Goal: Task Accomplishment & Management: Manage account settings

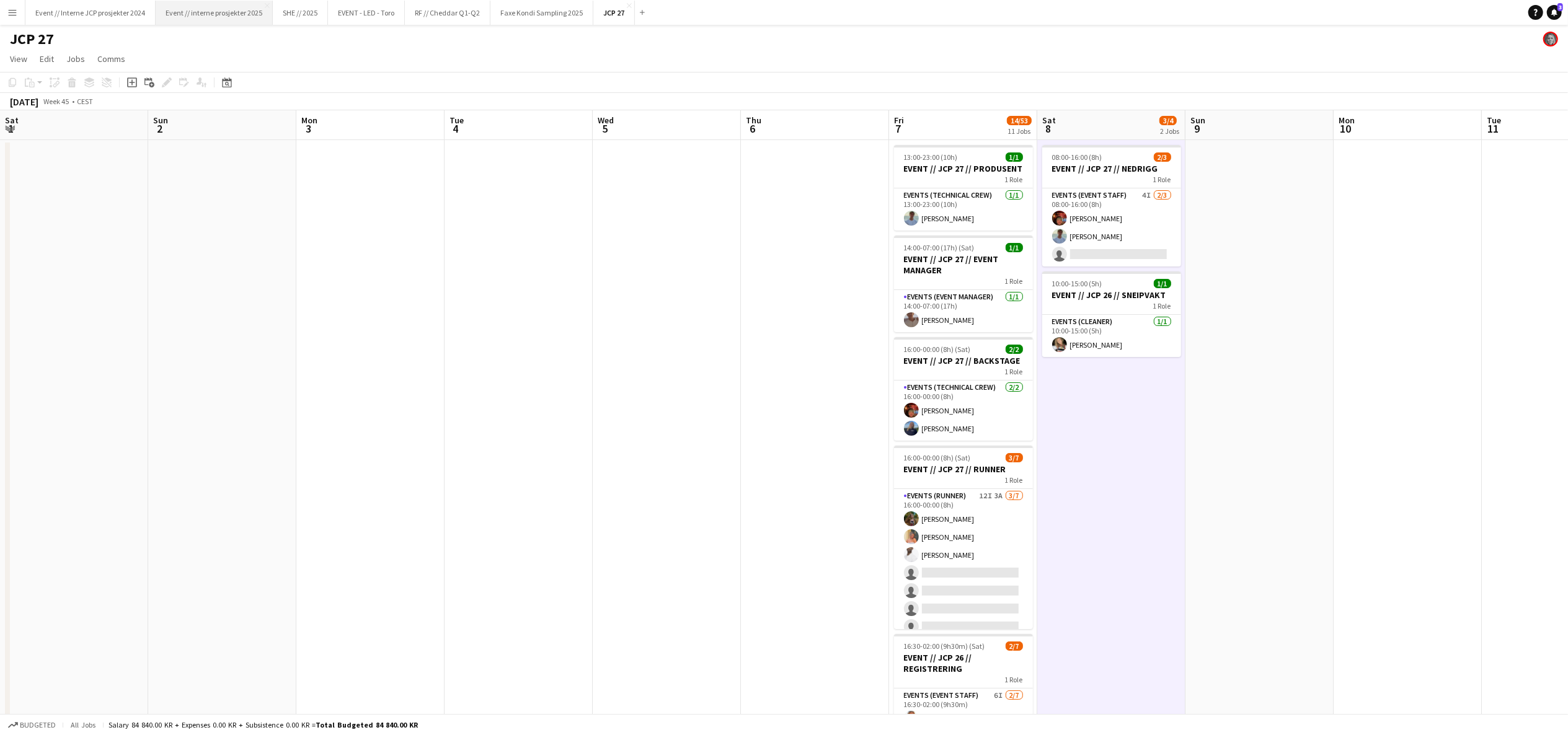
scroll to position [63, 0]
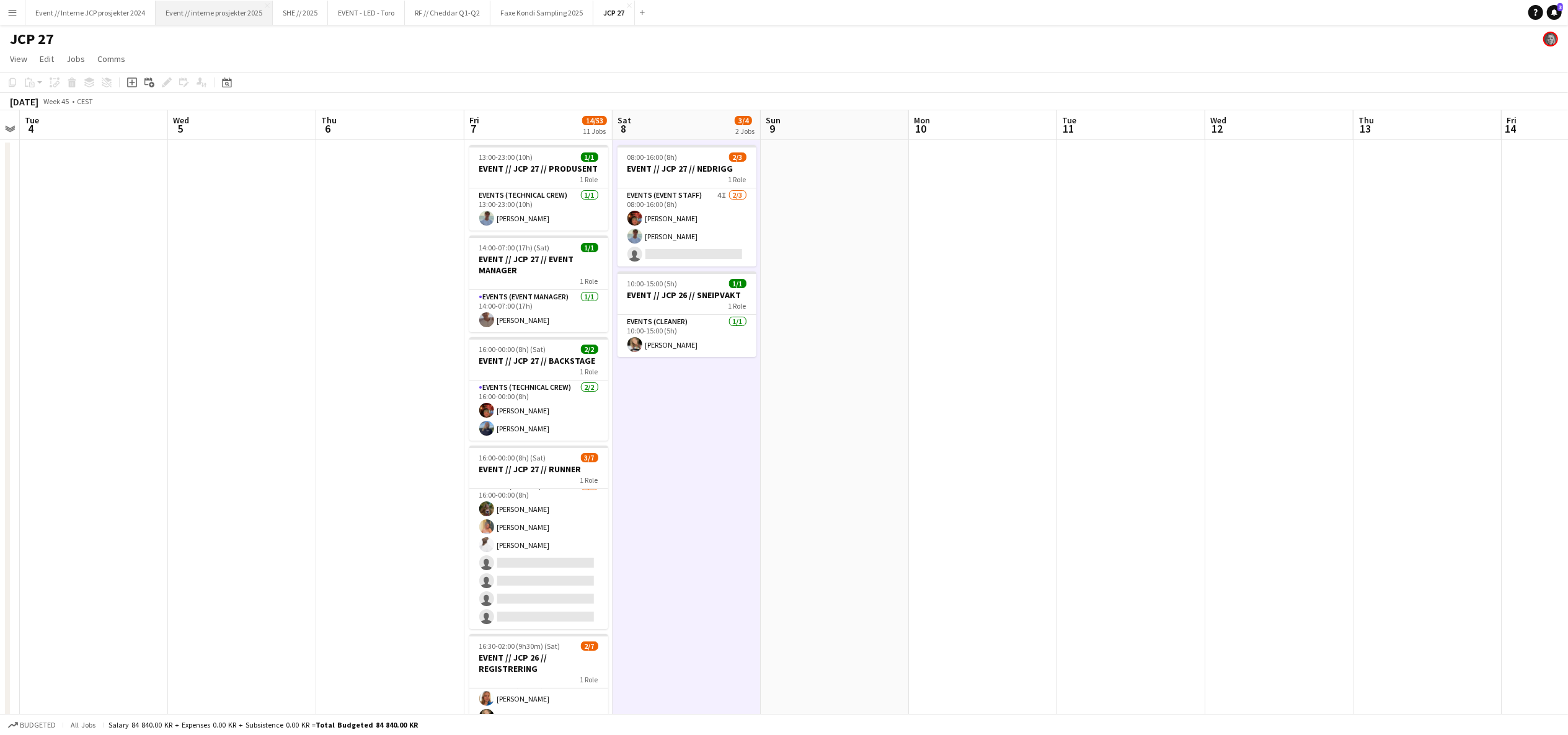
click at [221, 18] on button "Event // interne prosjekter 2025 Close" at bounding box center [214, 13] width 117 height 24
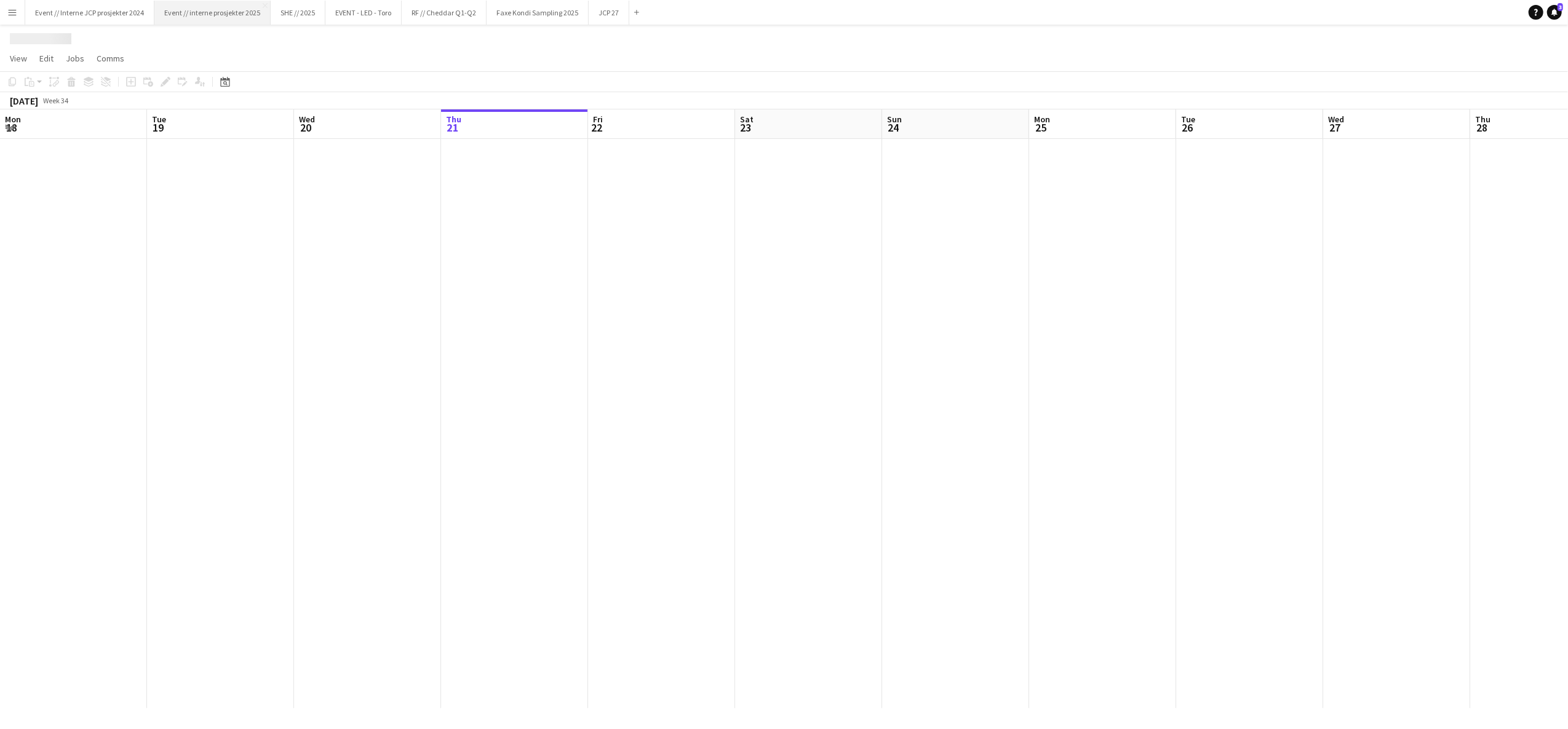
scroll to position [0, 293]
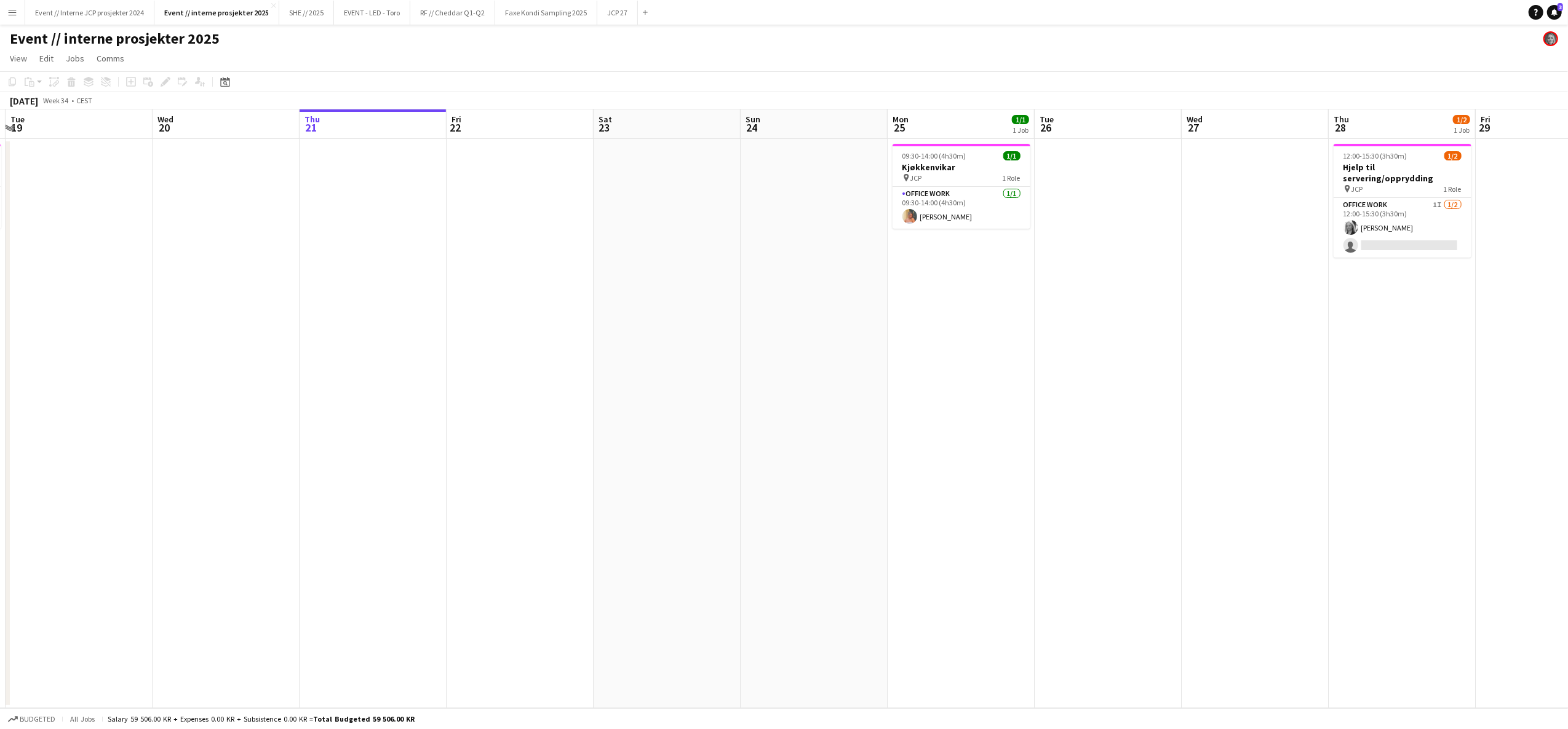
drag, startPoint x: 487, startPoint y: 382, endPoint x: 492, endPoint y: 386, distance: 6.4
click at [492, 386] on app-calendar-viewport "Sat 16 Sun 17 Mon 18 1/1 1 Job Tue 19 Wed 20 Thu 21 Fri 22 Sat 23 Sun 24 Mon 25…" at bounding box center [784, 409] width 1568 height 599
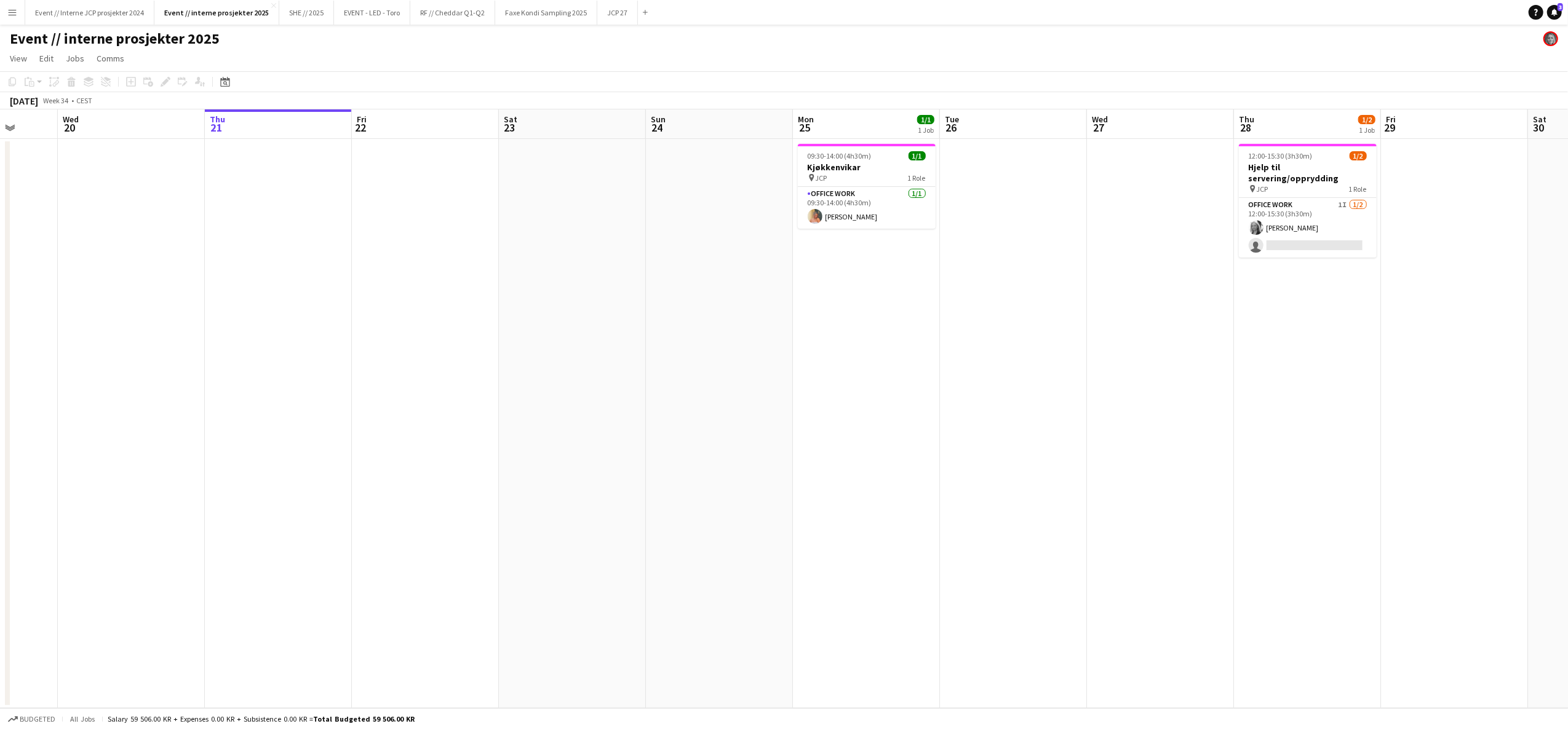
drag, startPoint x: 1051, startPoint y: 382, endPoint x: 574, endPoint y: 386, distance: 477.0
click at [578, 387] on app-calendar-viewport "Sun 17 Mon 18 1/1 1 Job Tue 19 Wed 20 Thu 21 Fri 22 Sat 23 Sun 24 Mon 25 1/1 1 …" at bounding box center [784, 409] width 1568 height 599
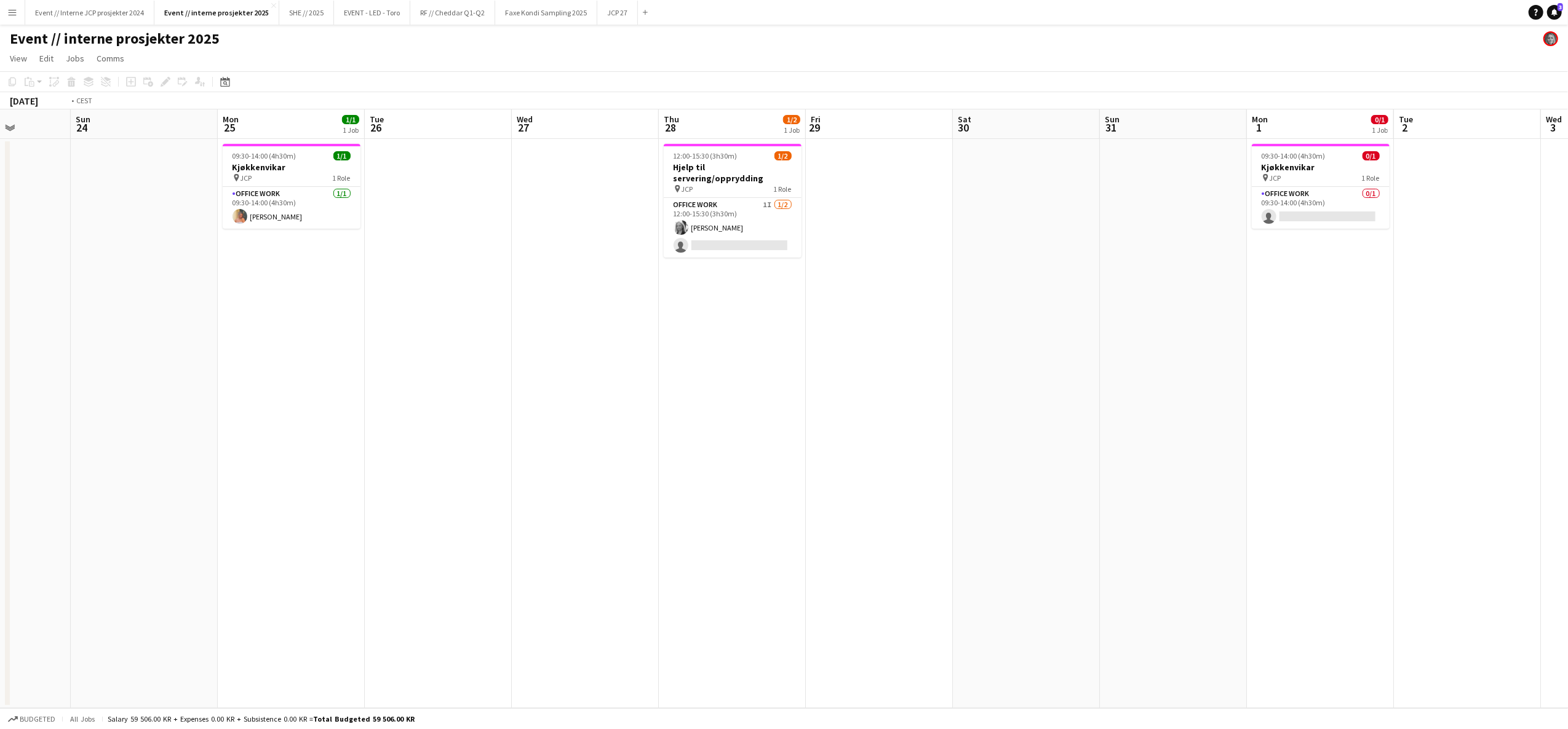
drag, startPoint x: 914, startPoint y: 362, endPoint x: 541, endPoint y: 384, distance: 373.6
click at [547, 384] on app-calendar-viewport "Thu 21 Fri 22 Sat 23 Sun 24 Mon 25 1/1 1 Job Tue 26 Wed 27 Thu 28 1/2 1 Job Fri…" at bounding box center [784, 409] width 1568 height 599
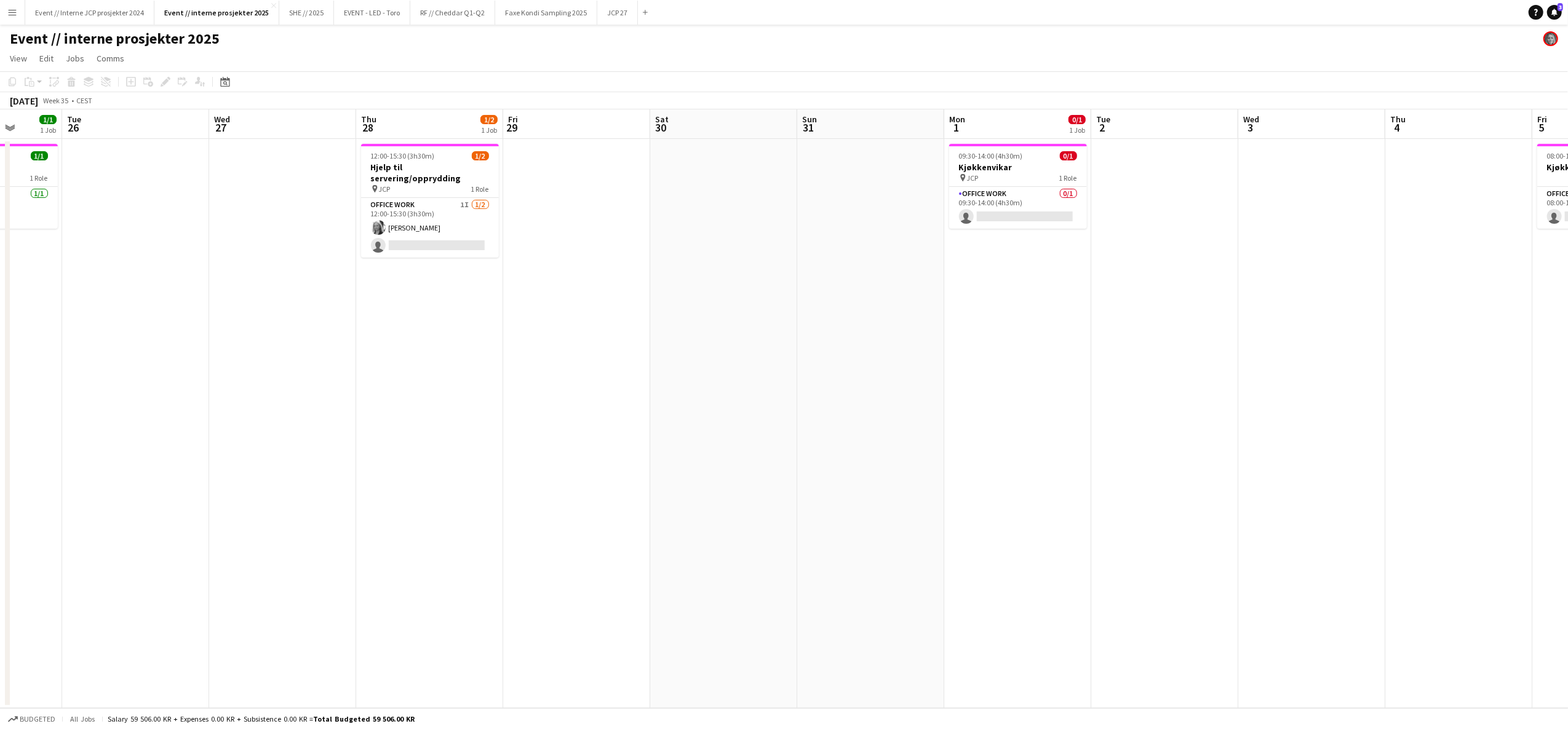
drag, startPoint x: 864, startPoint y: 367, endPoint x: 648, endPoint y: 373, distance: 216.1
click at [662, 373] on app-calendar-viewport "Sat 23 Sun 24 Mon 25 1/1 1 Job Tue 26 Wed 27 Thu 28 1/2 1 Job Fri 29 Sat 30 Sun…" at bounding box center [784, 409] width 1568 height 599
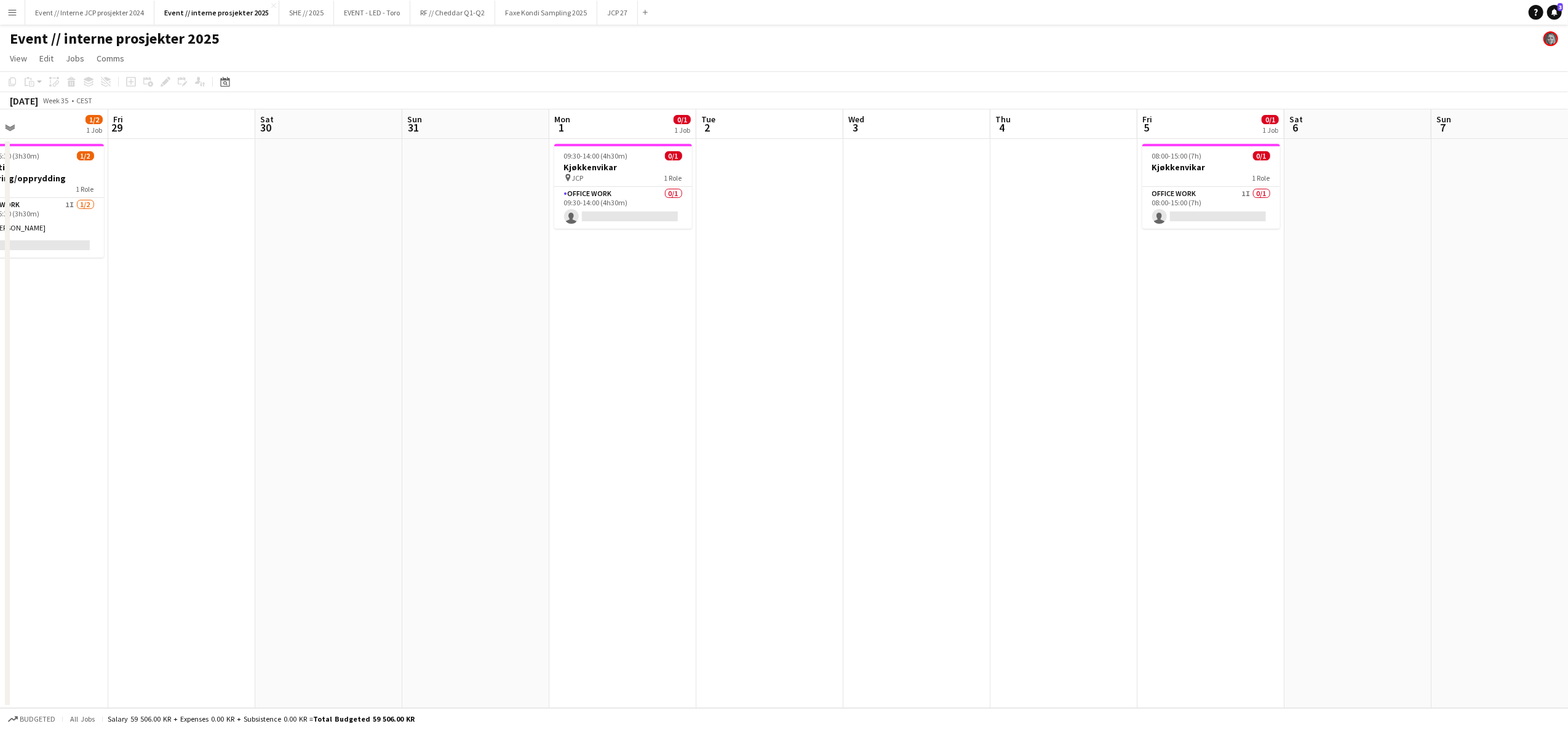
drag, startPoint x: 1002, startPoint y: 360, endPoint x: 549, endPoint y: 370, distance: 453.1
click at [549, 370] on app-calendar-viewport "Mon 25 1/1 1 Job Tue 26 Wed 27 Thu 28 1/2 1 Job Fri 29 Sat 30 Sun 31 Mon 1 0/1 …" at bounding box center [784, 409] width 1568 height 599
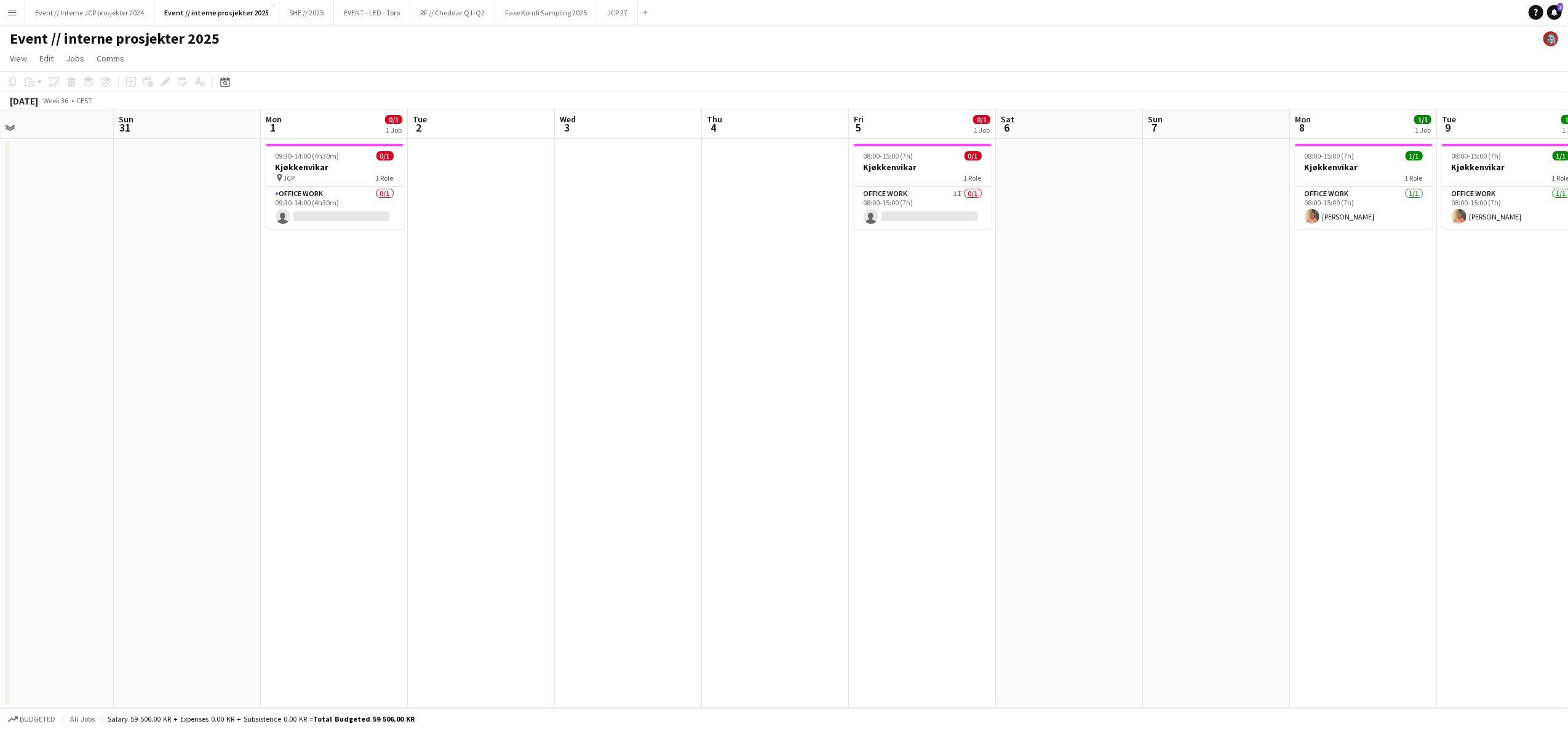
drag, startPoint x: 914, startPoint y: 354, endPoint x: 1281, endPoint y: 335, distance: 367.5
click at [1282, 335] on app-calendar-viewport "Thu 28 1/2 1 Job Fri 29 Sat 30 Sun 31 Mon 1 0/1 1 Job Tue 2 Wed 3 Thu 4 Fri 5 0…" at bounding box center [784, 409] width 1568 height 599
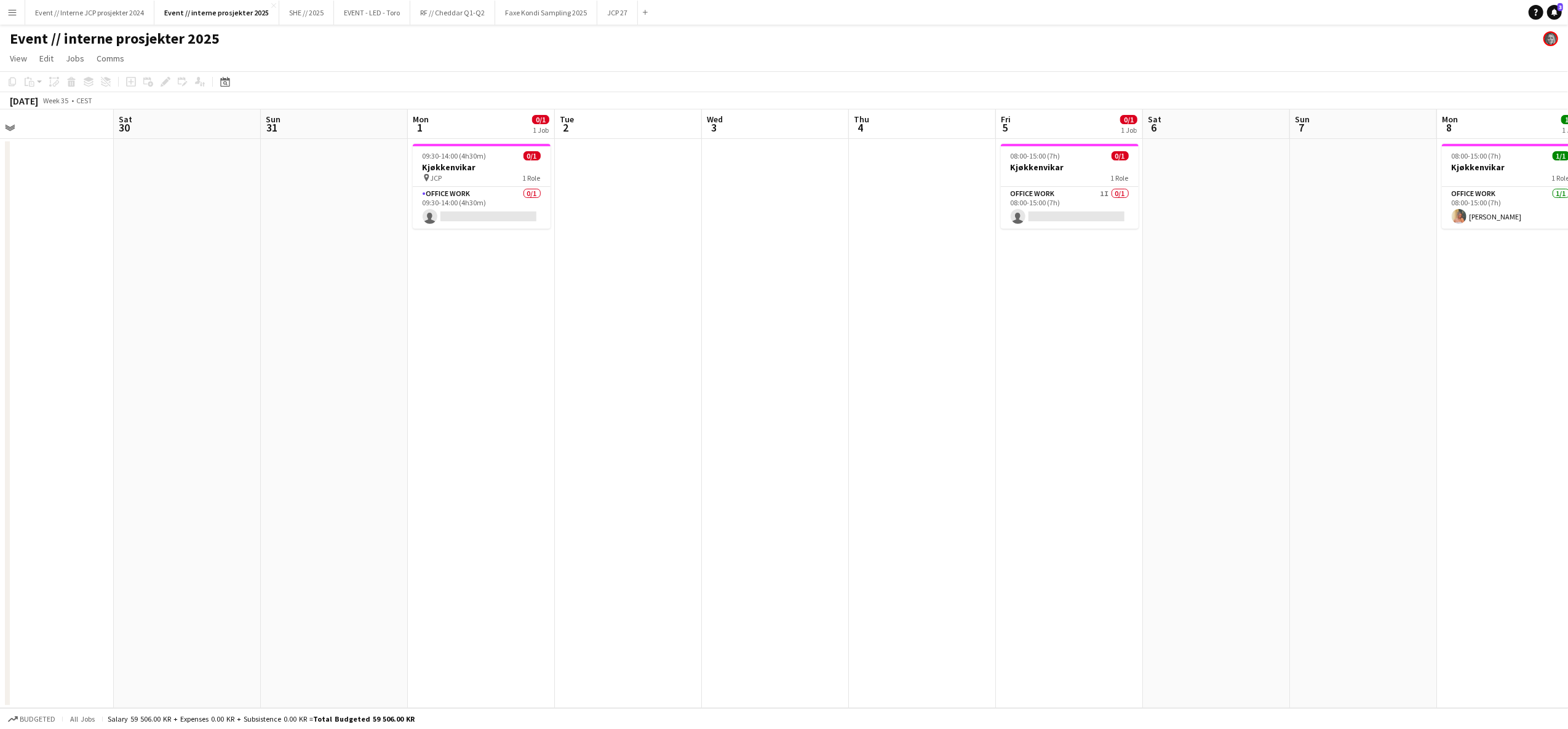
scroll to position [0, 328]
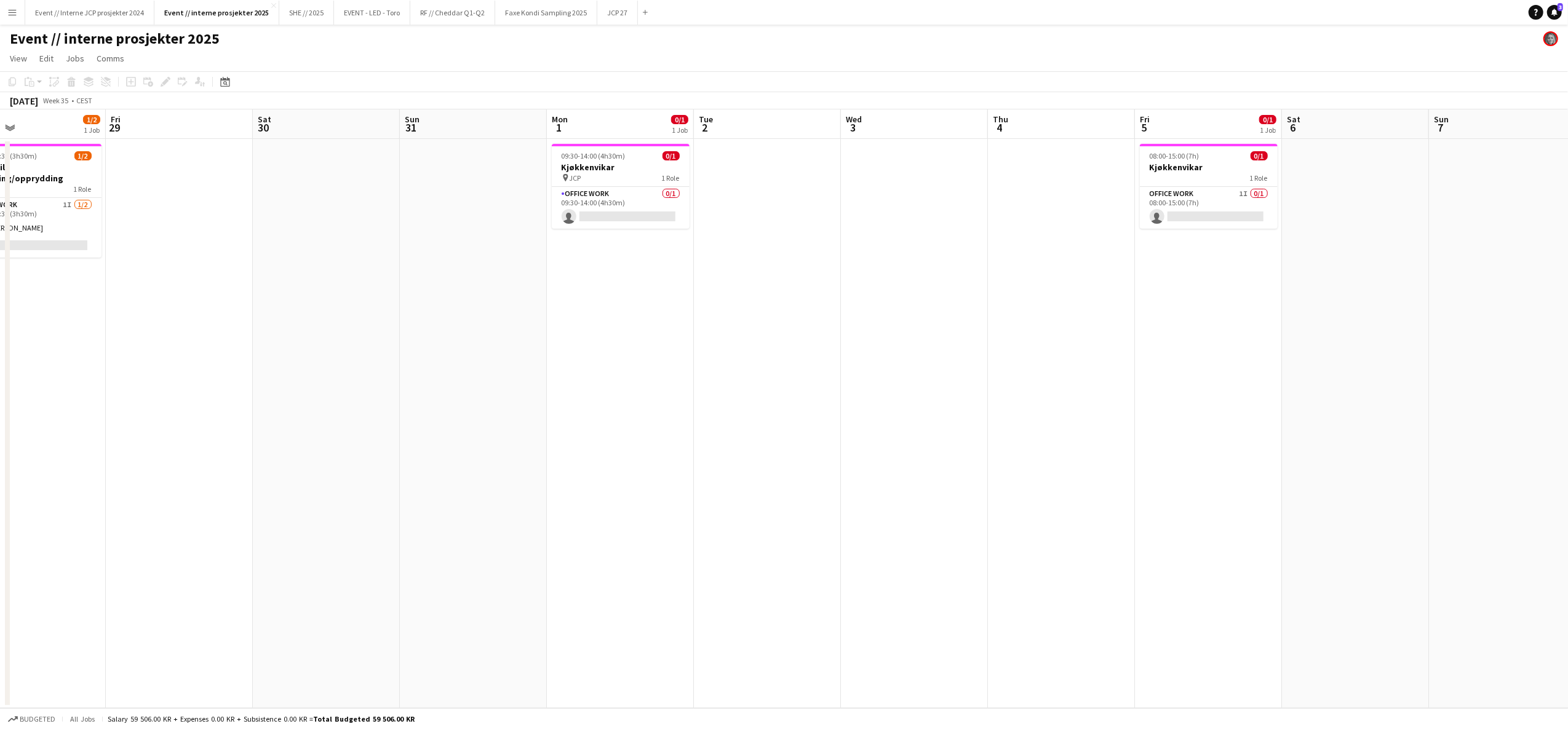
drag, startPoint x: 626, startPoint y: 345, endPoint x: 1007, endPoint y: 338, distance: 381.1
click at [1006, 338] on app-calendar-viewport "Tue 26 Wed 27 Thu 28 1/2 1 Job Fri 29 Sat 30 Sun 31 Mon 1 0/1 1 Job Tue 2 Wed 3…" at bounding box center [784, 409] width 1568 height 599
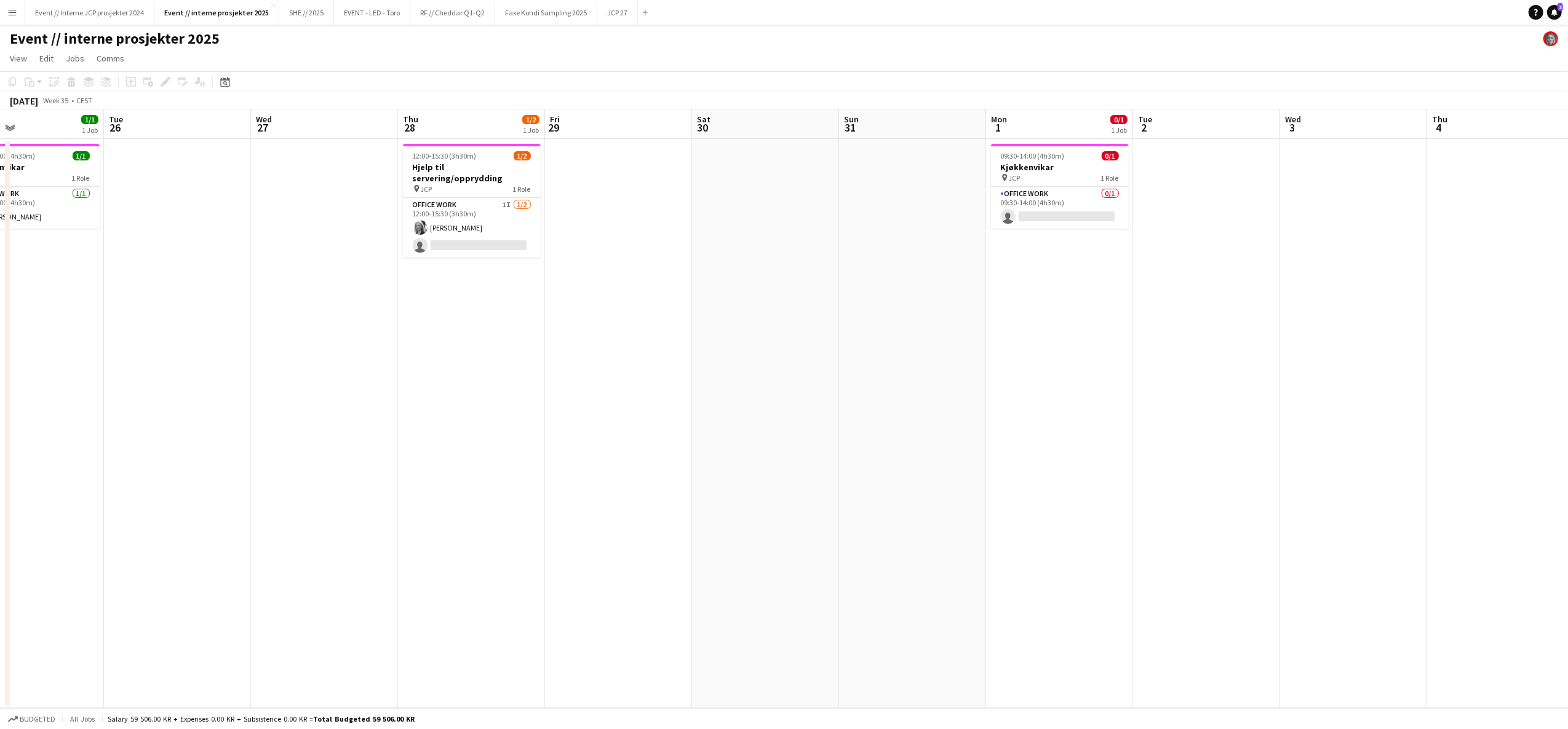
drag, startPoint x: 663, startPoint y: 354, endPoint x: 863, endPoint y: 349, distance: 200.1
click at [863, 349] on app-calendar-viewport "Sat 23 Sun 24 Mon 25 1/1 1 Job Tue 26 Wed 27 Thu 28 1/2 1 Job Fri 29 Sat 30 Sun…" at bounding box center [784, 409] width 1568 height 599
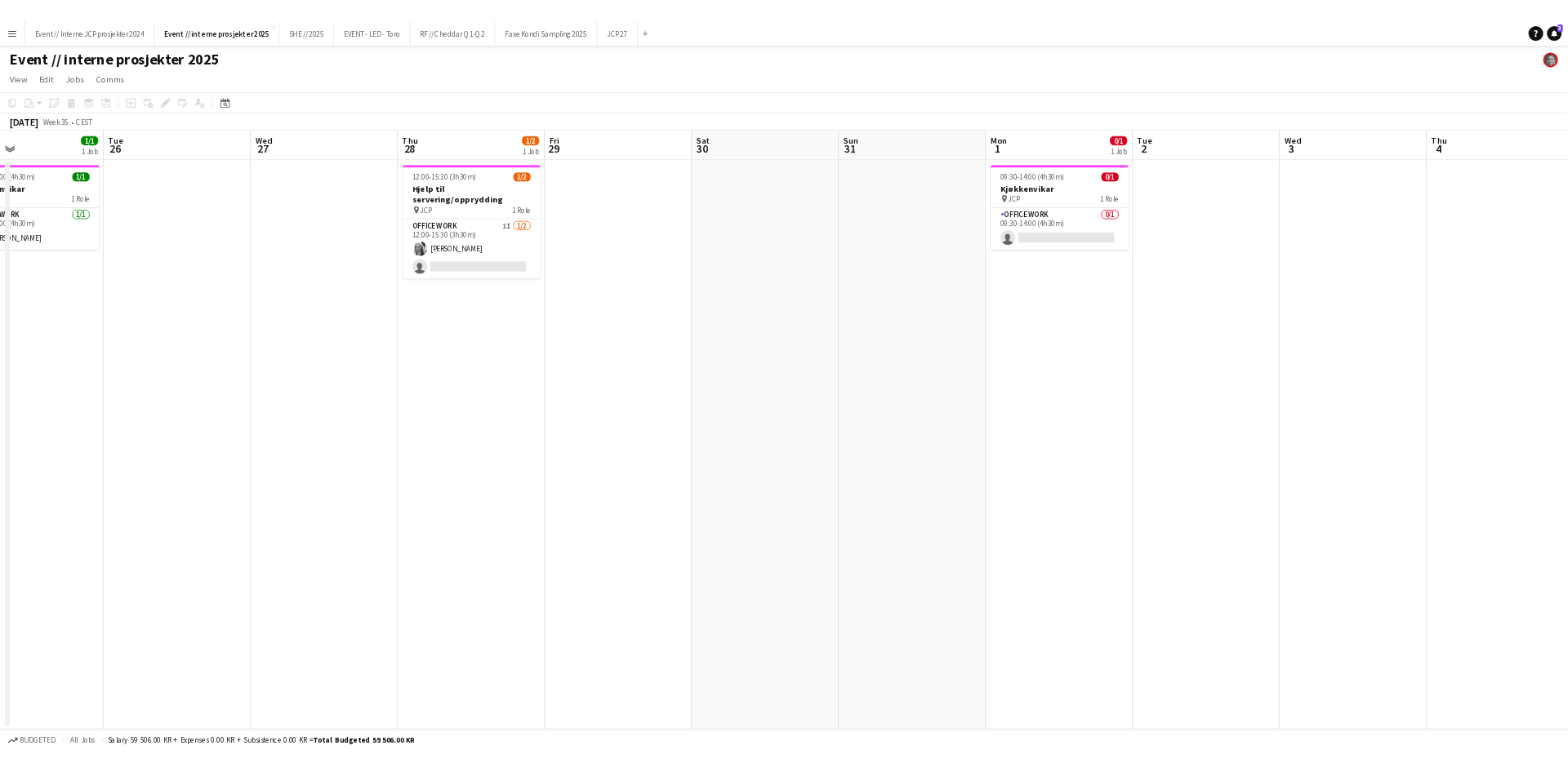
scroll to position [0, 446]
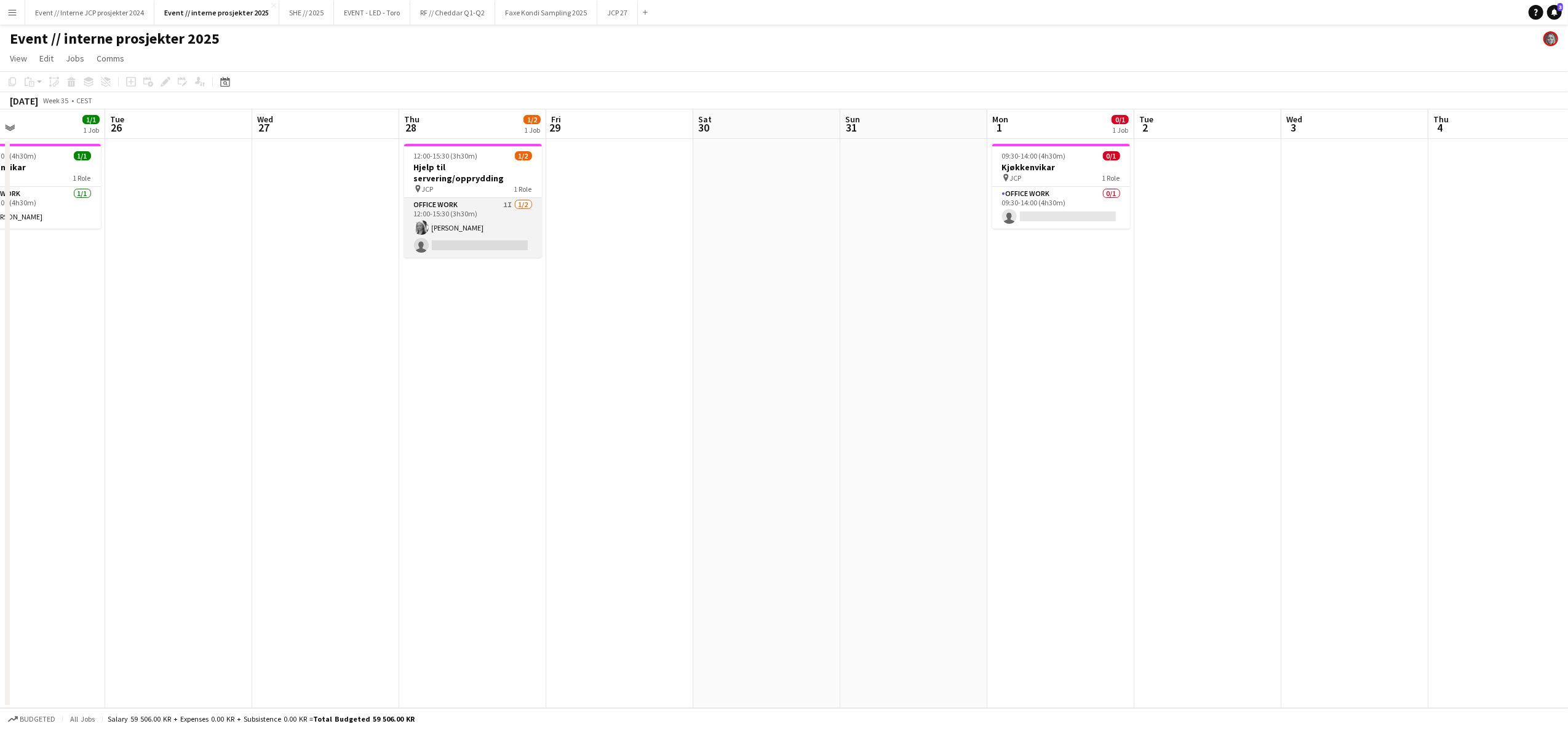
click at [464, 213] on app-card-role "Office work 1I [DATE] 12:00-15:30 (3h30m) [PERSON_NAME] single-neutral-actions" at bounding box center [473, 227] width 138 height 59
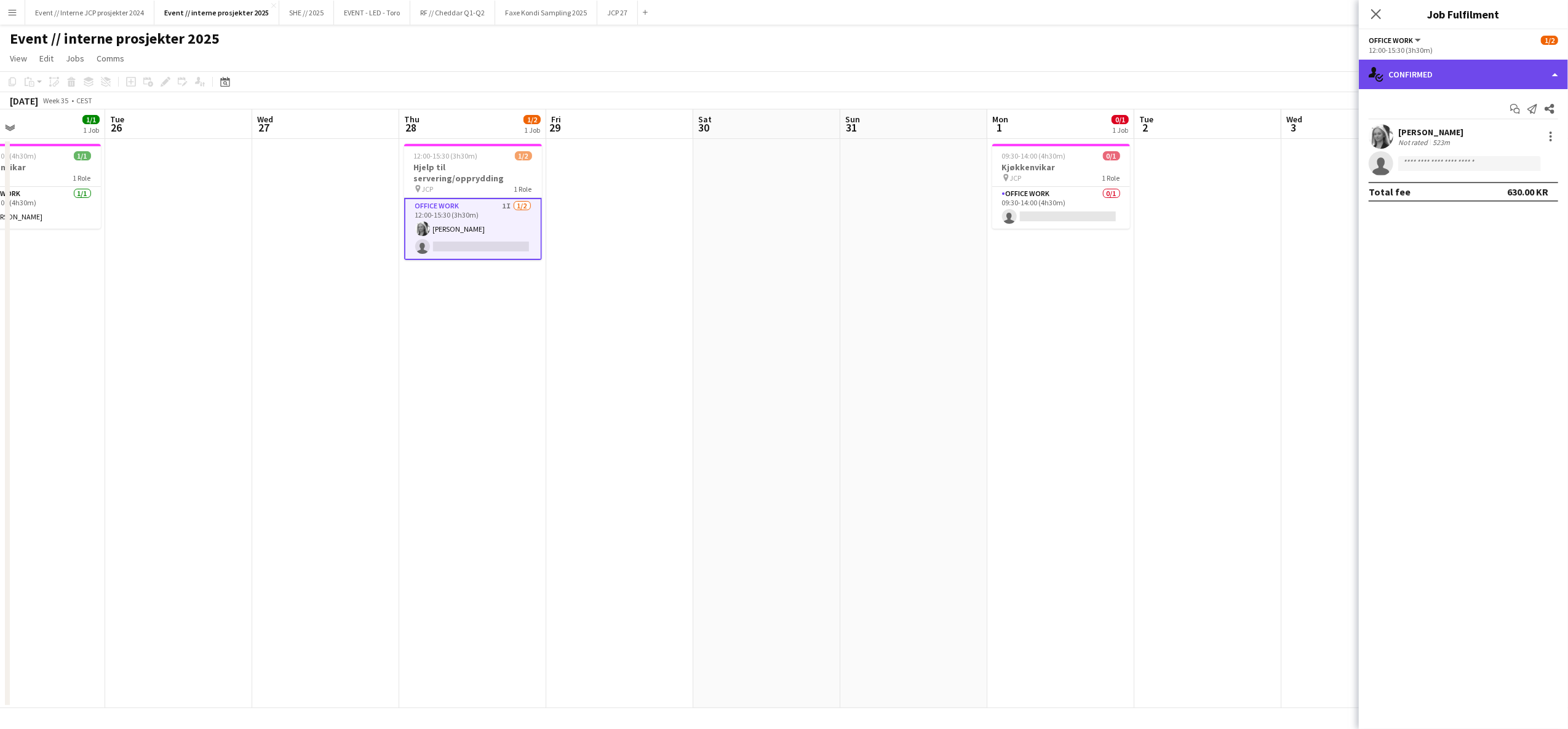
click at [1463, 75] on div "single-neutral-actions-check-2 Confirmed" at bounding box center [1464, 74] width 209 height 29
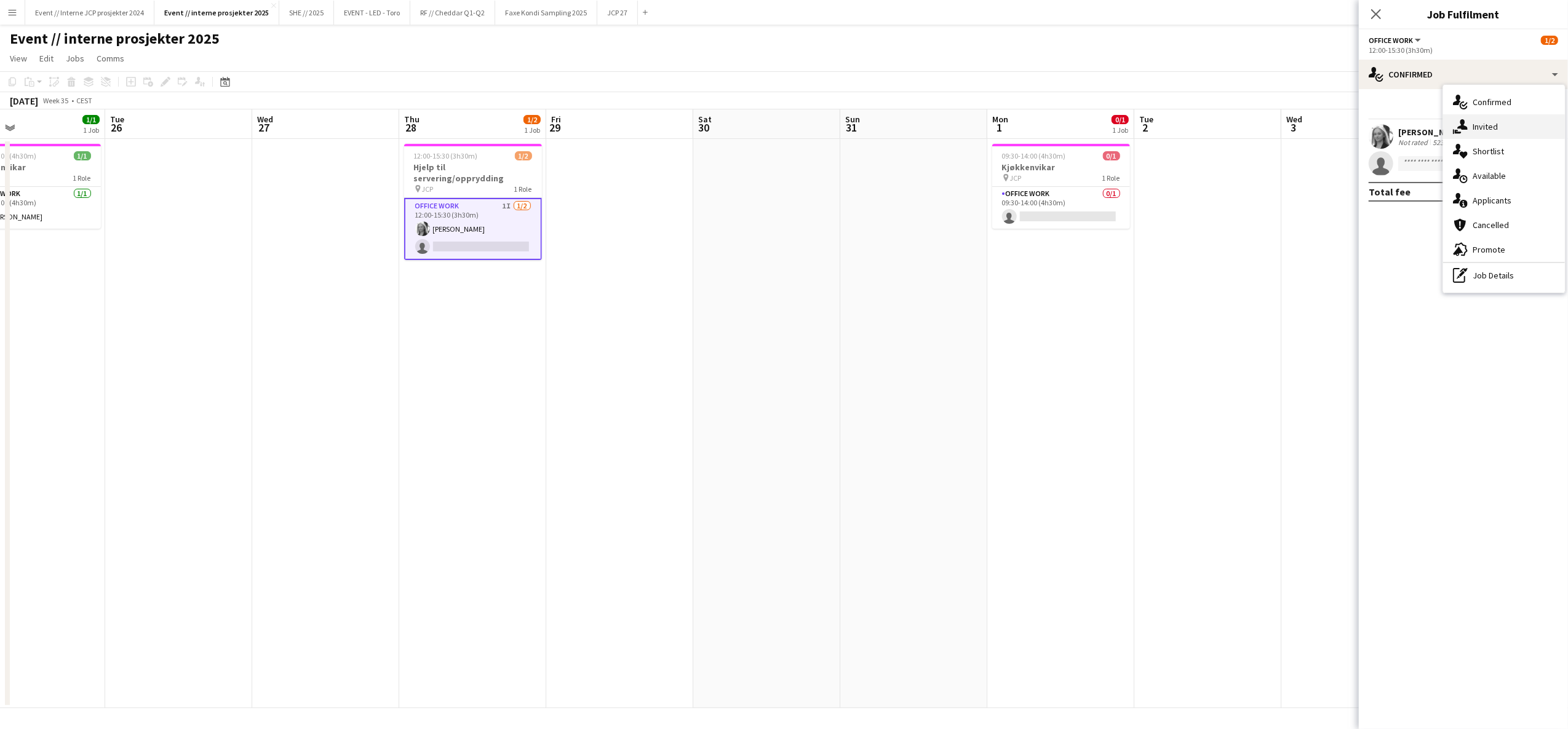
click at [1480, 131] on div "single-neutral-actions-share-1 Invited" at bounding box center [1504, 127] width 122 height 25
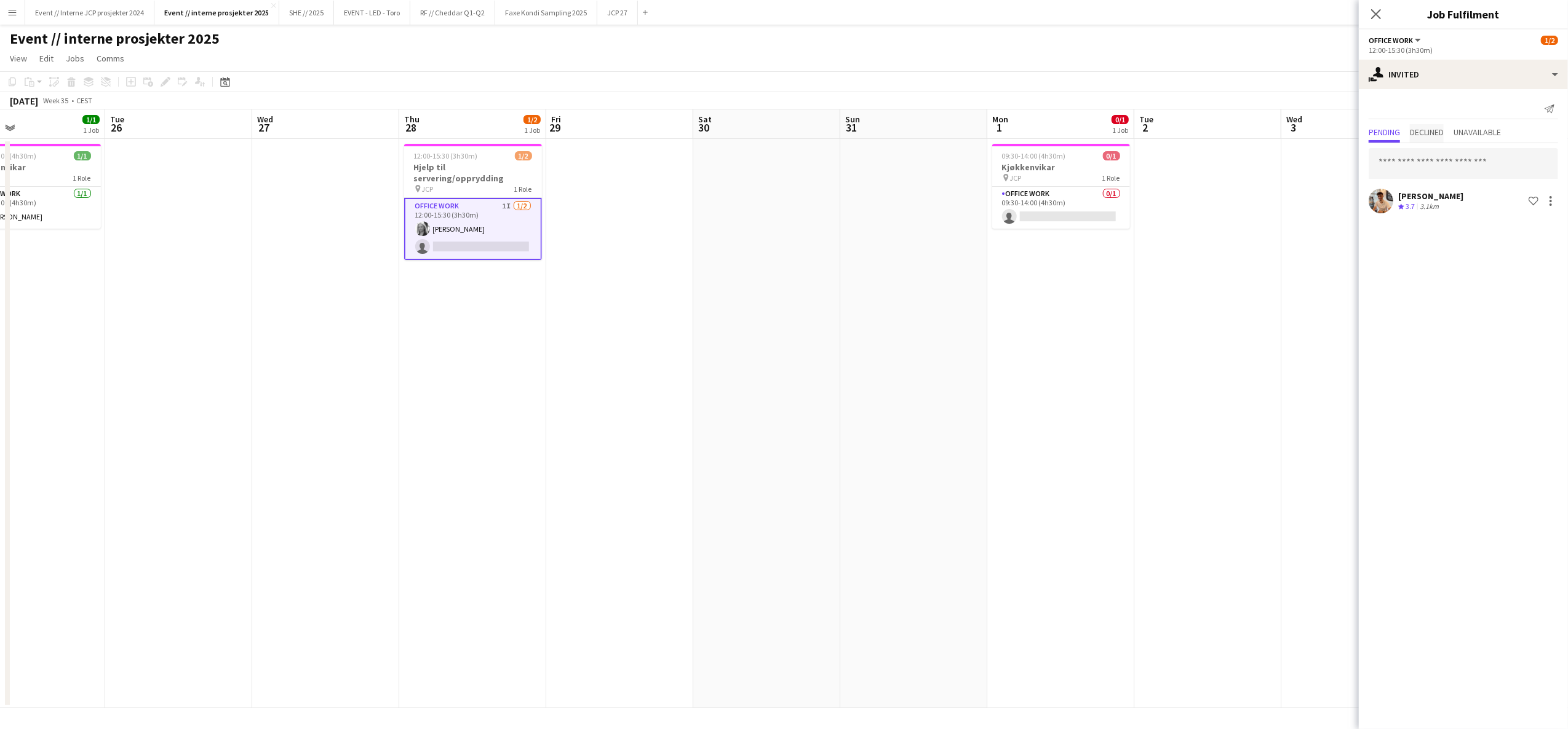
click at [1432, 124] on span "Declined" at bounding box center [1427, 133] width 34 height 18
click at [1373, 132] on span "Pending" at bounding box center [1384, 132] width 31 height 8
click at [1376, 7] on app-icon "Close pop-in" at bounding box center [1376, 14] width 15 height 15
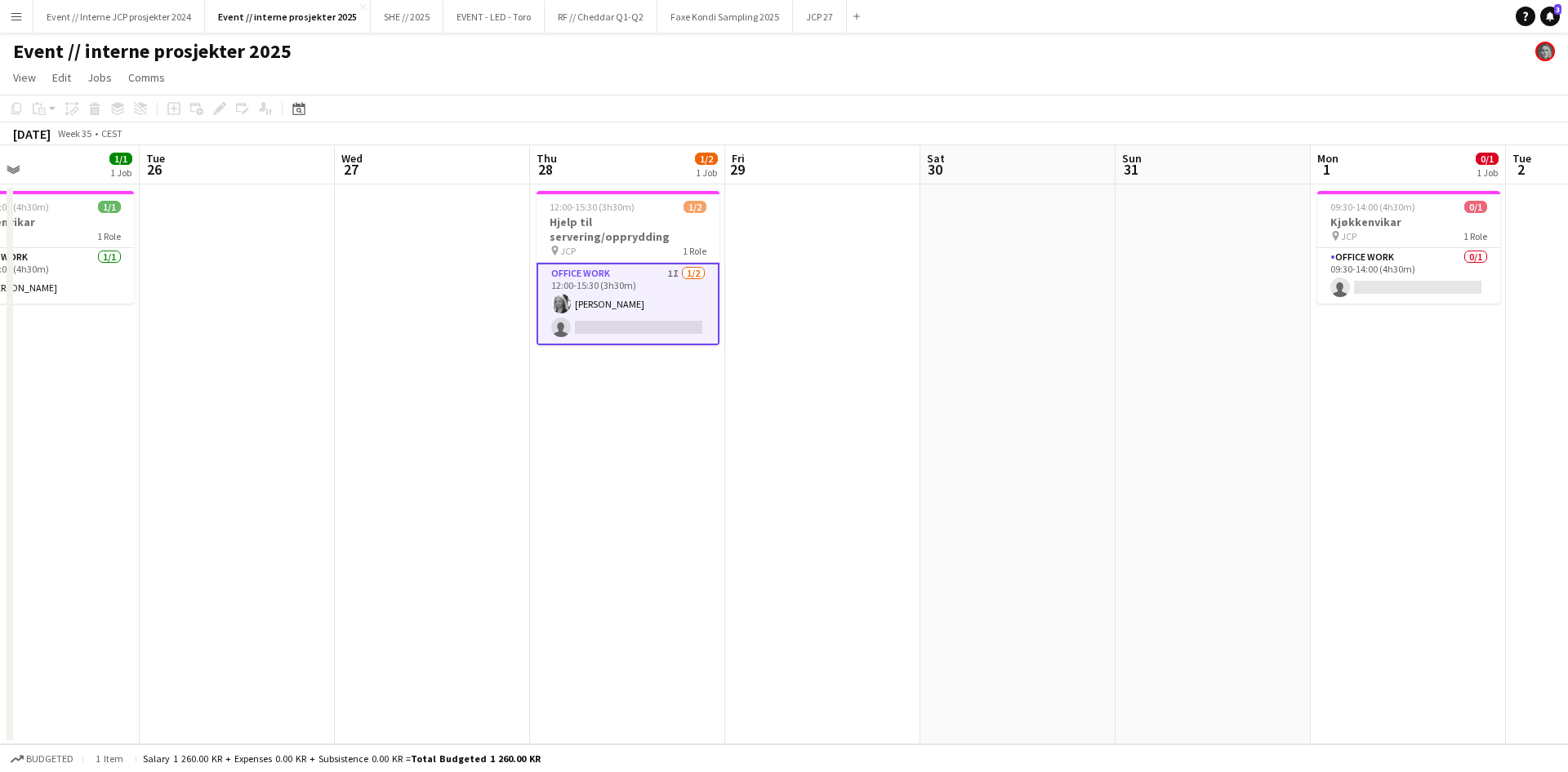
click at [613, 295] on app-card-role "Office work 1I [DATE] 12:00-15:30 (3h30m) [PERSON_NAME] single-neutral-actions" at bounding box center [628, 303] width 183 height 82
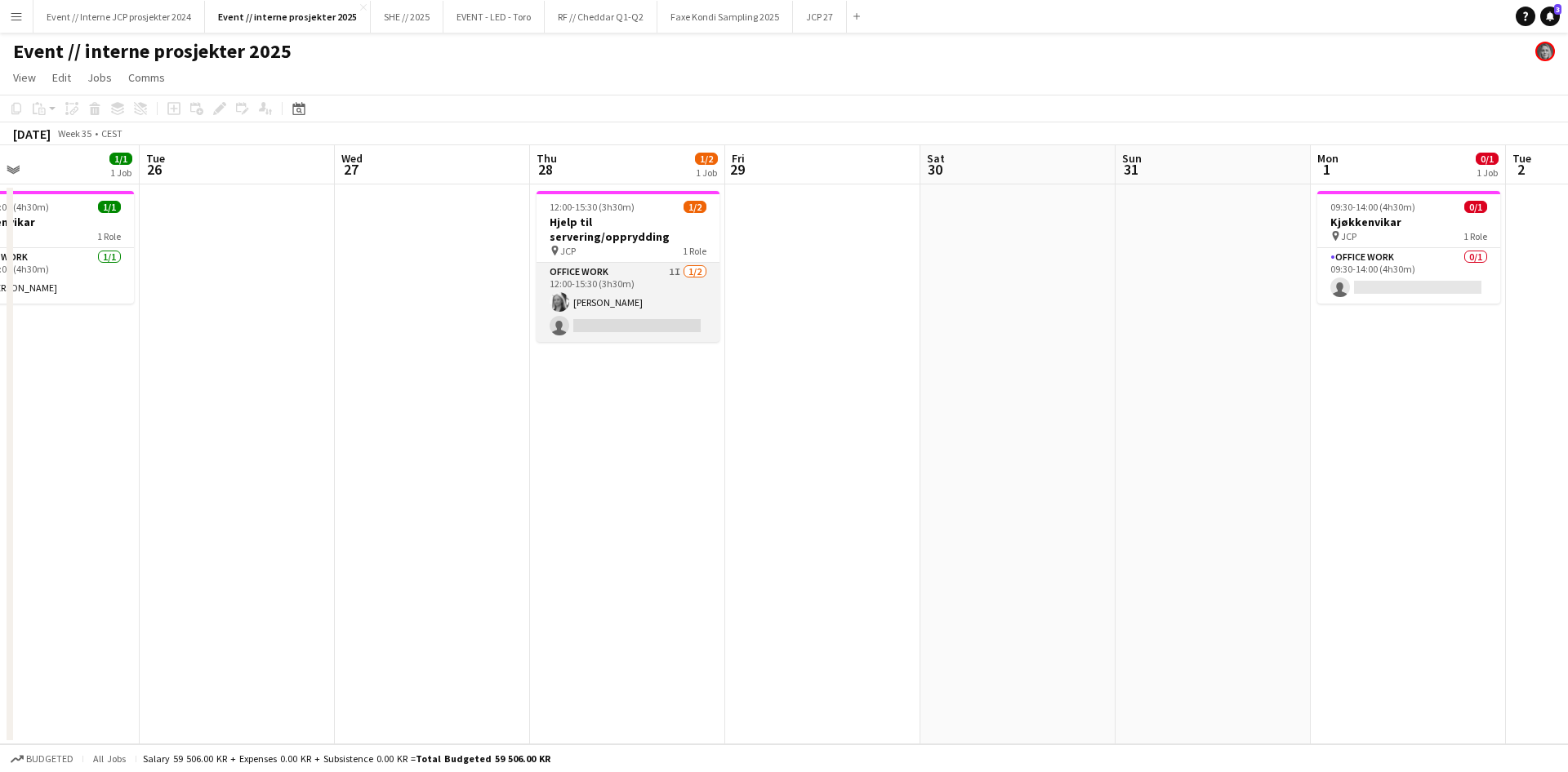
click at [613, 291] on app-card-role "Office work 1I [DATE] 12:00-15:30 (3h30m) [PERSON_NAME] single-neutral-actions" at bounding box center [628, 302] width 183 height 79
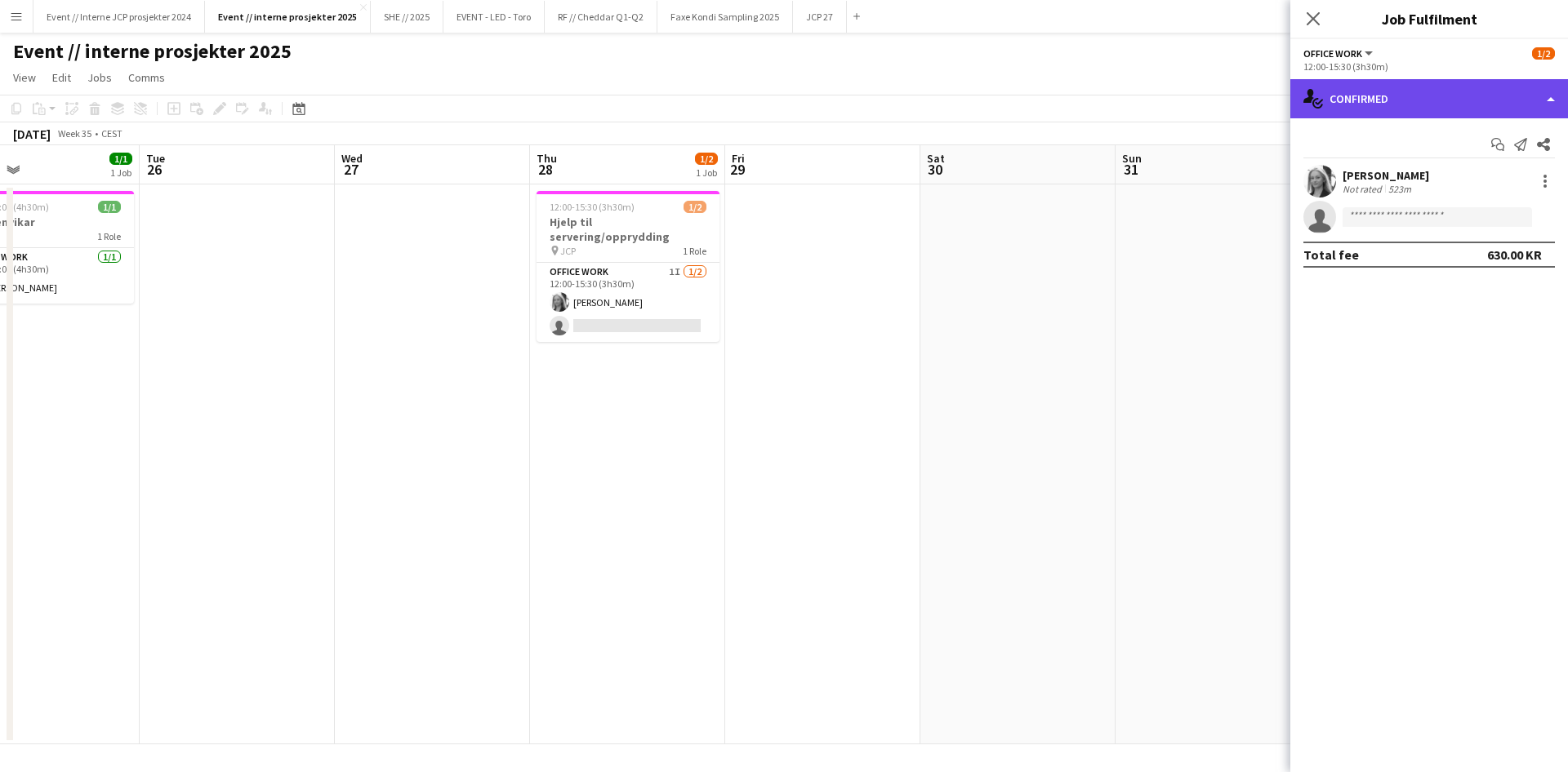
click at [1396, 93] on div "single-neutral-actions-check-2 Confirmed" at bounding box center [1428, 98] width 277 height 39
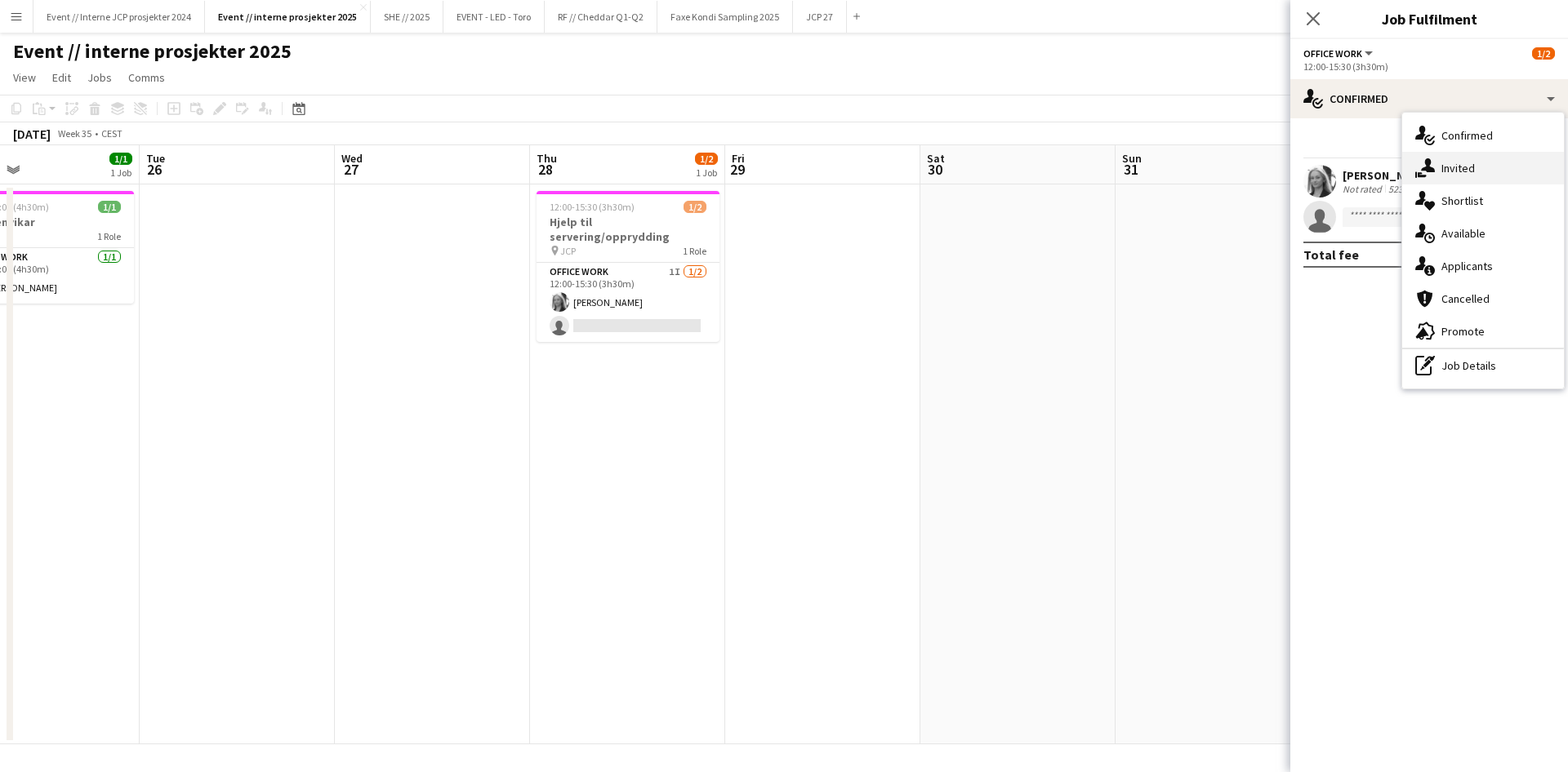
click at [1452, 163] on div "single-neutral-actions-share-1 Invited" at bounding box center [1482, 168] width 162 height 33
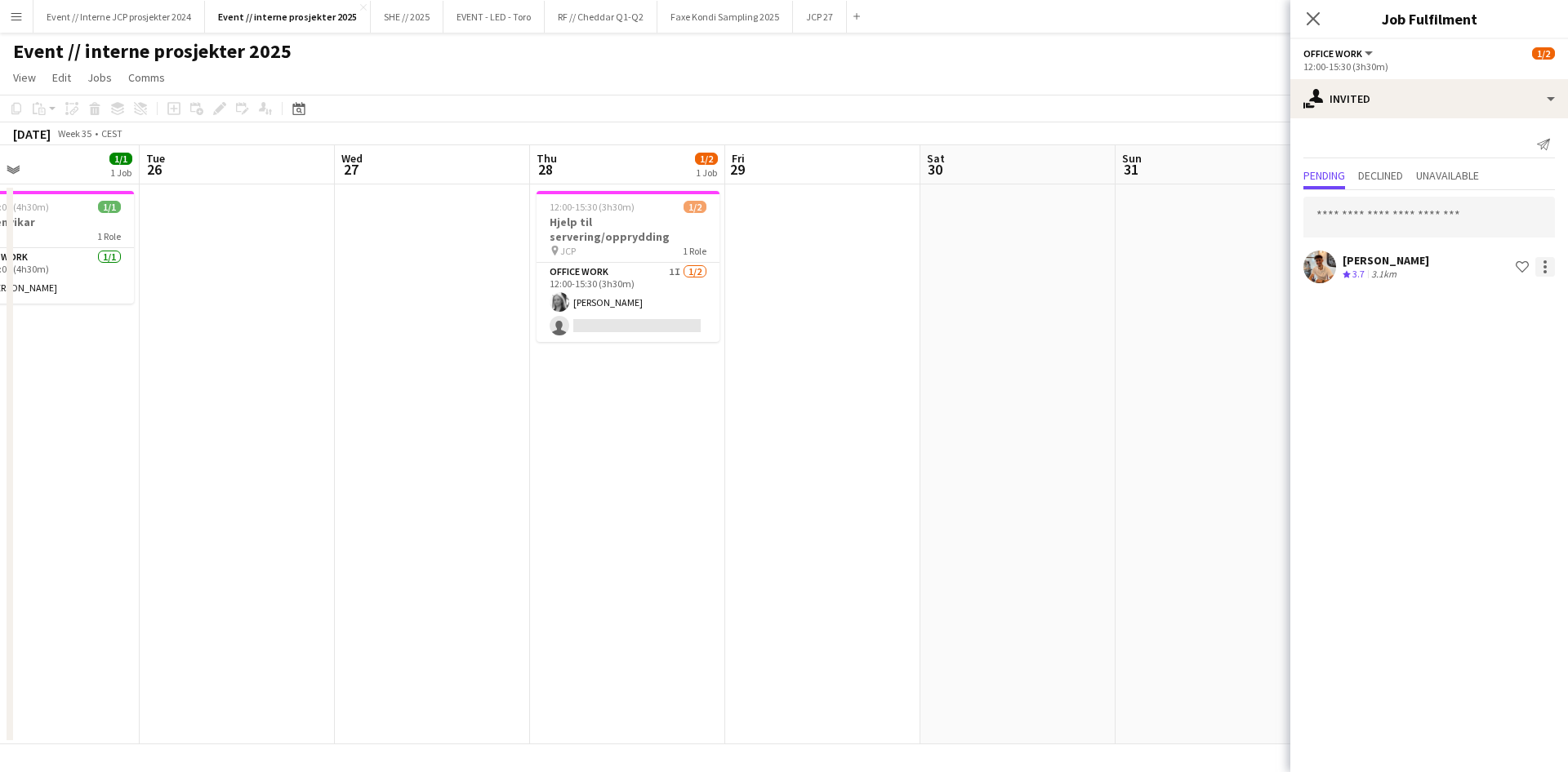
click at [1548, 265] on div at bounding box center [1545, 267] width 20 height 20
click at [1530, 416] on span "Cancel invitation" at bounding box center [1493, 413] width 95 height 14
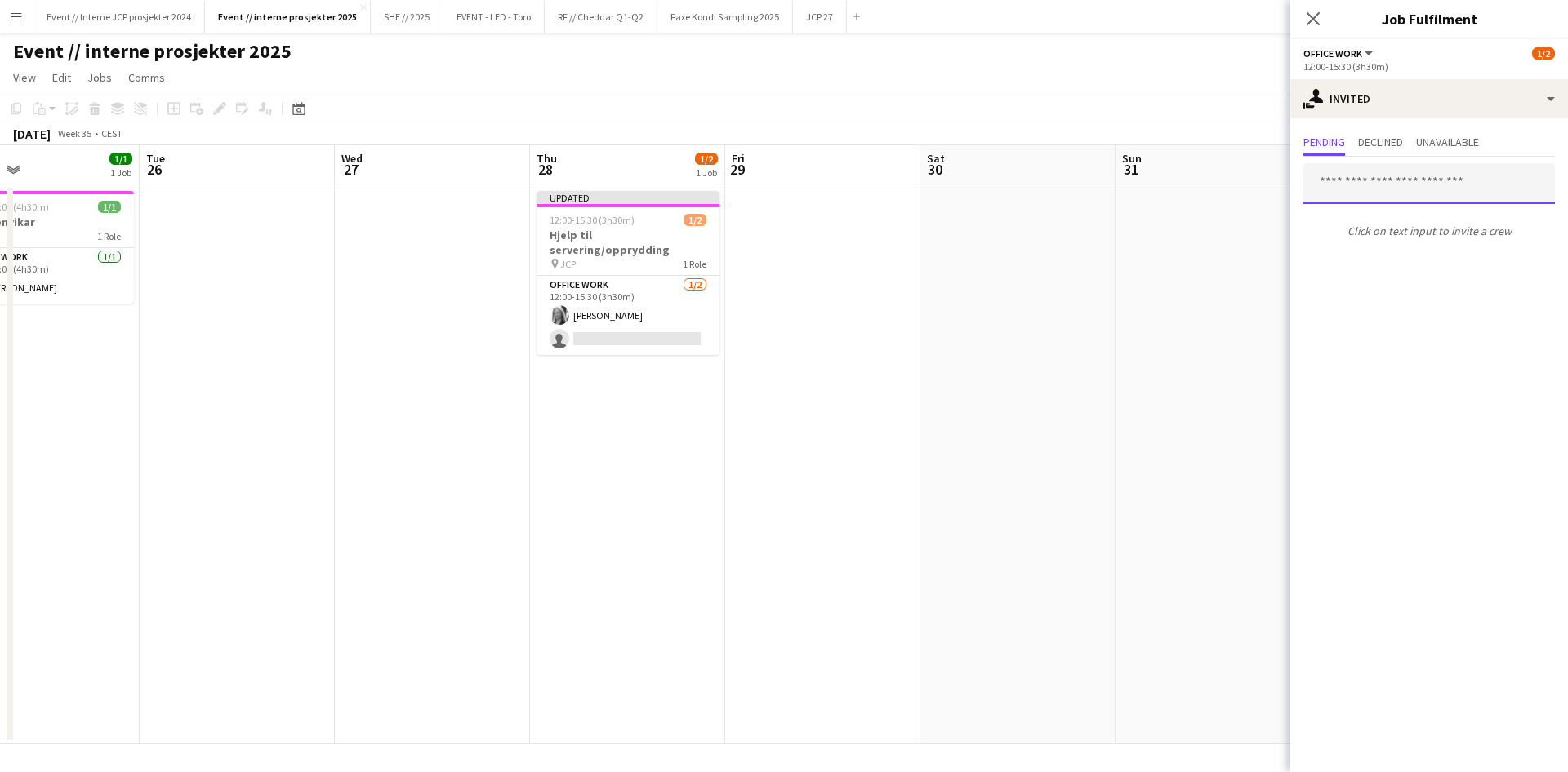
click at [1382, 190] on input "text" at bounding box center [1428, 183] width 251 height 41
click at [1408, 180] on input "text" at bounding box center [1428, 183] width 251 height 41
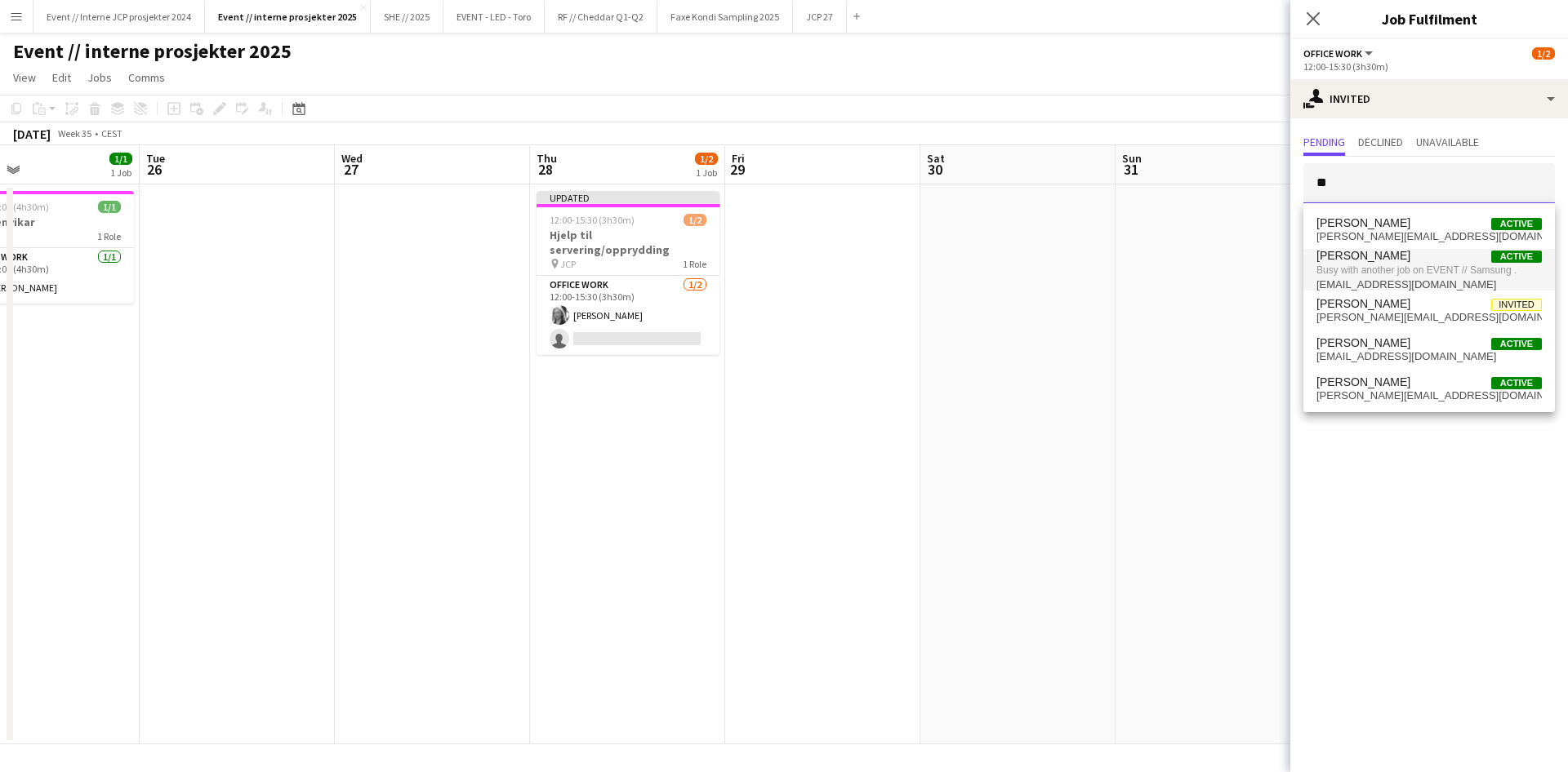
type input "*"
type input "***"
click at [1444, 275] on span "[EMAIL_ADDRESS][DOMAIN_NAME]" at bounding box center [1429, 276] width 225 height 13
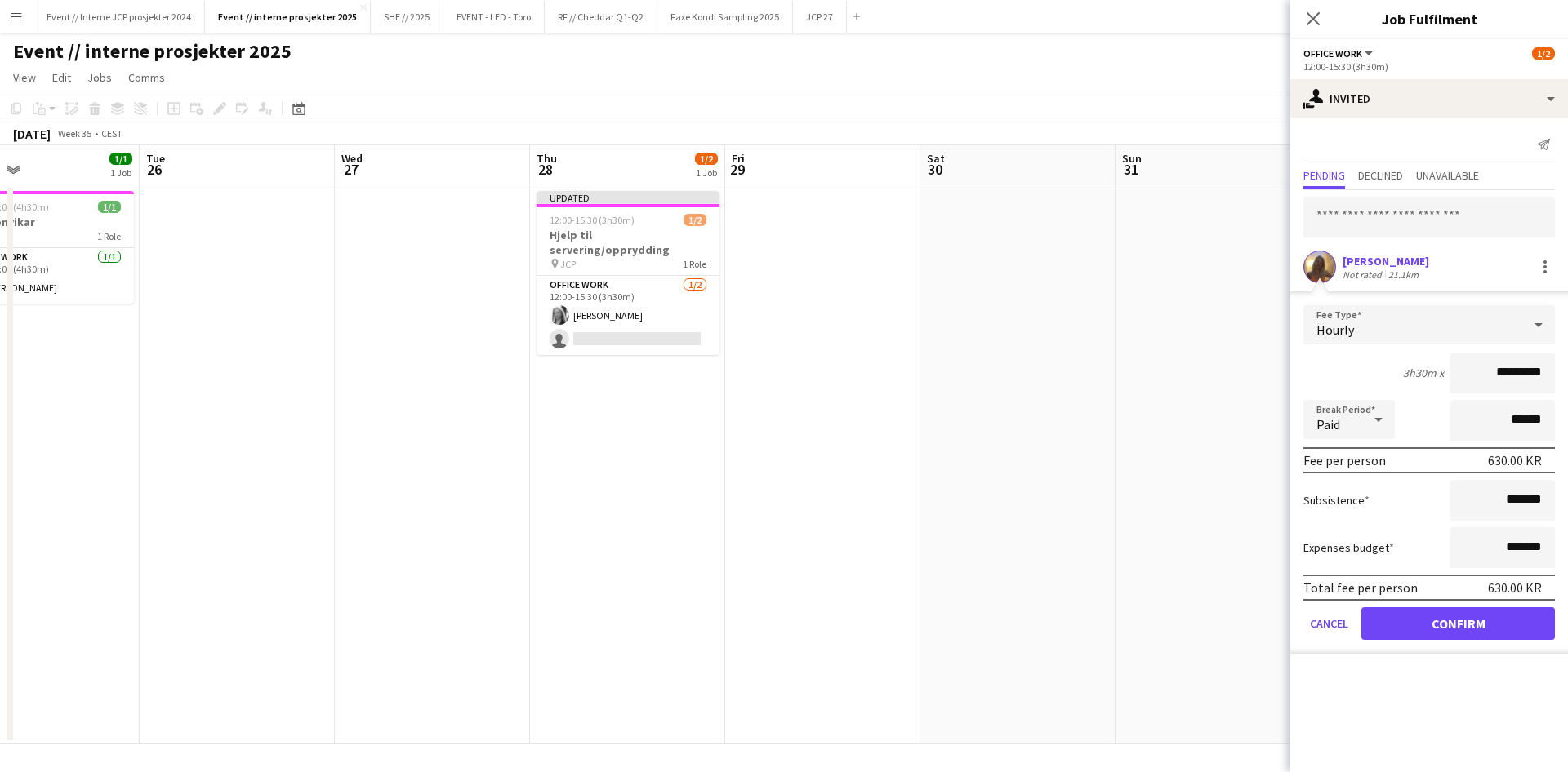
click at [1484, 622] on button "Confirm" at bounding box center [1457, 624] width 193 height 33
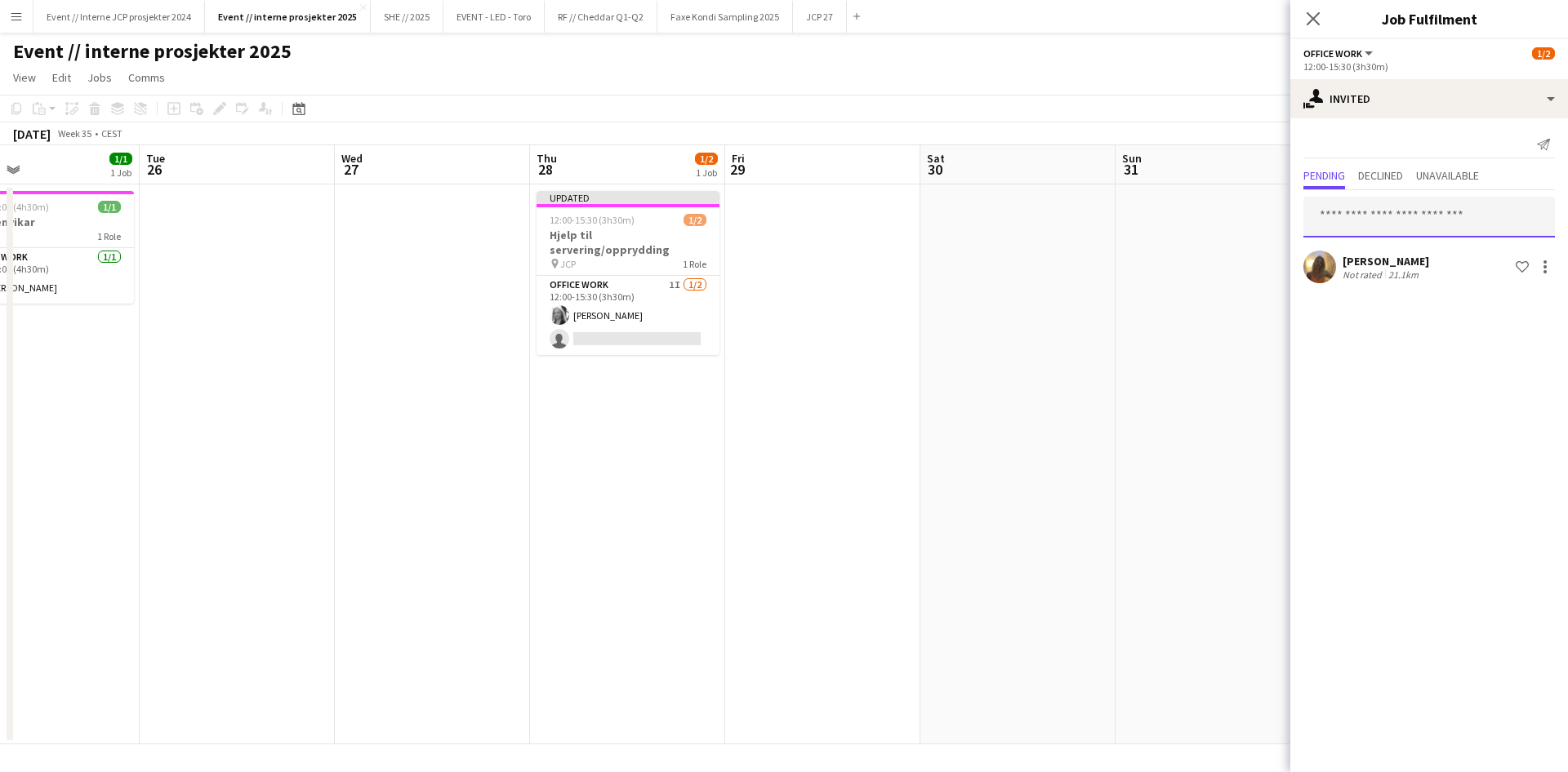
click at [1396, 226] on input "text" at bounding box center [1428, 217] width 251 height 41
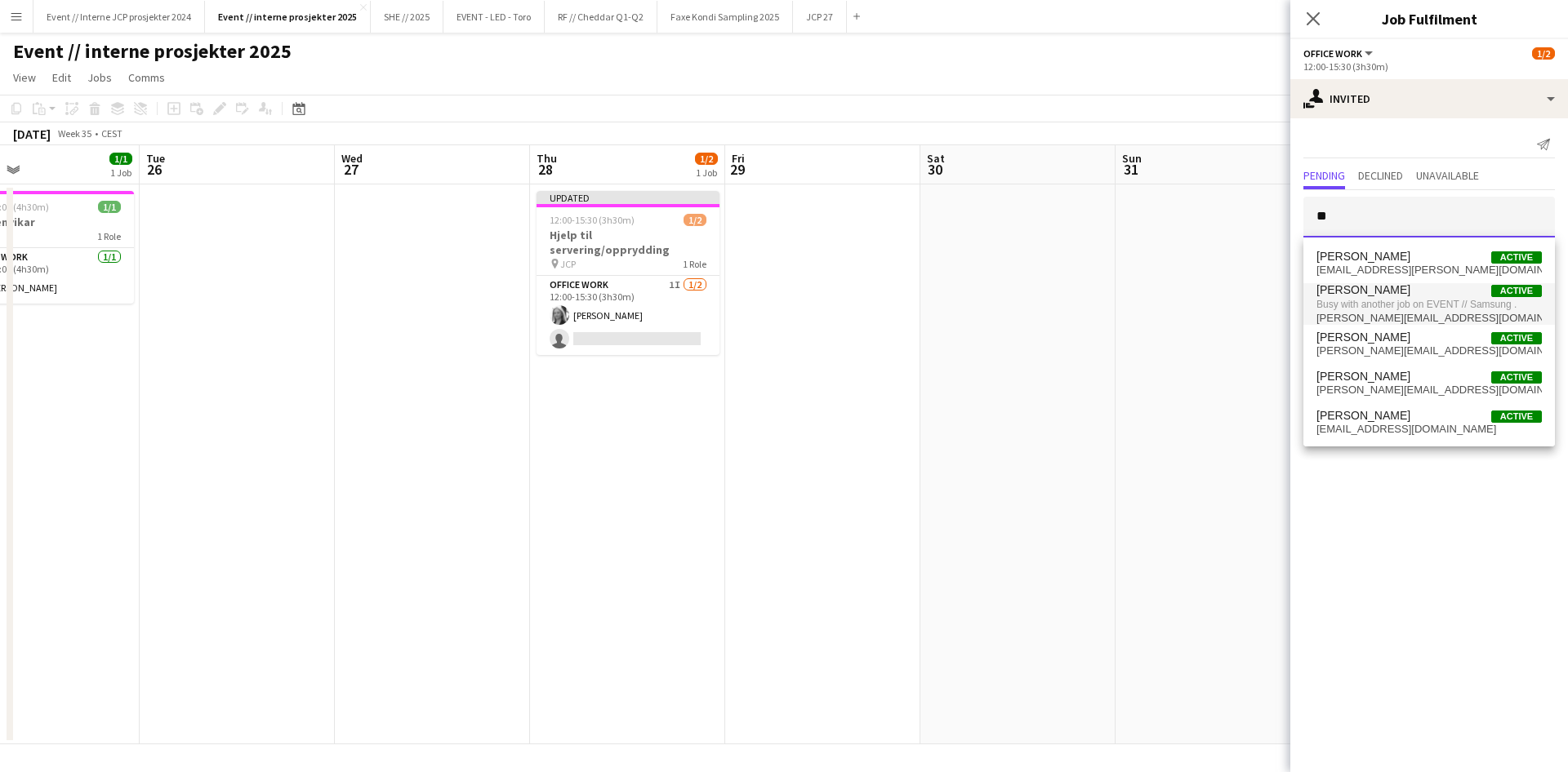
type input "*"
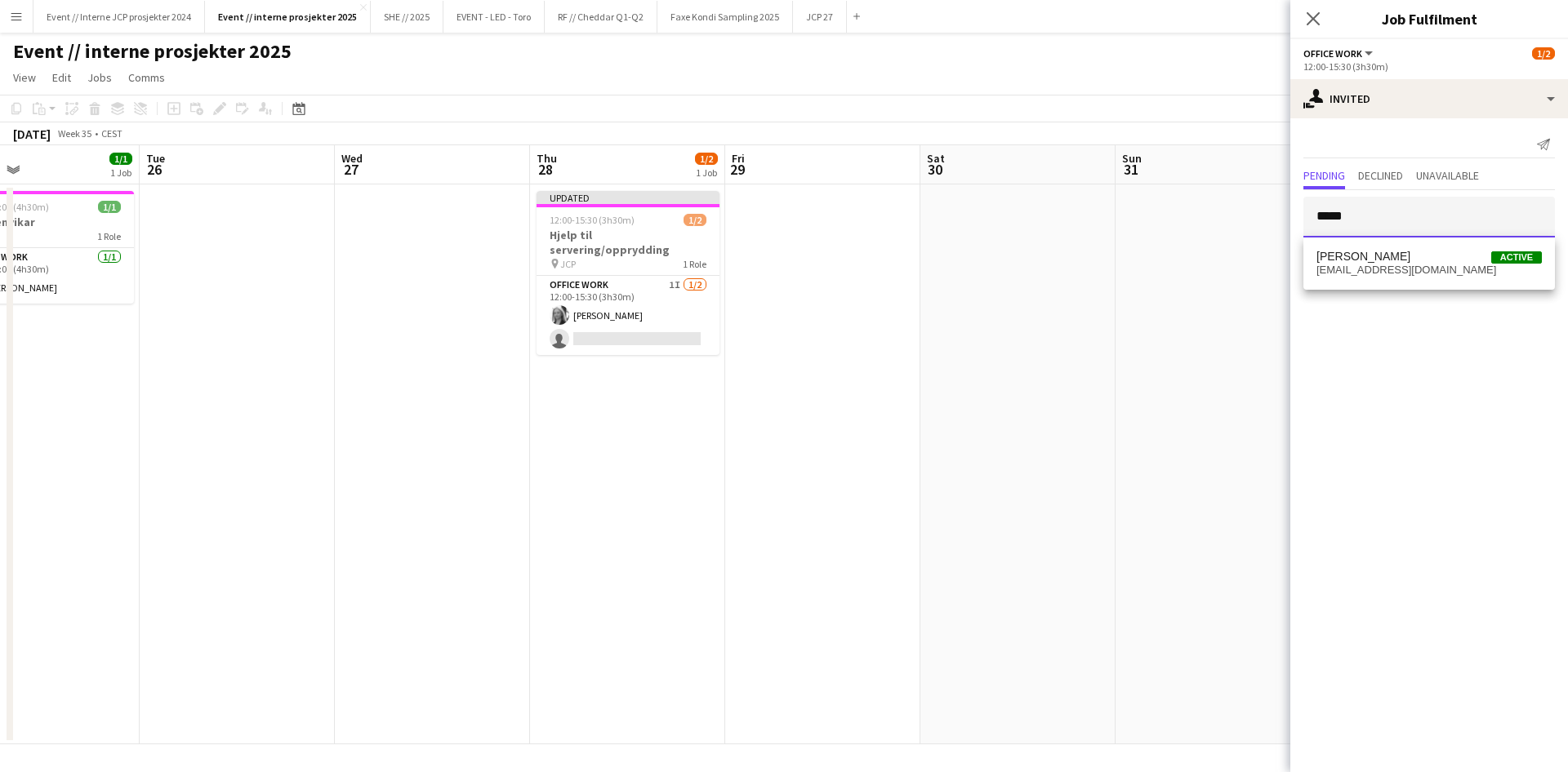
type input "******"
click at [1388, 218] on input "******" at bounding box center [1428, 217] width 251 height 41
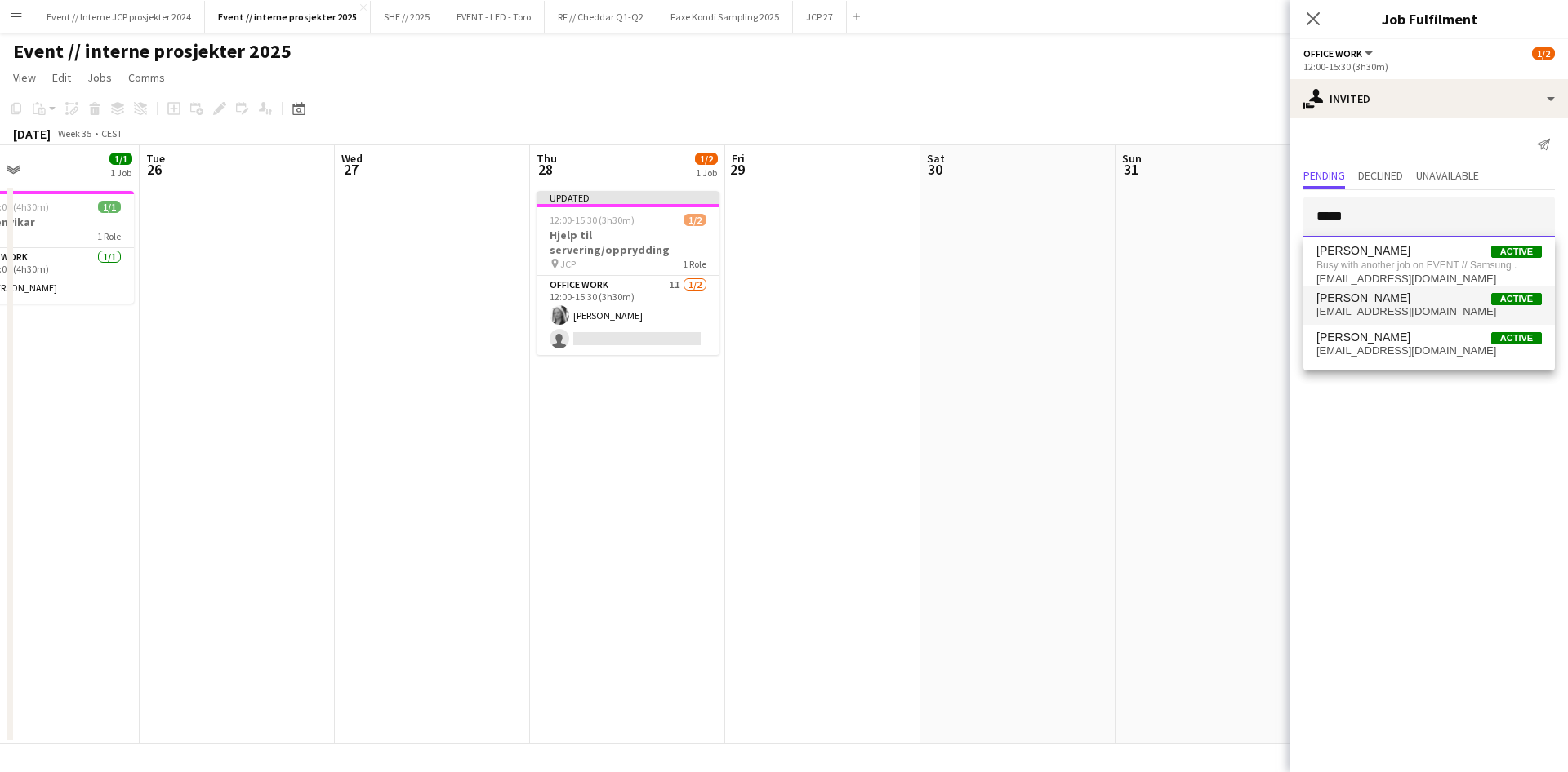
type input "*****"
click at [1387, 305] on span "[EMAIL_ADDRESS][DOMAIN_NAME]" at bounding box center [1429, 311] width 225 height 13
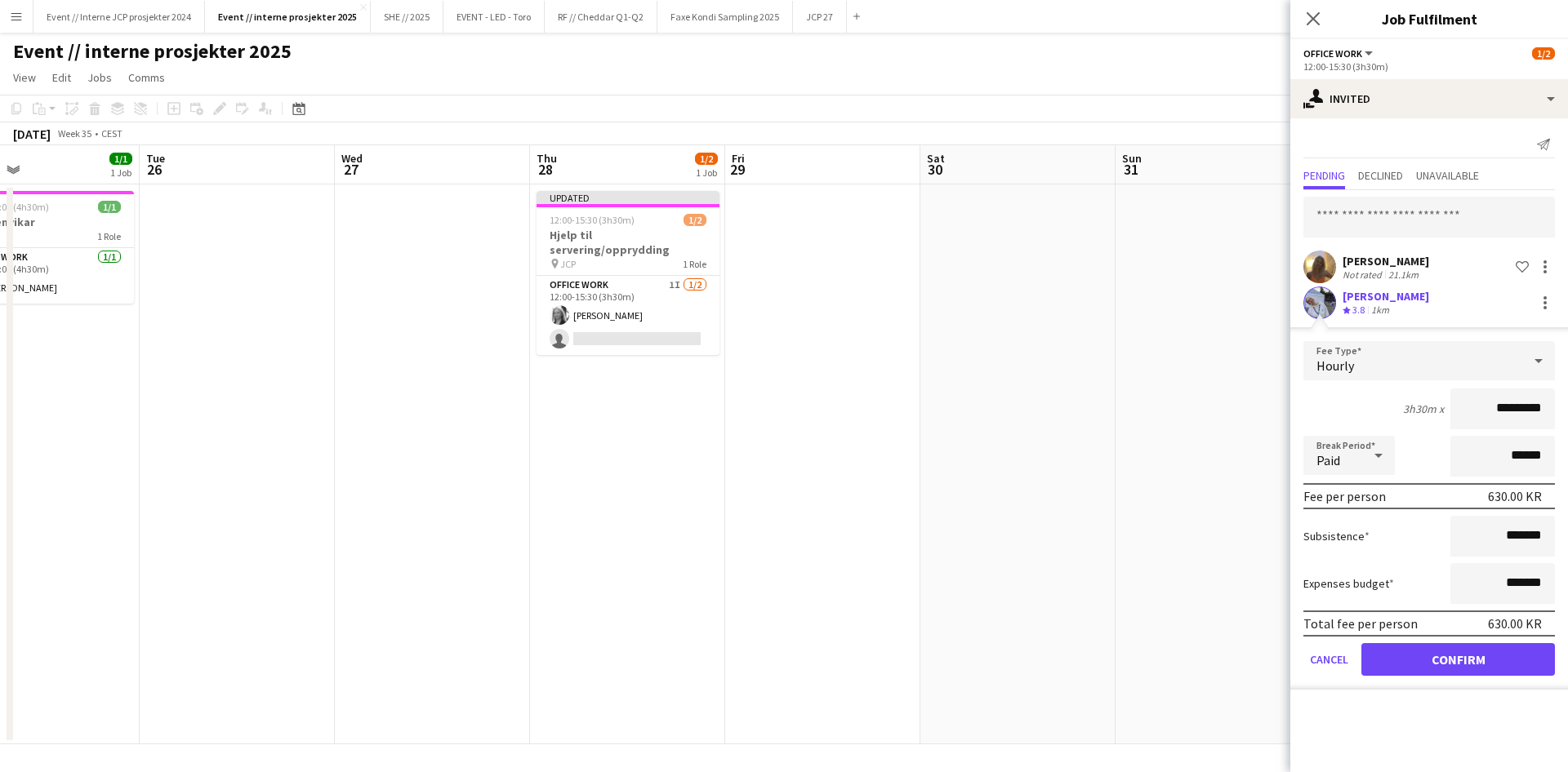
click at [1451, 653] on button "Confirm" at bounding box center [1457, 659] width 193 height 33
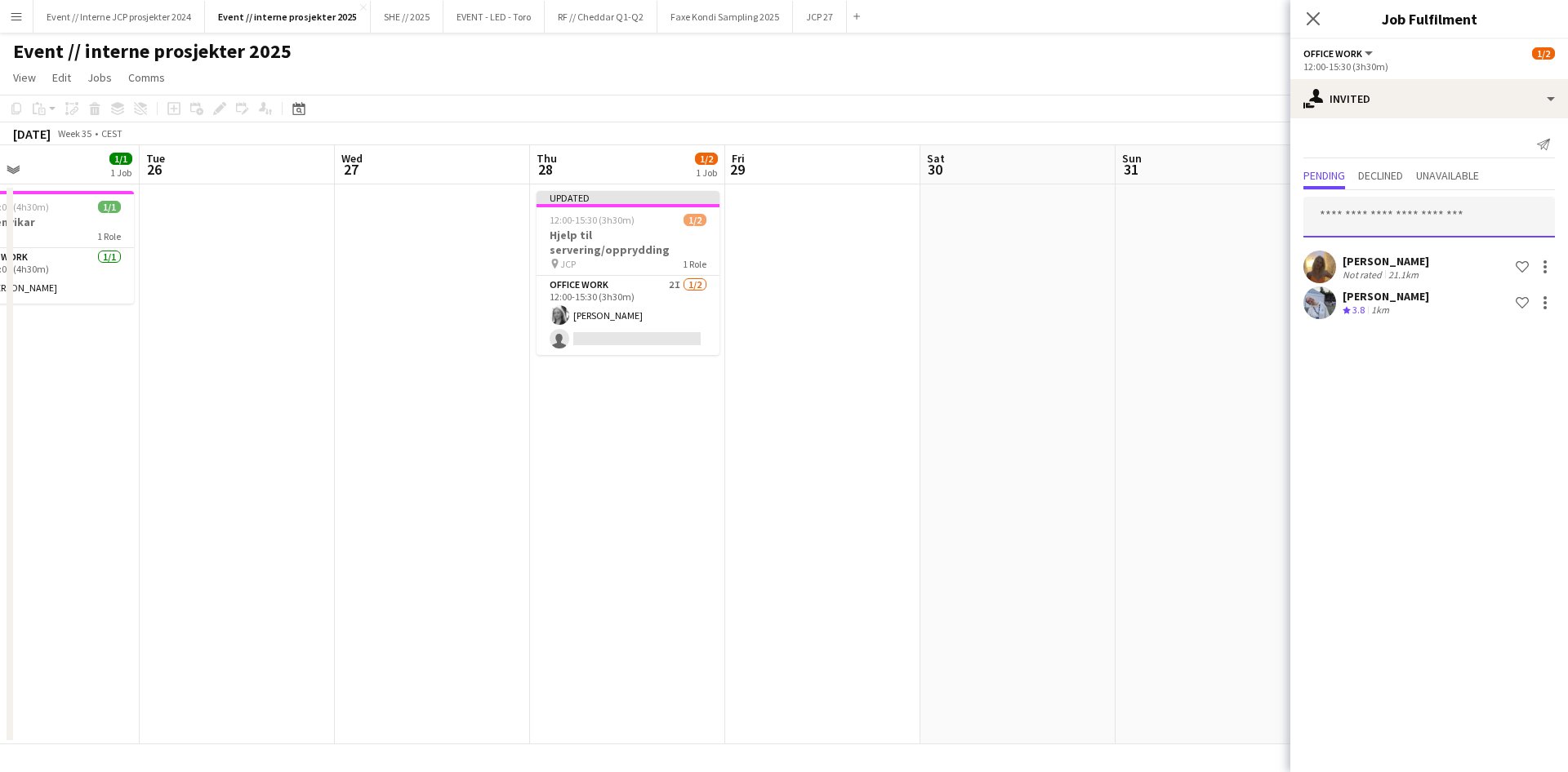
click at [1404, 207] on input "text" at bounding box center [1428, 217] width 251 height 41
type input "****"
click at [1395, 260] on span "[PERSON_NAME]" at bounding box center [1363, 256] width 94 height 14
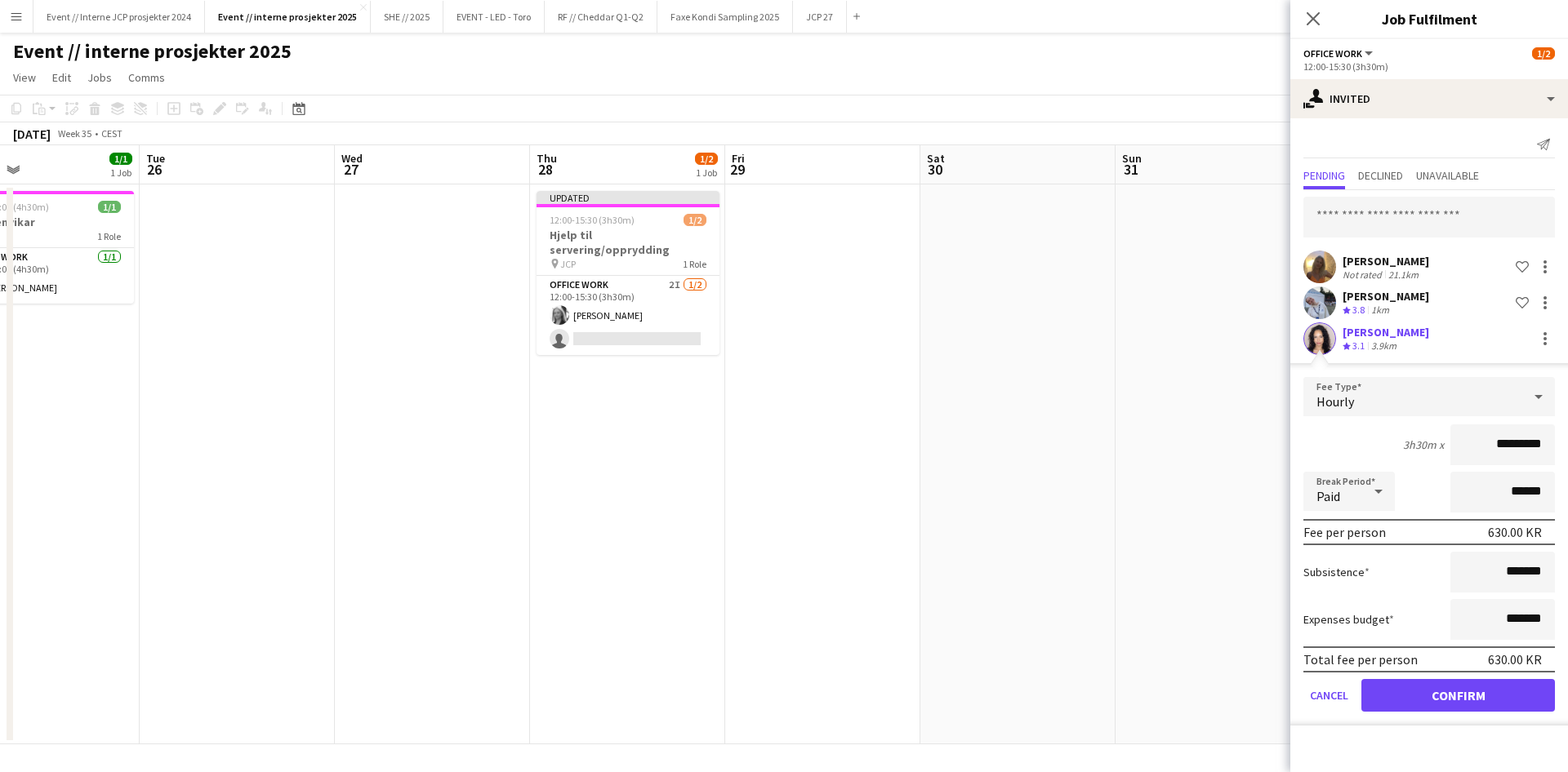
click at [1527, 684] on button "Confirm" at bounding box center [1457, 696] width 193 height 33
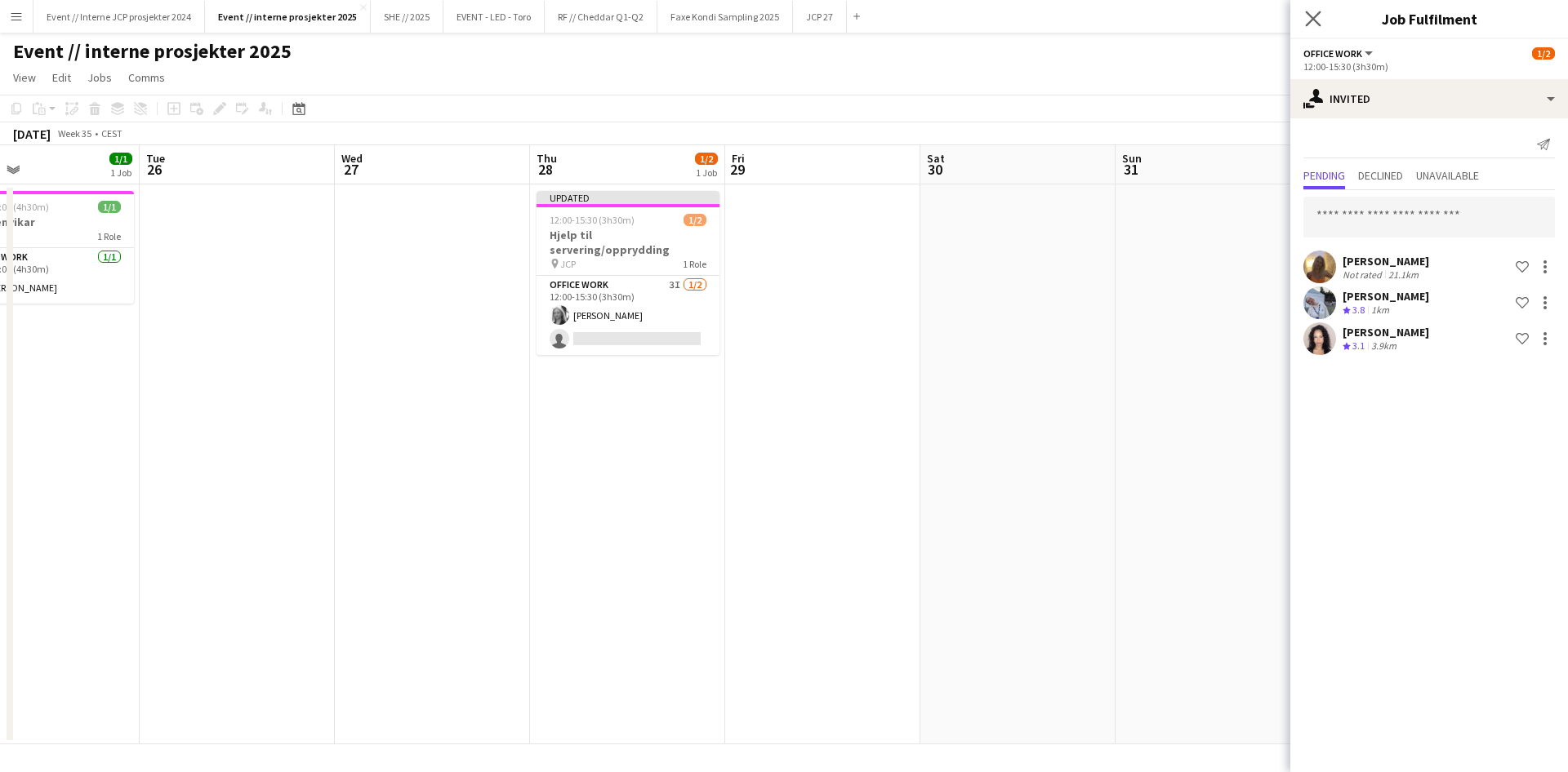
click at [1304, 14] on app-icon "Close pop-in" at bounding box center [1313, 18] width 23 height 23
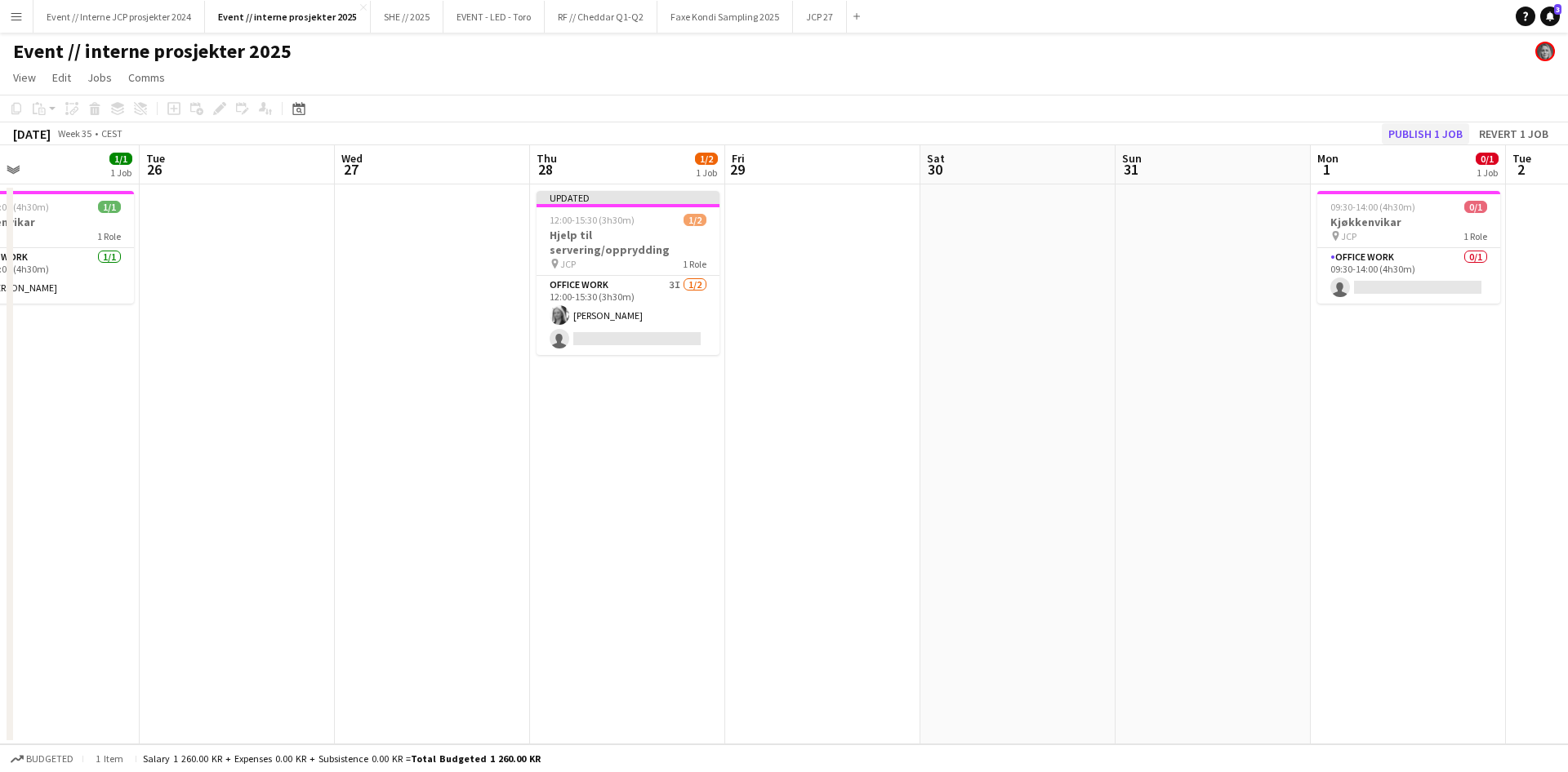
click at [1409, 125] on button "Publish 1 job" at bounding box center [1425, 133] width 88 height 21
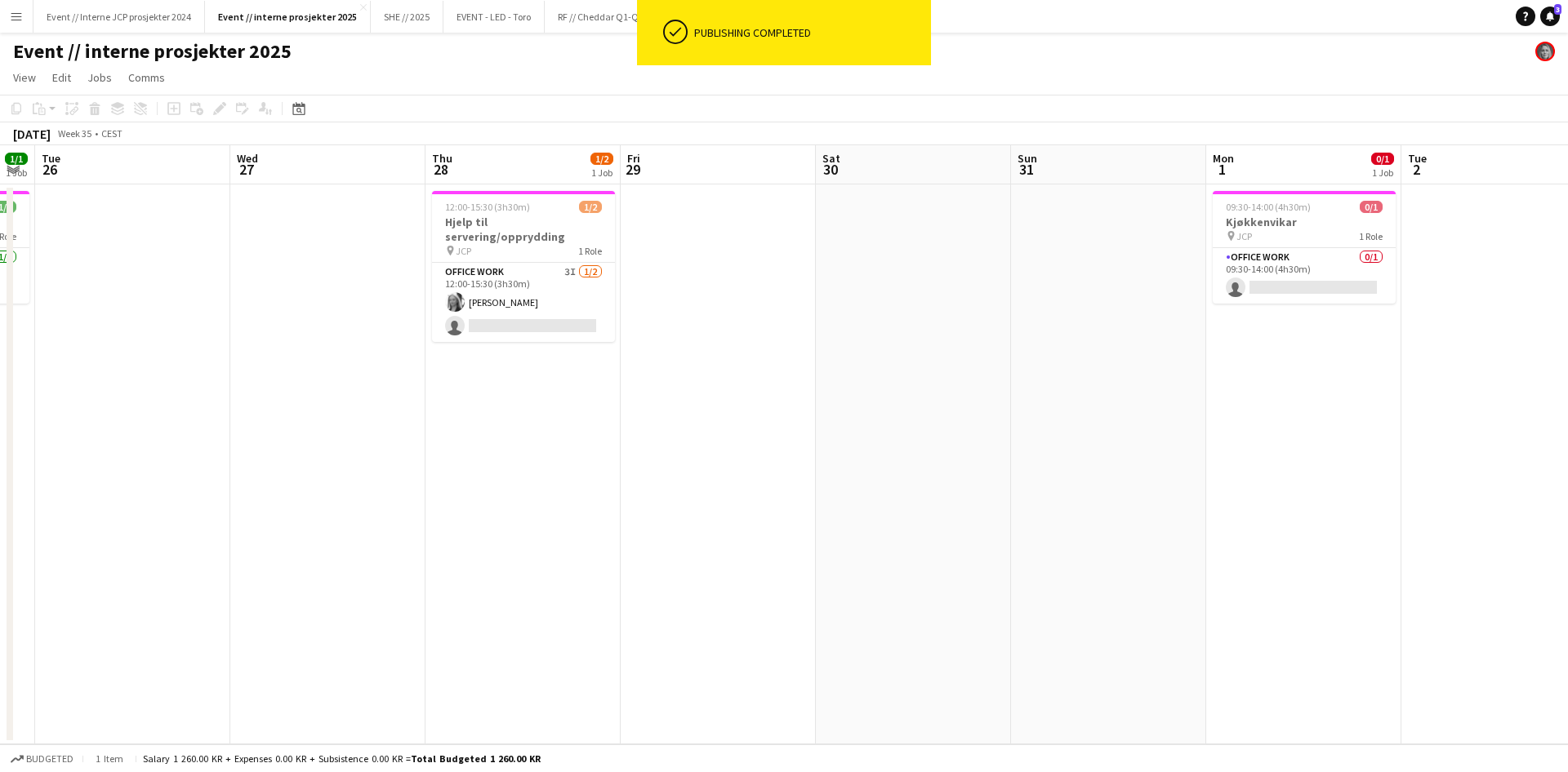
scroll to position [0, 537]
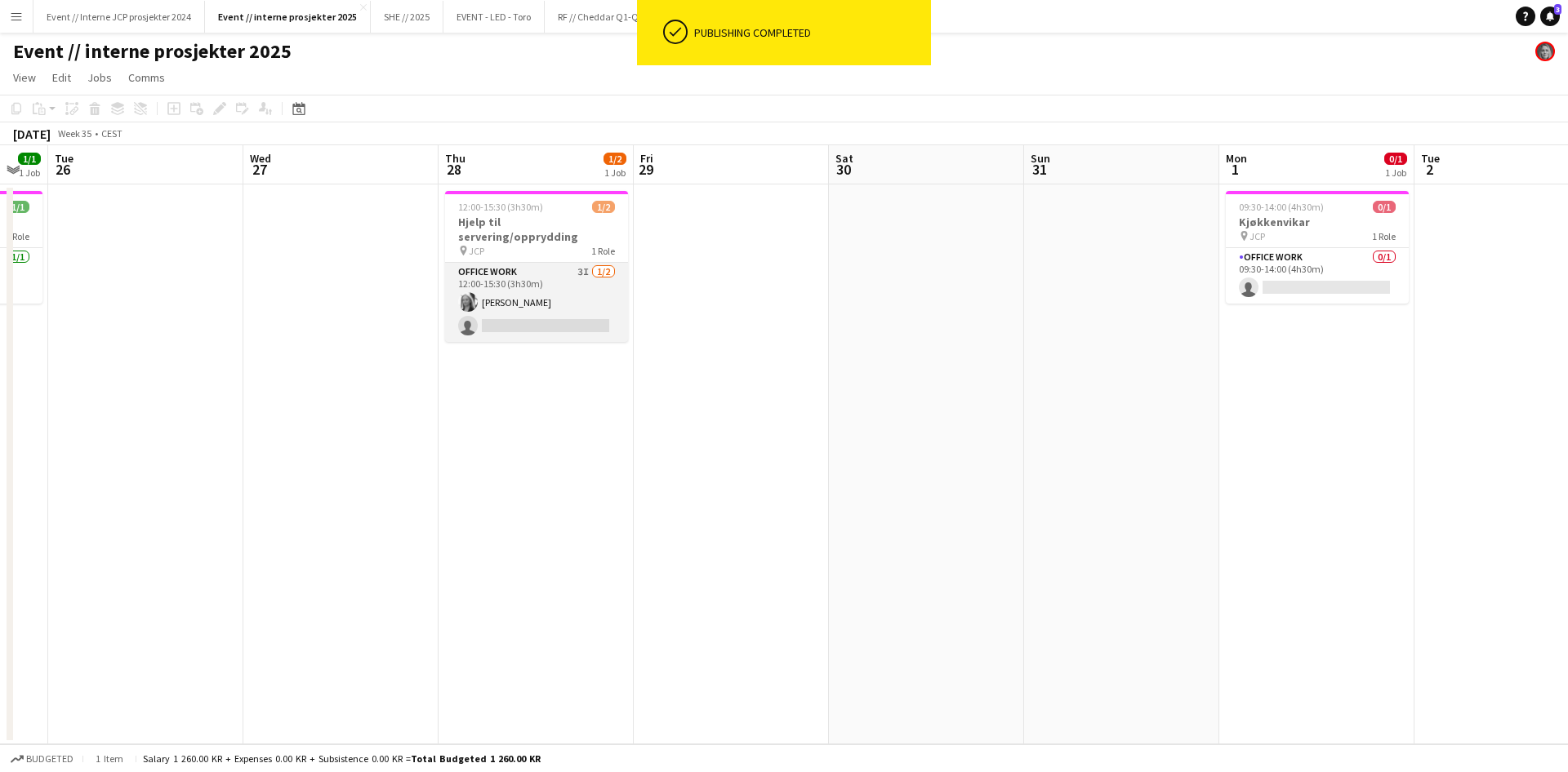
click at [533, 308] on app-card-role "Office work 3I [DATE] 12:00-15:30 (3h30m) [PERSON_NAME] single-neutral-actions" at bounding box center [536, 302] width 183 height 79
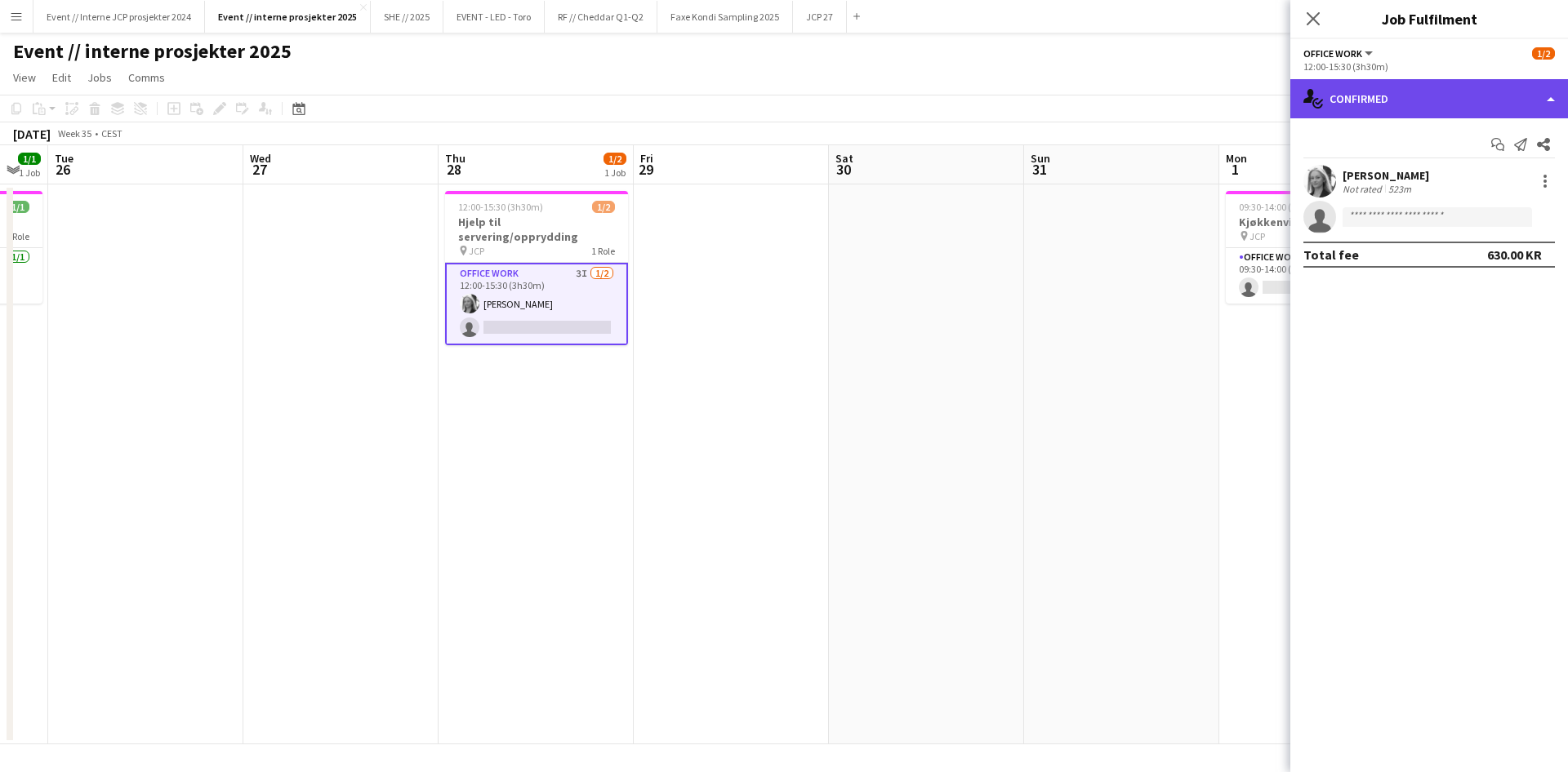
click at [1391, 100] on div "single-neutral-actions-check-2 Confirmed" at bounding box center [1428, 98] width 277 height 39
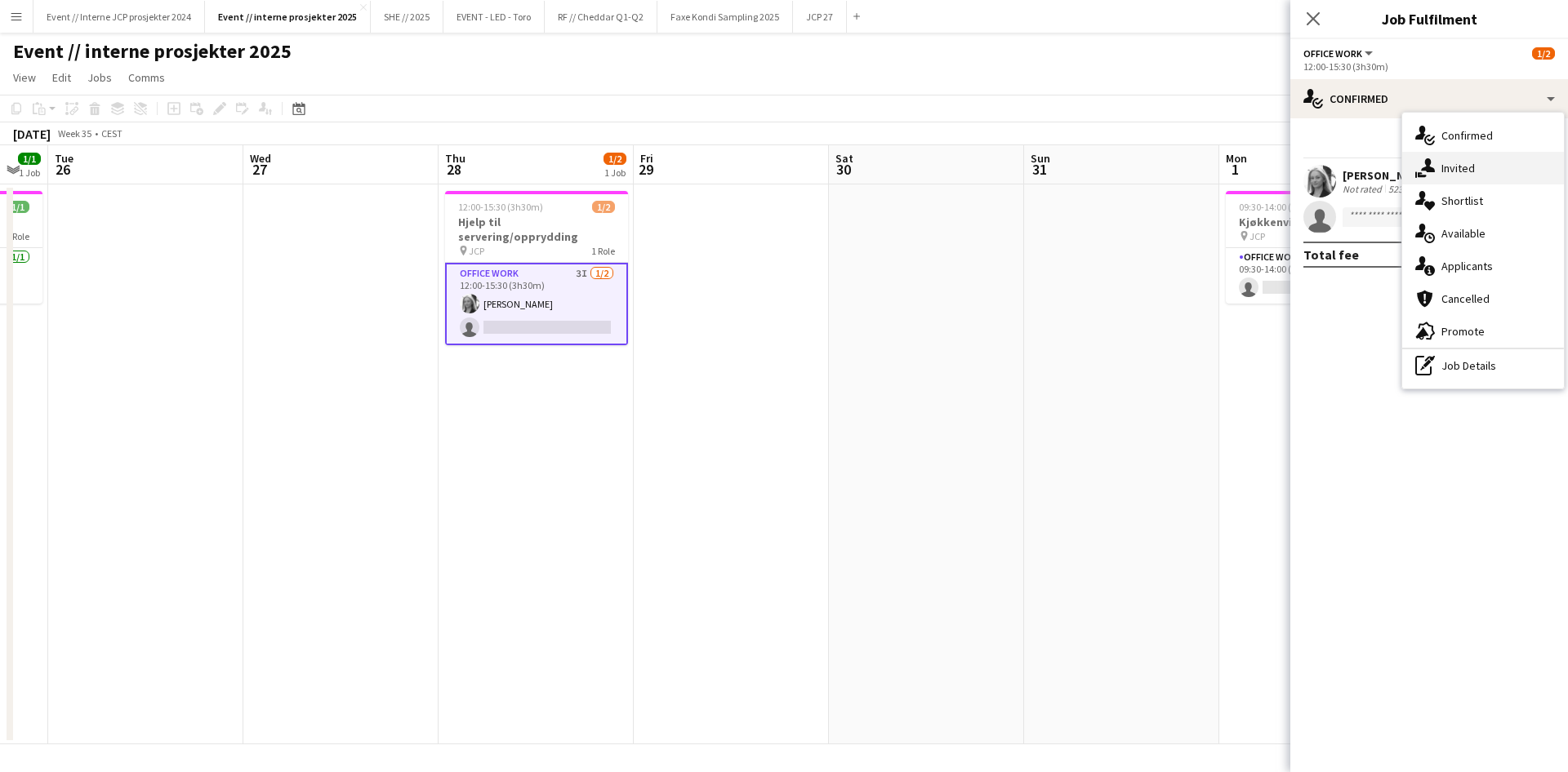
click at [1434, 171] on icon at bounding box center [1428, 165] width 14 height 14
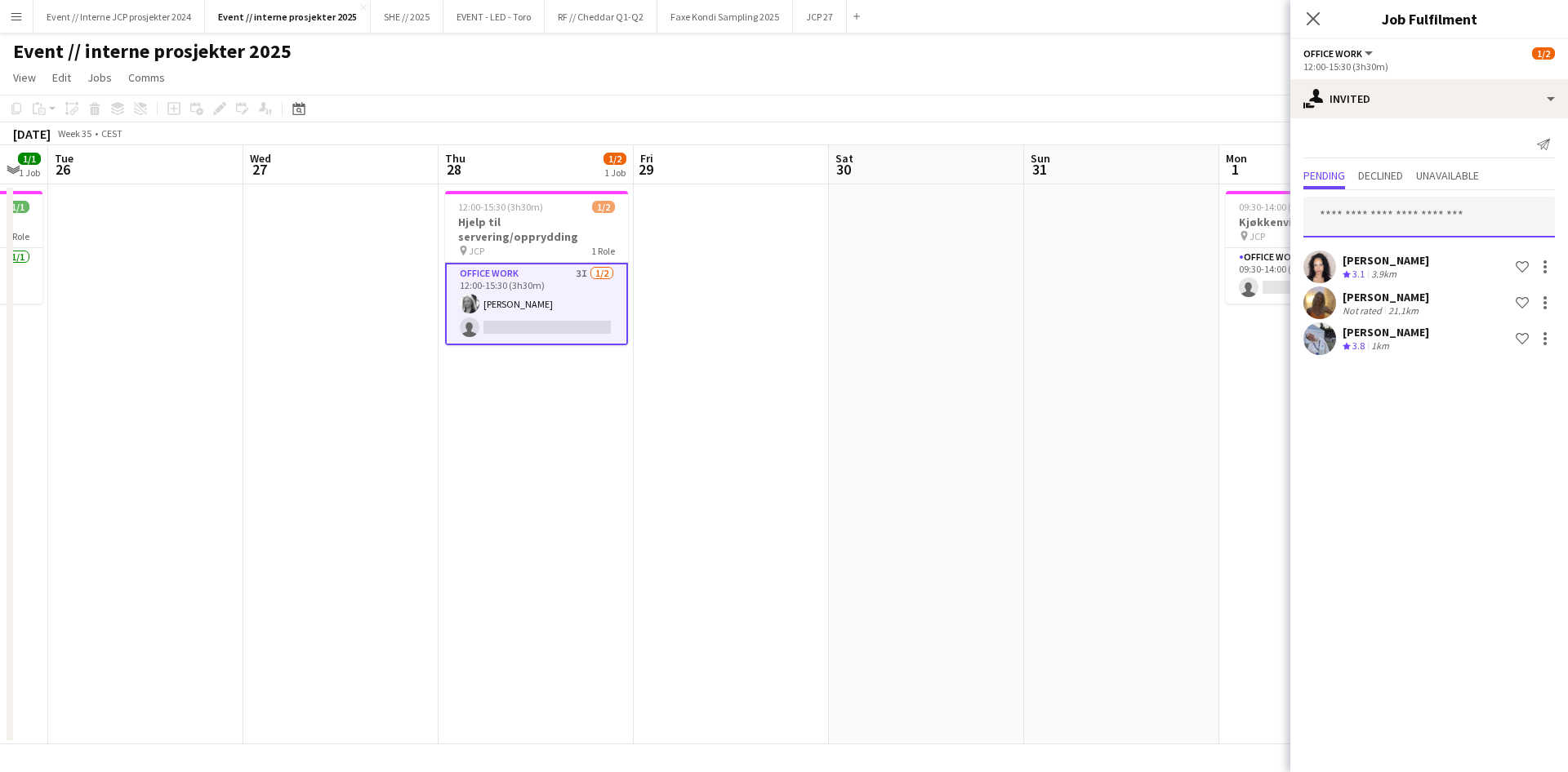
click at [1385, 225] on input "text" at bounding box center [1428, 217] width 251 height 41
type input "**********"
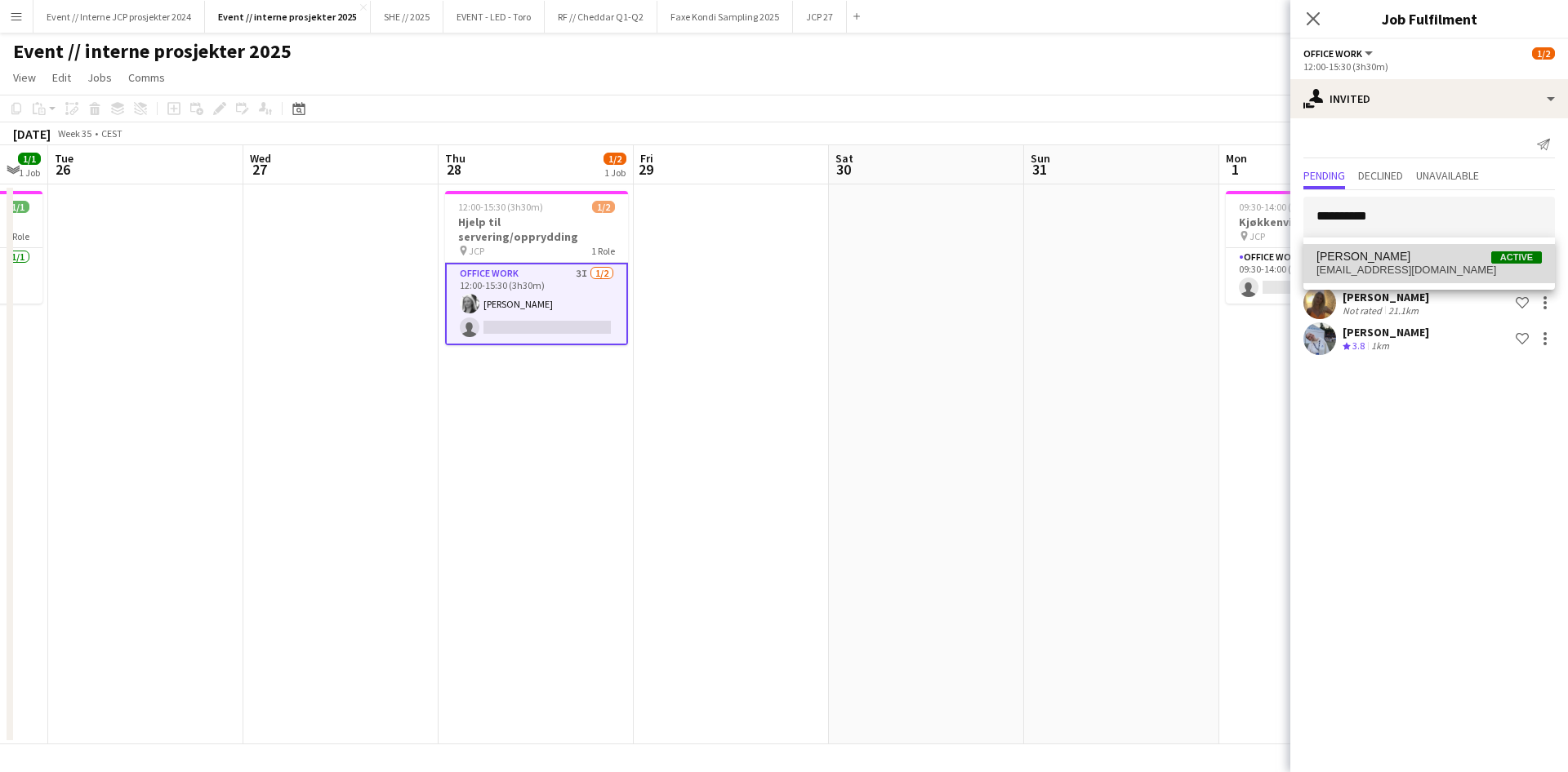
click at [1398, 256] on span "[PERSON_NAME]" at bounding box center [1363, 256] width 94 height 14
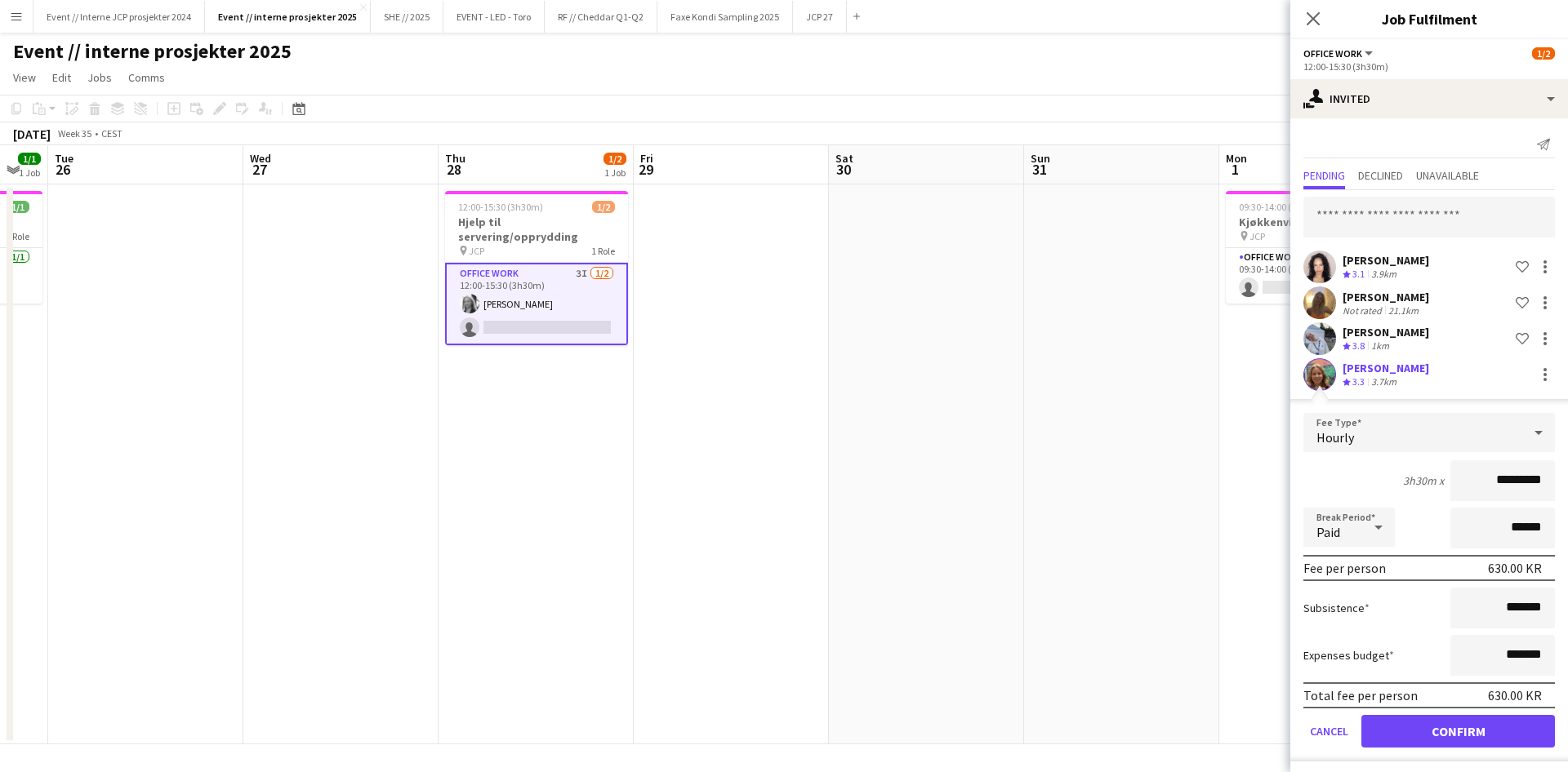
click at [1465, 741] on button "Confirm" at bounding box center [1457, 731] width 193 height 33
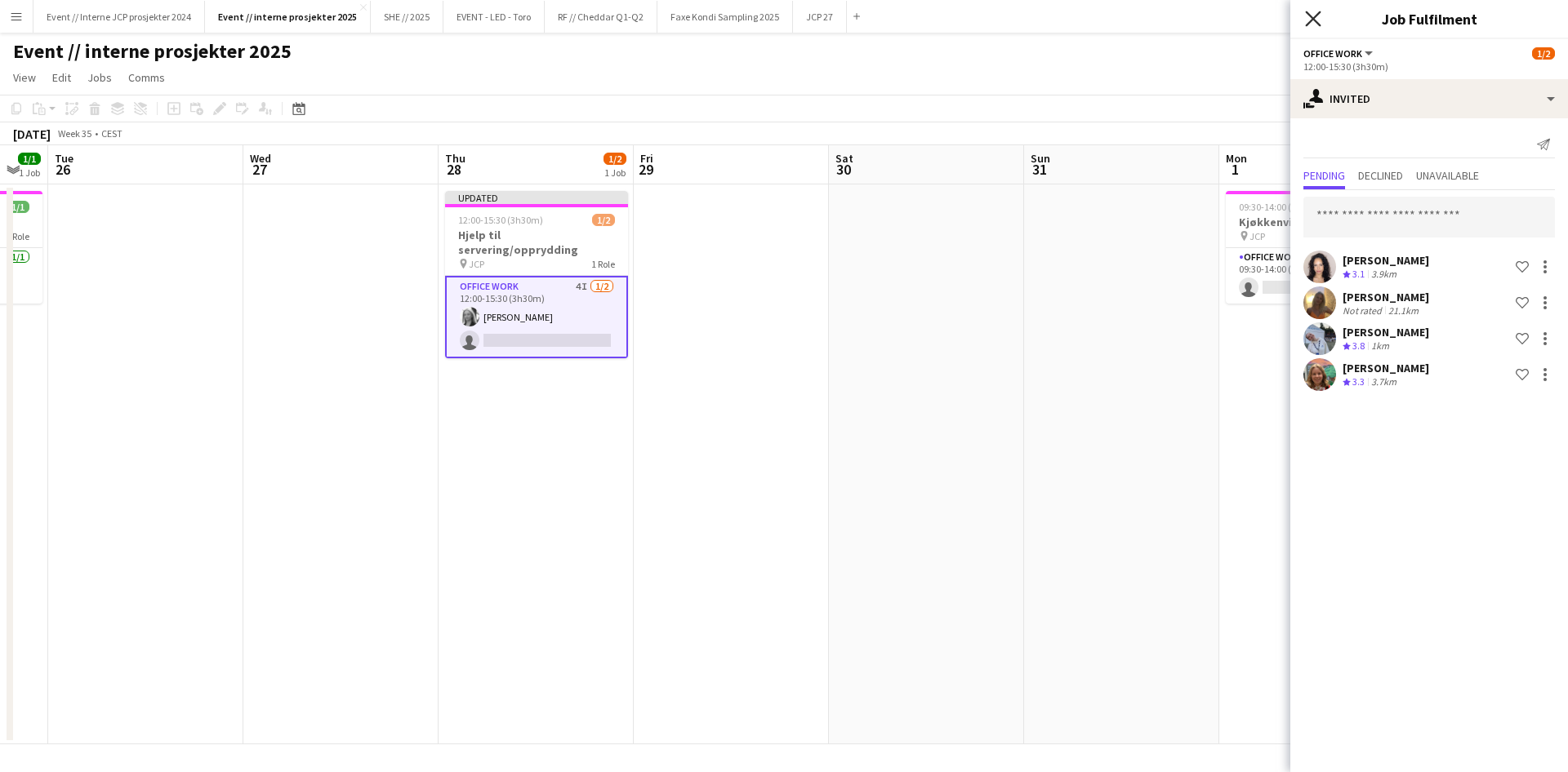
click at [1314, 16] on icon "Close pop-in" at bounding box center [1312, 18] width 16 height 16
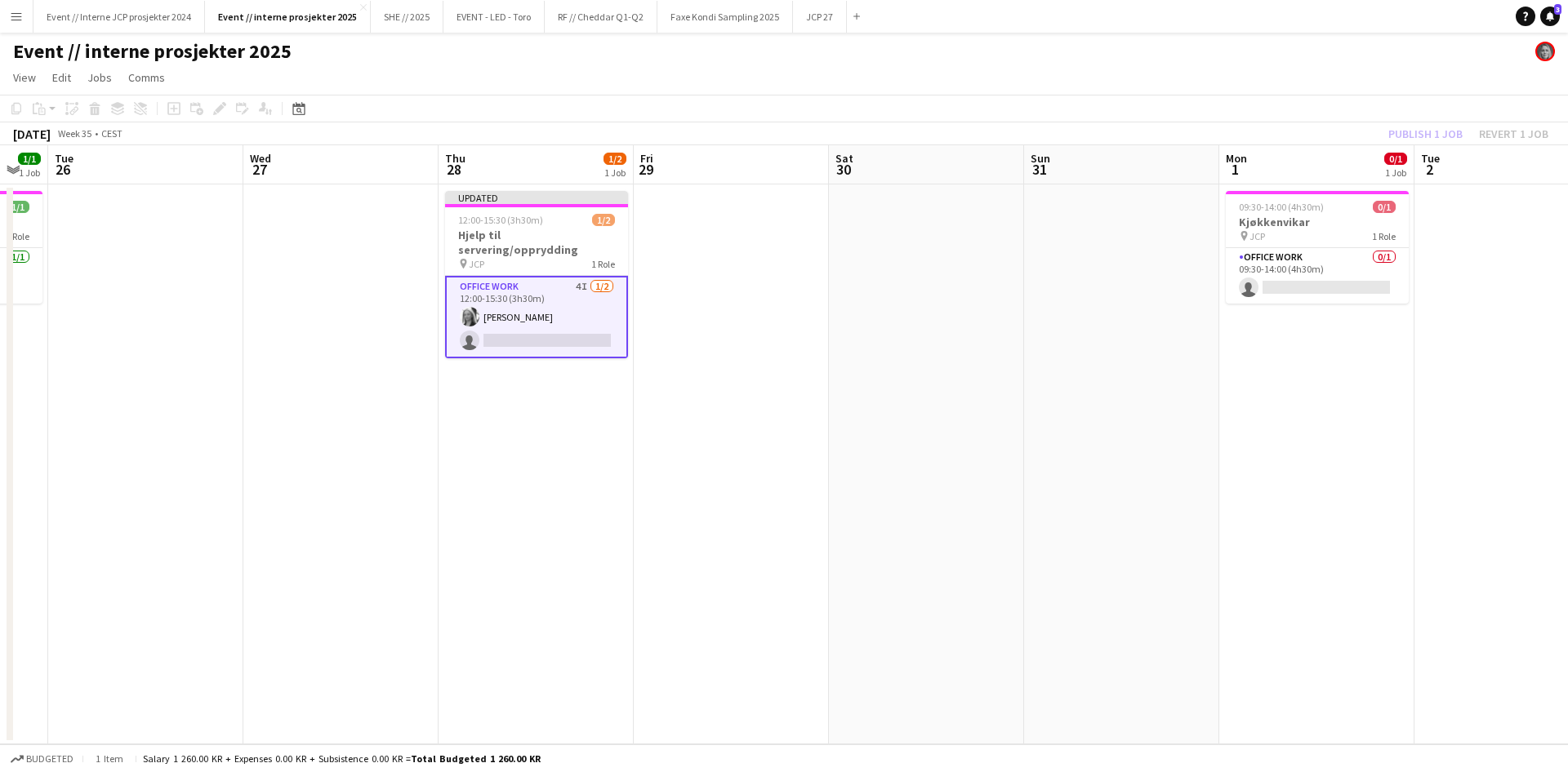
click at [1417, 120] on app-toolbar "Copy Paste Paste Command V Paste with crew Command Shift V Paste linked Job [GE…" at bounding box center [784, 108] width 1568 height 28
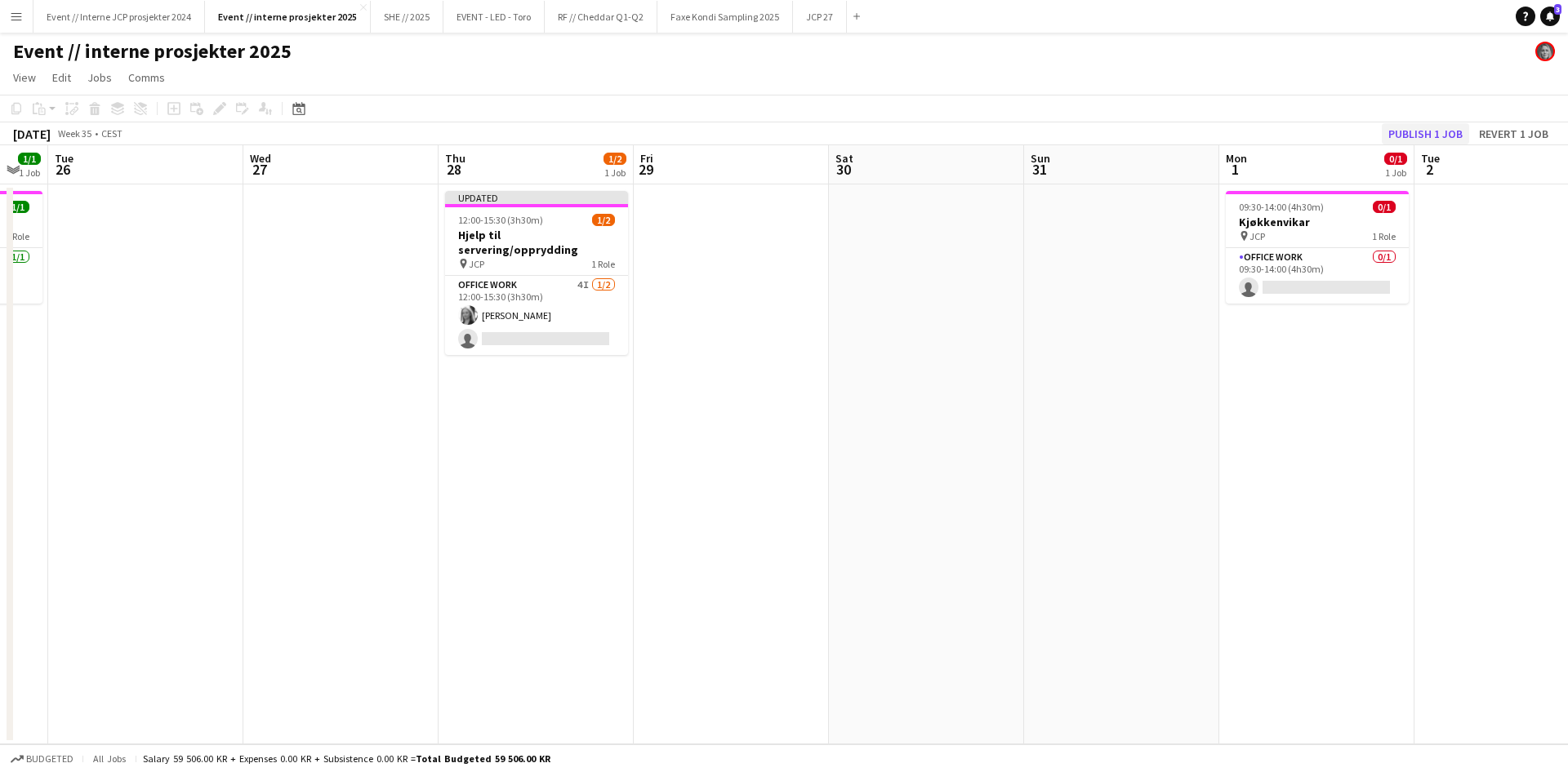
click at [1421, 127] on button "Publish 1 job" at bounding box center [1425, 133] width 88 height 21
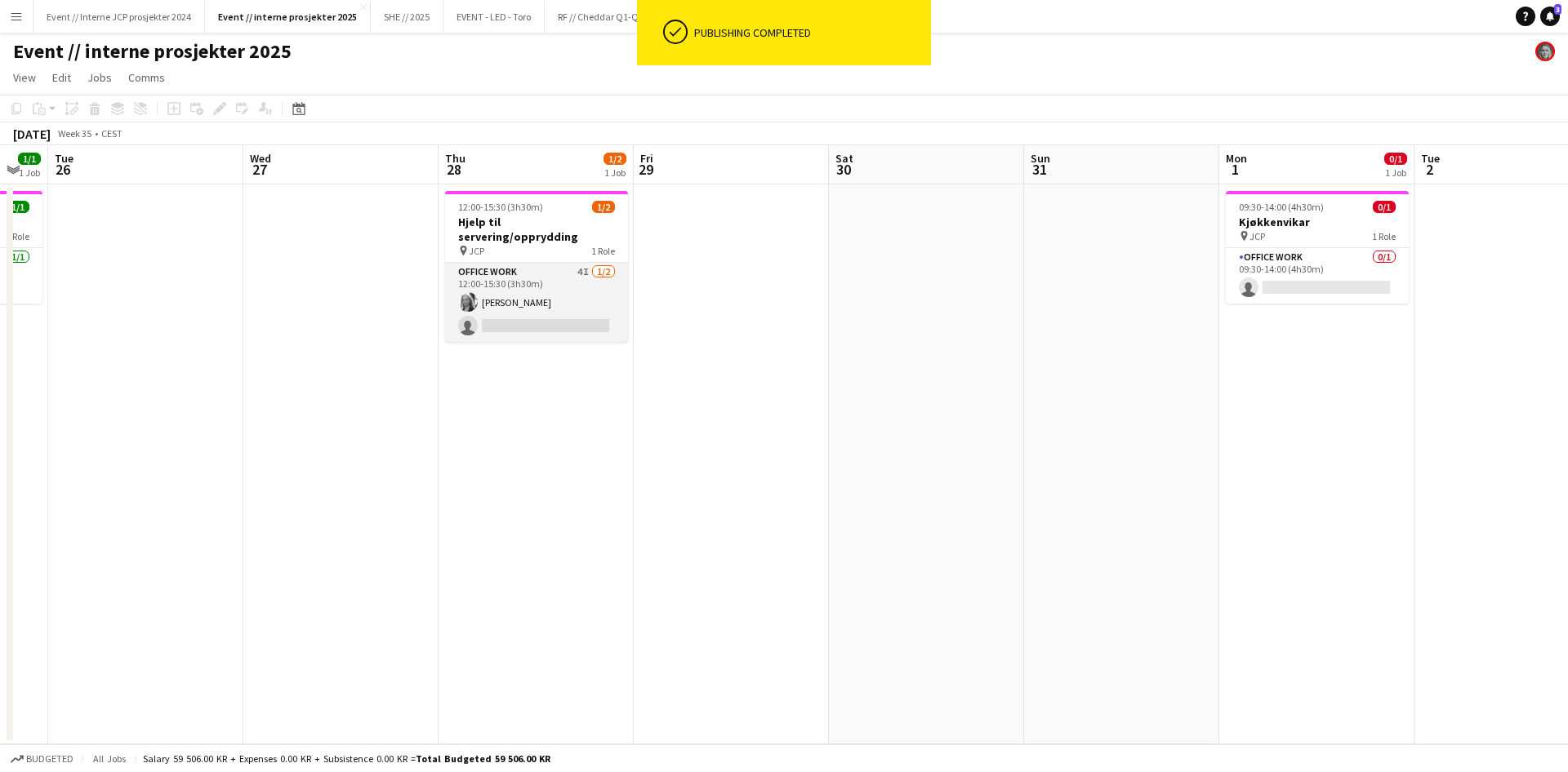
click at [511, 281] on app-card-role "Office work 4I [DATE] 12:00-15:30 (3h30m) [PERSON_NAME] single-neutral-actions" at bounding box center [536, 302] width 183 height 79
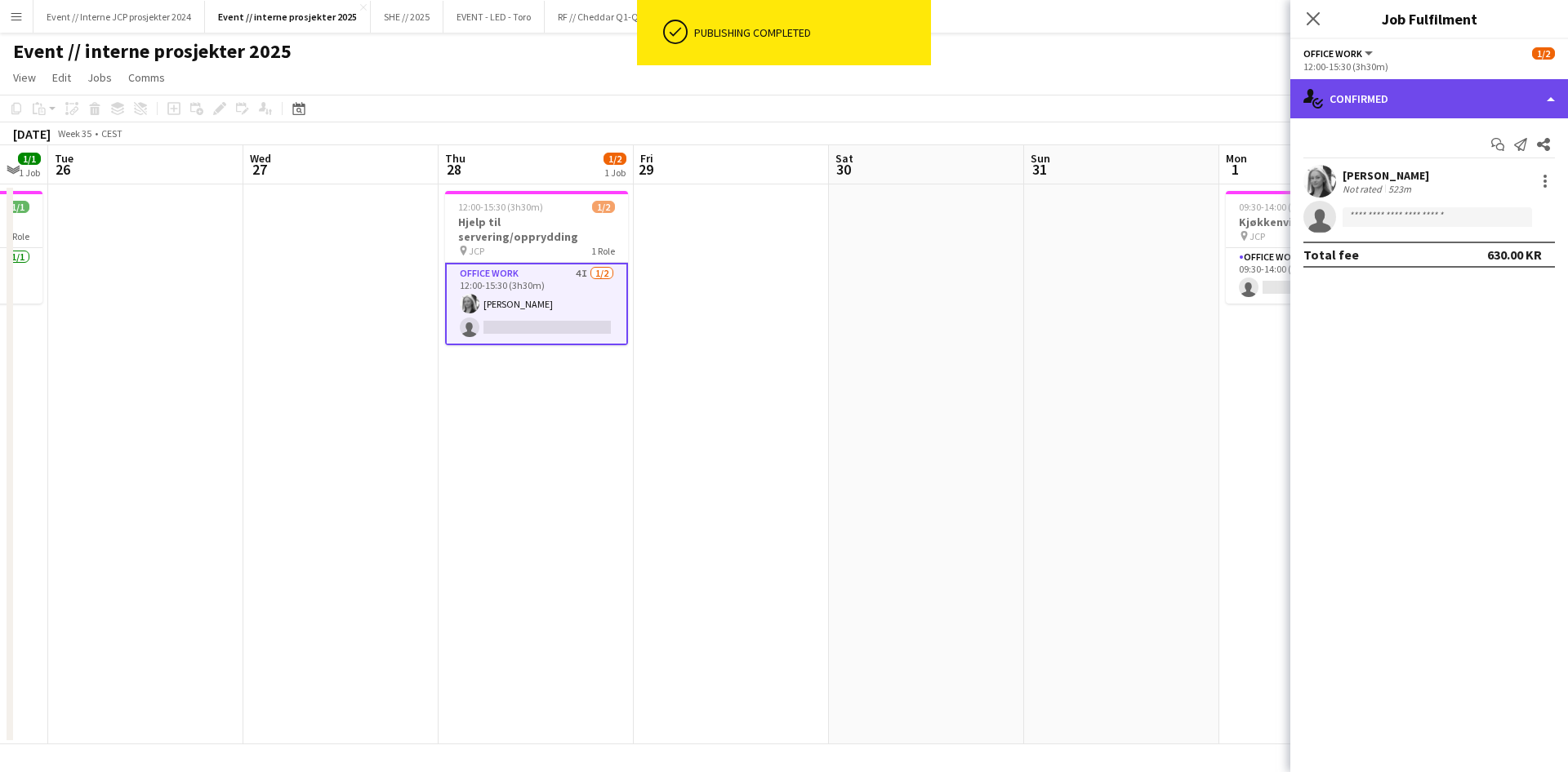
click at [1346, 86] on div "single-neutral-actions-check-2 Confirmed" at bounding box center [1428, 98] width 277 height 39
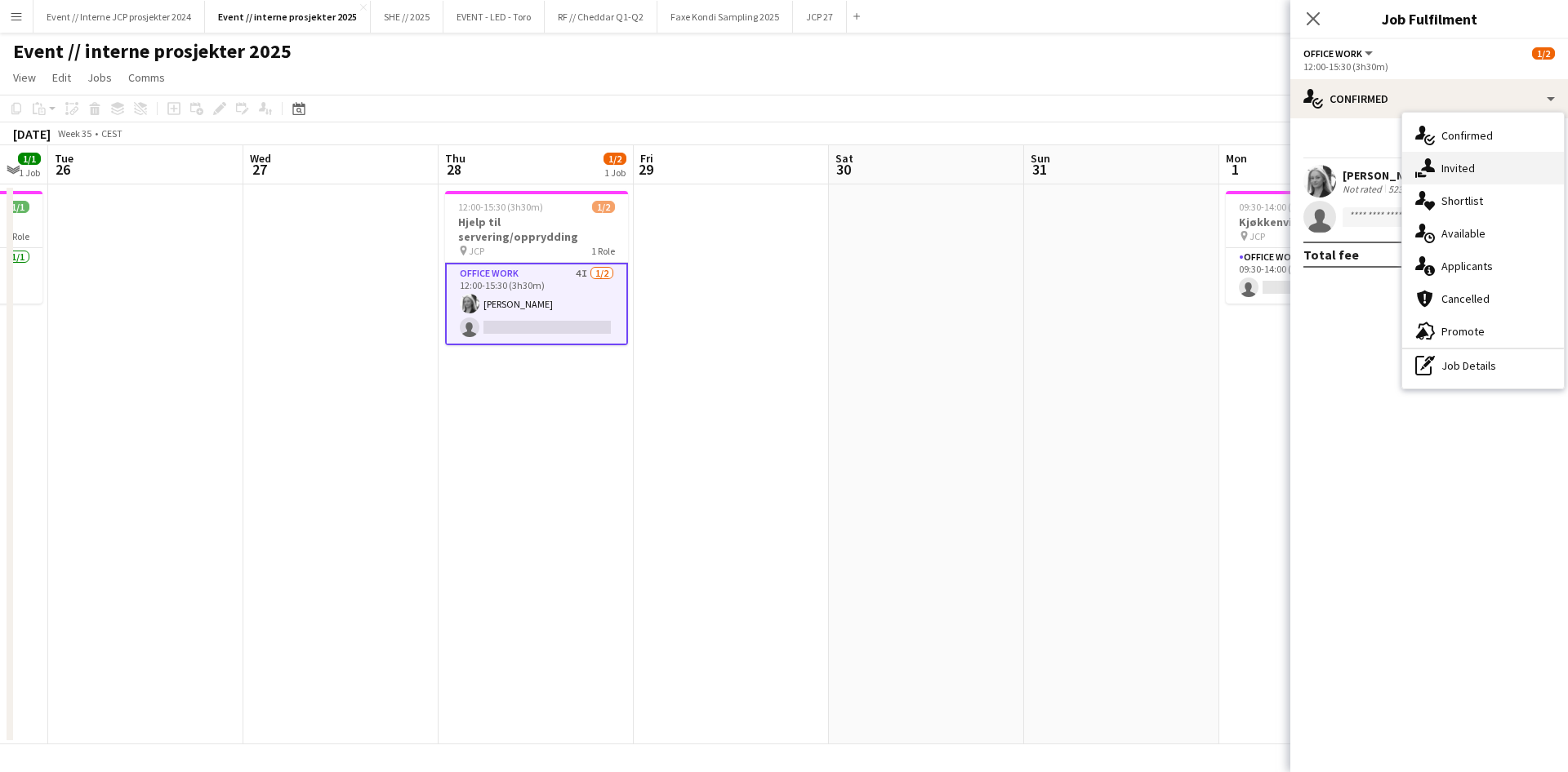
click at [1437, 171] on div "single-neutral-actions-share-1 Invited" at bounding box center [1482, 168] width 162 height 33
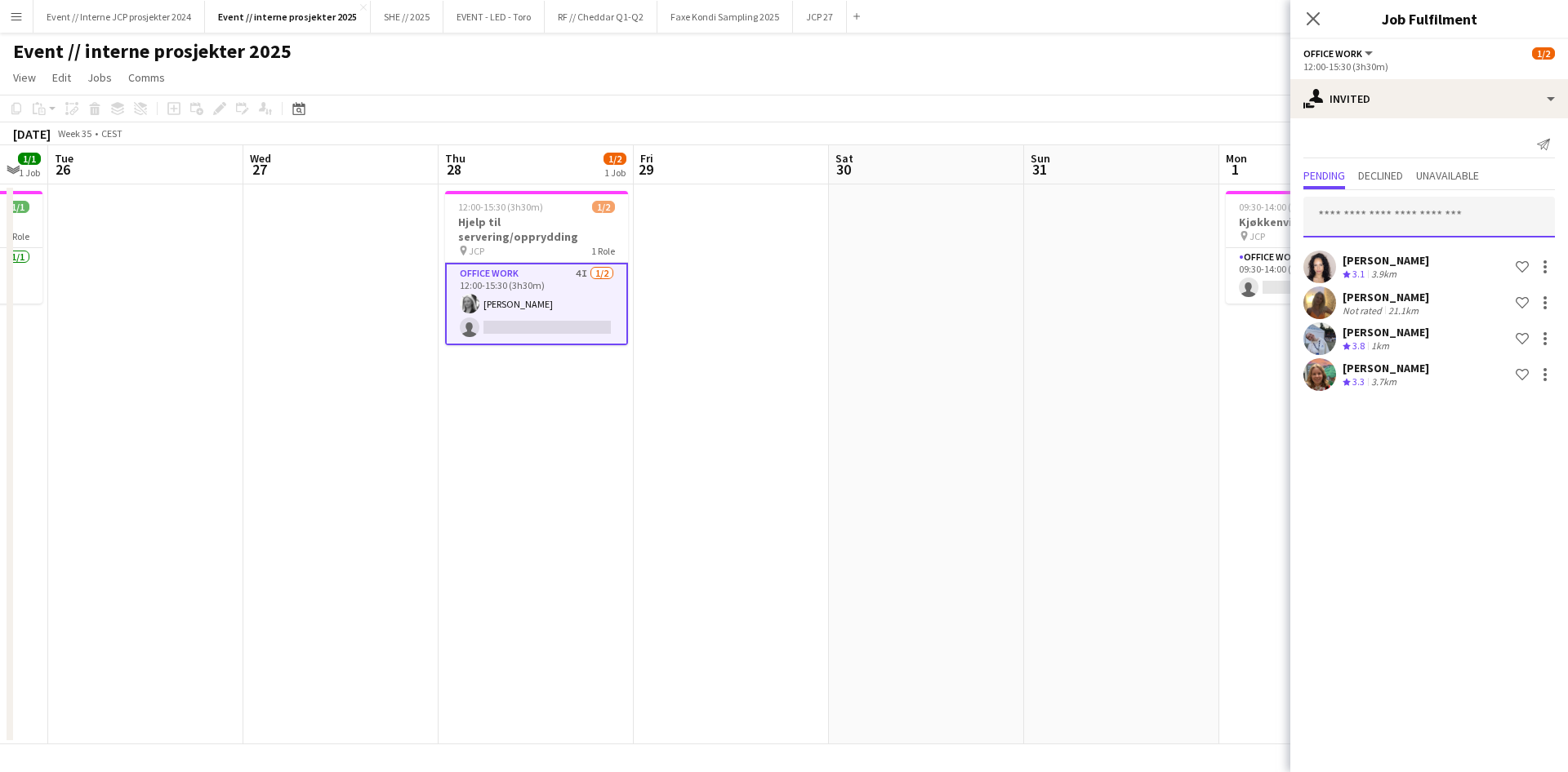
click at [1391, 213] on input "text" at bounding box center [1428, 217] width 251 height 41
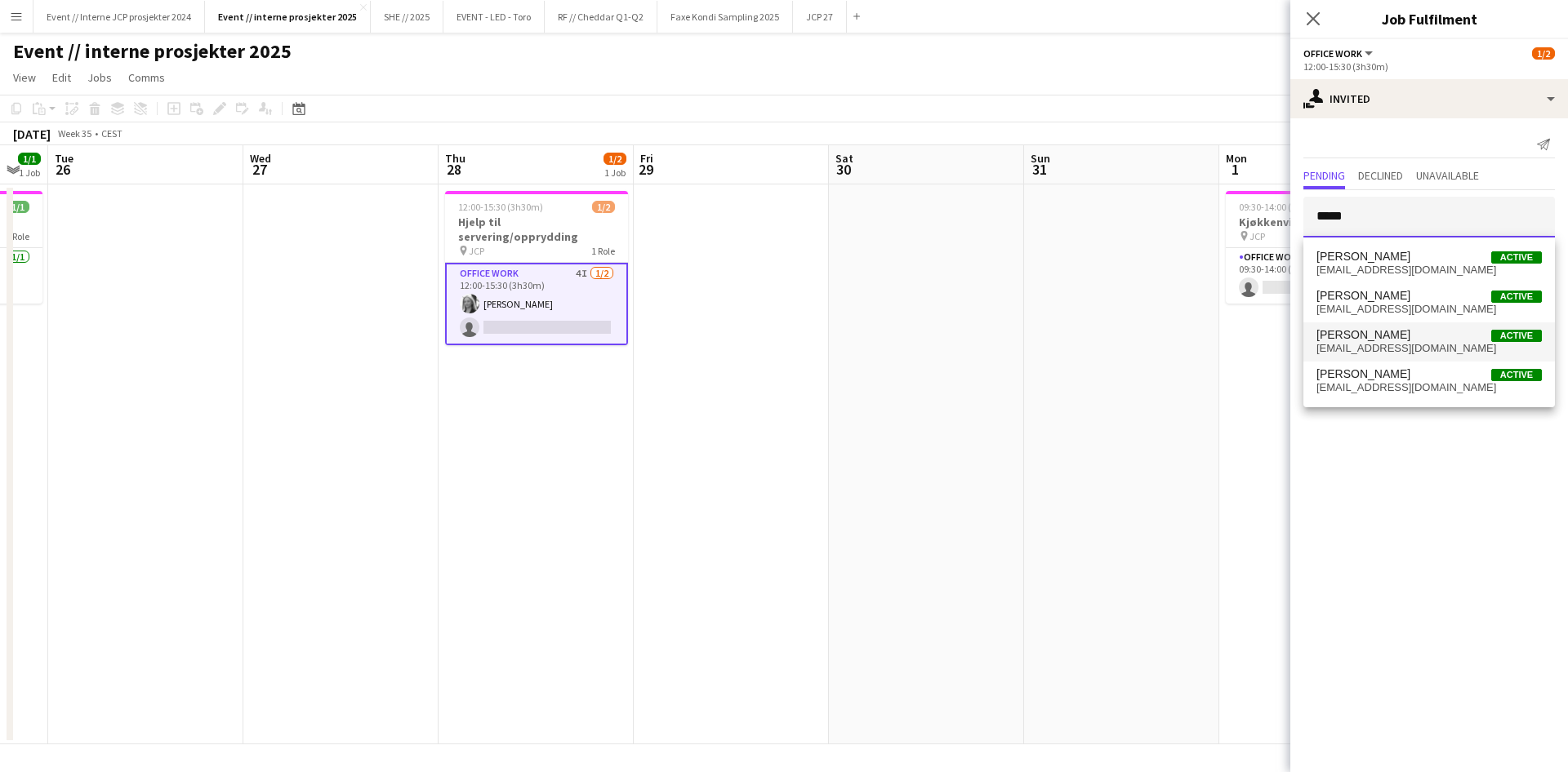
type input "*****"
click at [1398, 343] on span "[EMAIL_ADDRESS][DOMAIN_NAME]" at bounding box center [1429, 348] width 225 height 13
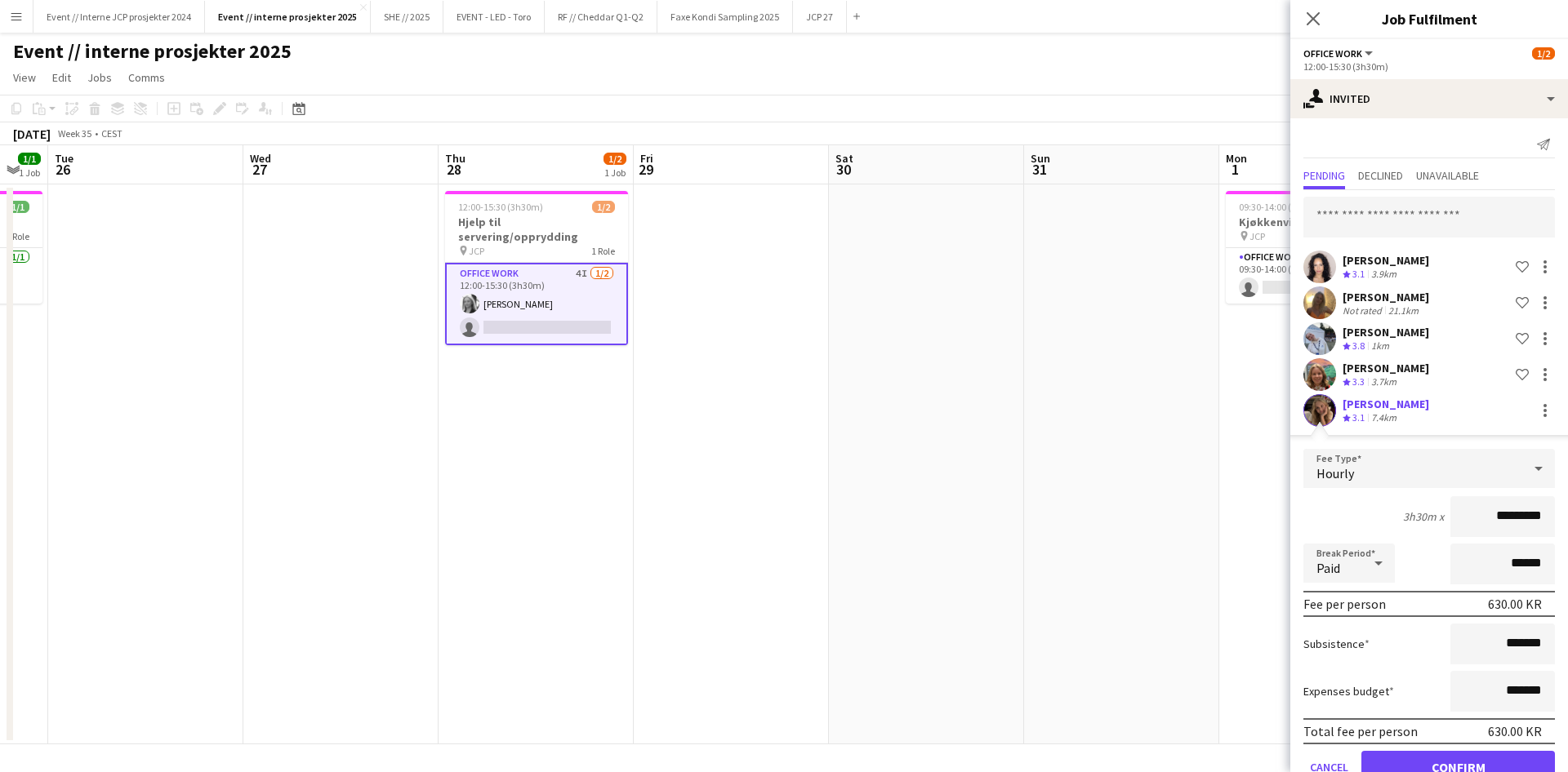
scroll to position [35, 0]
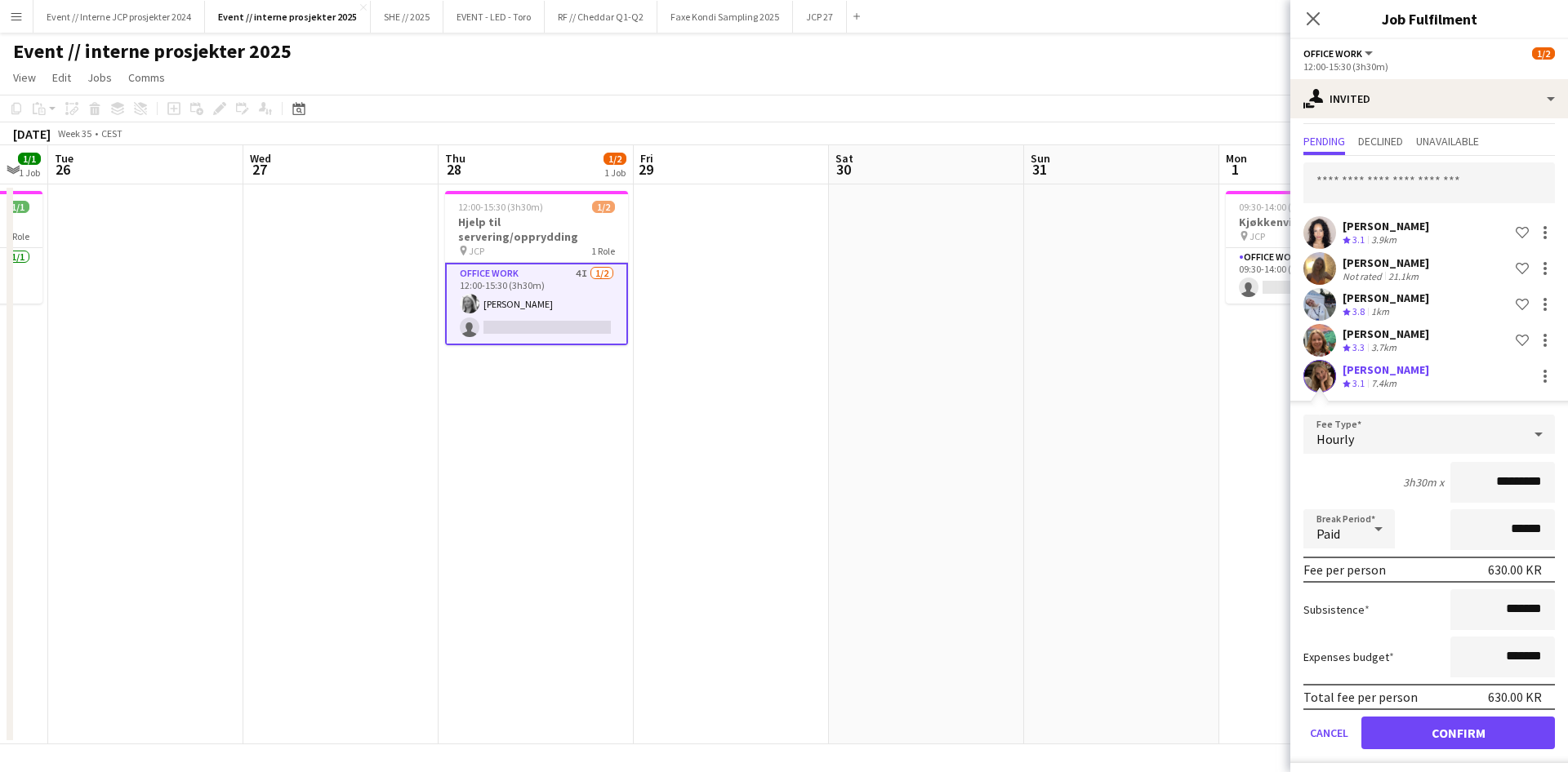
click at [1458, 732] on button "Confirm" at bounding box center [1457, 733] width 193 height 33
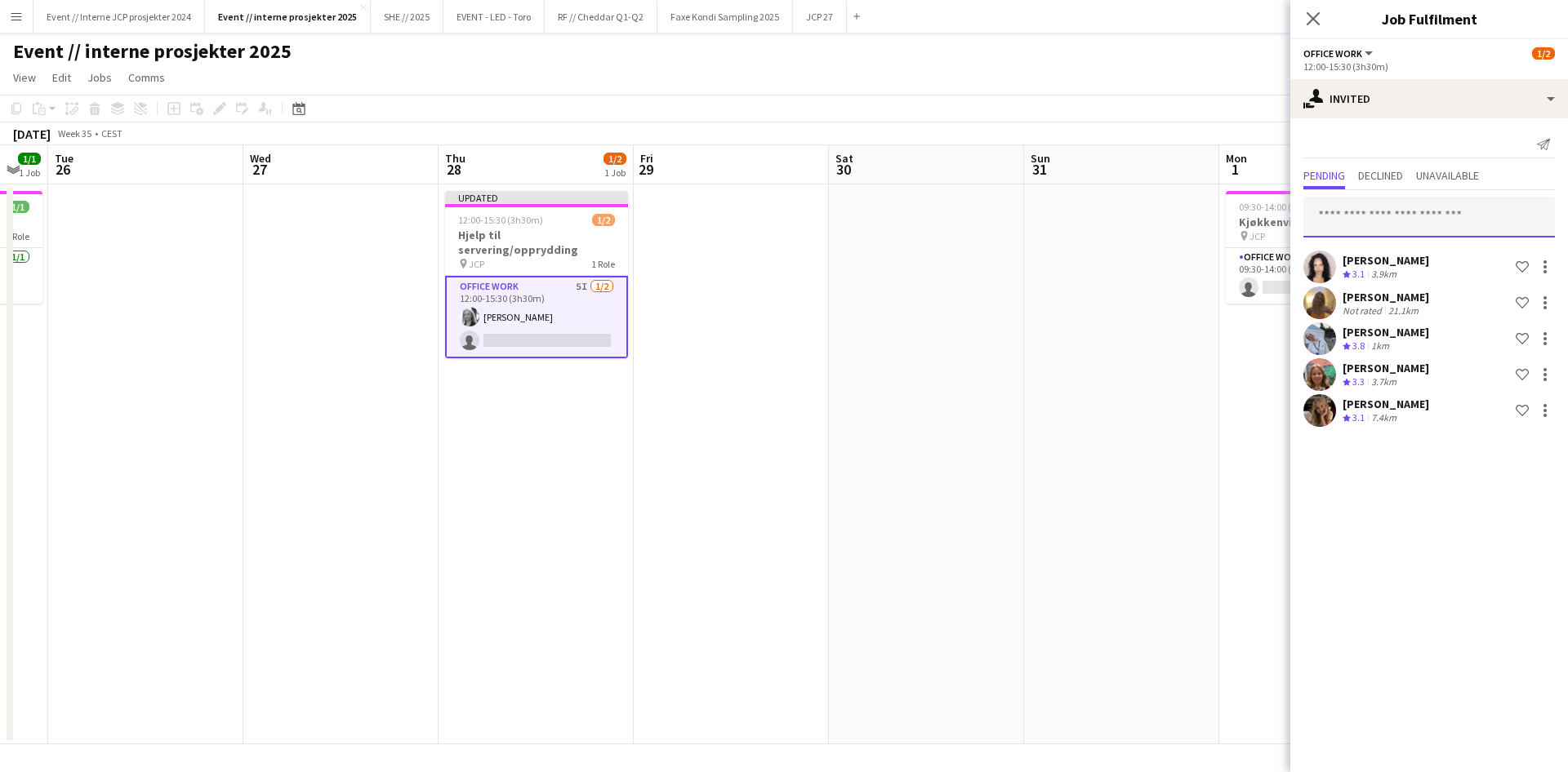
click at [1417, 212] on input "text" at bounding box center [1428, 217] width 251 height 41
type input "******"
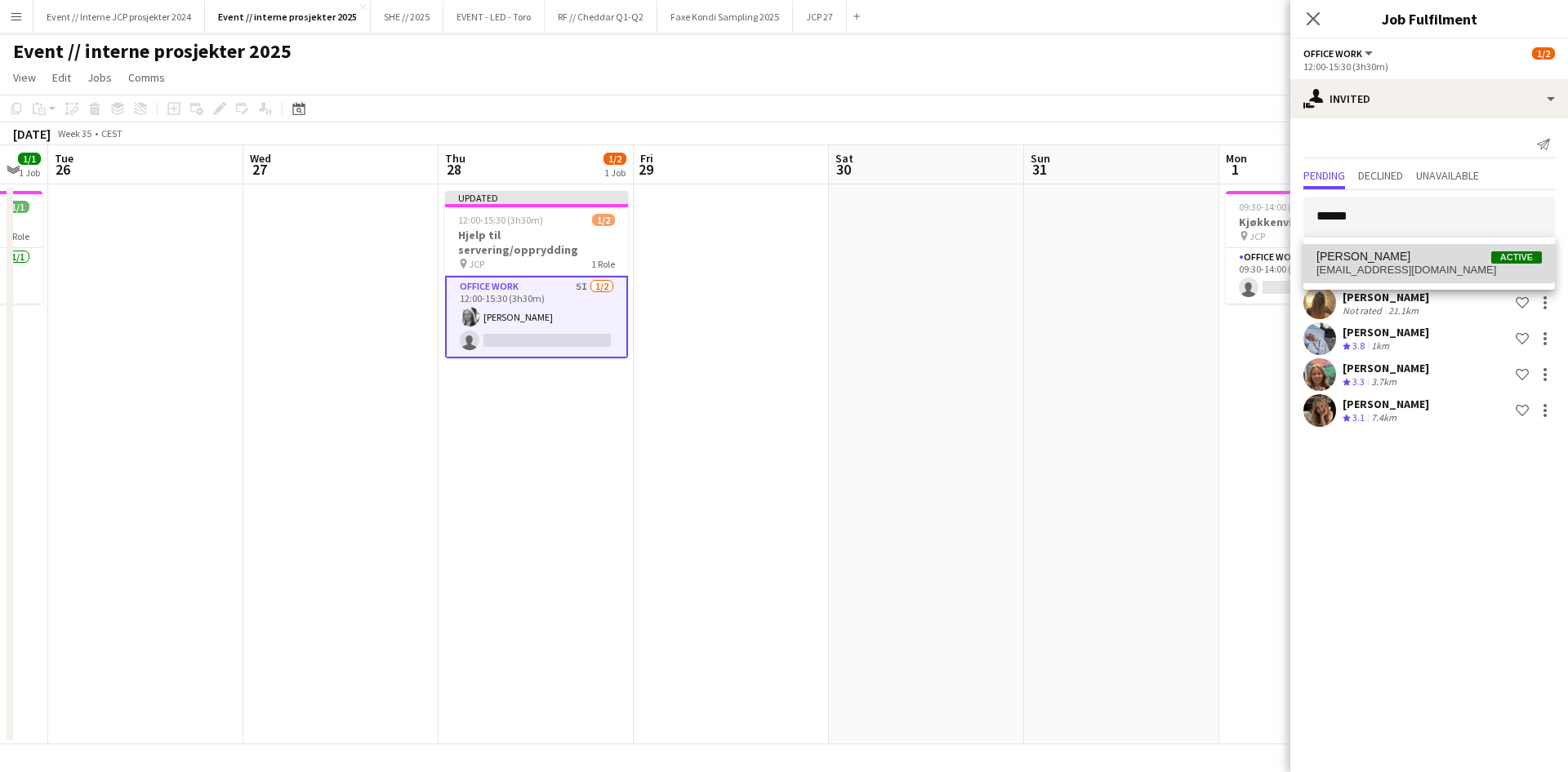
click at [1428, 256] on span "[PERSON_NAME] Active" at bounding box center [1429, 256] width 225 height 14
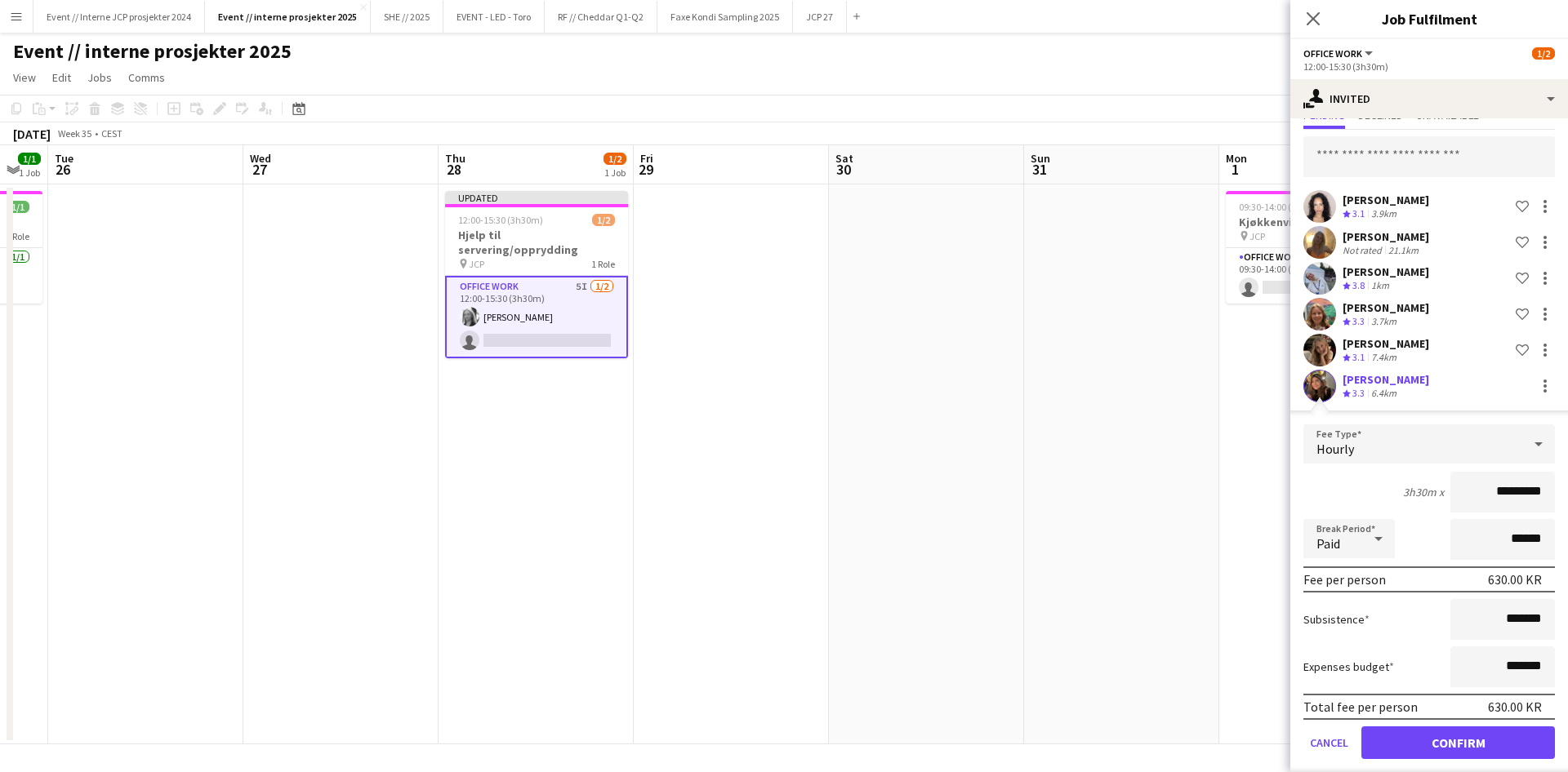
scroll to position [63, 0]
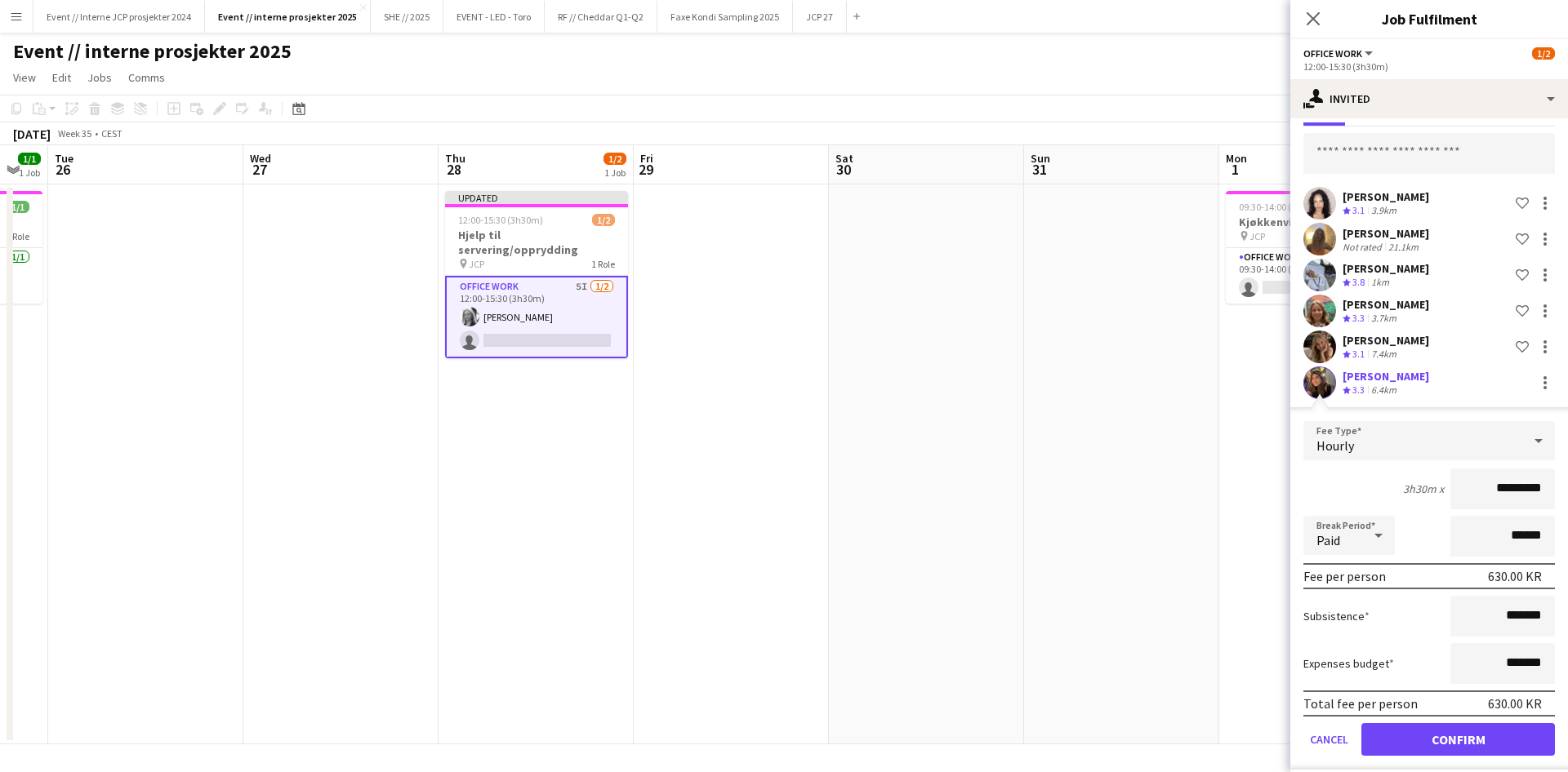
click at [1474, 726] on button "Confirm" at bounding box center [1457, 740] width 193 height 33
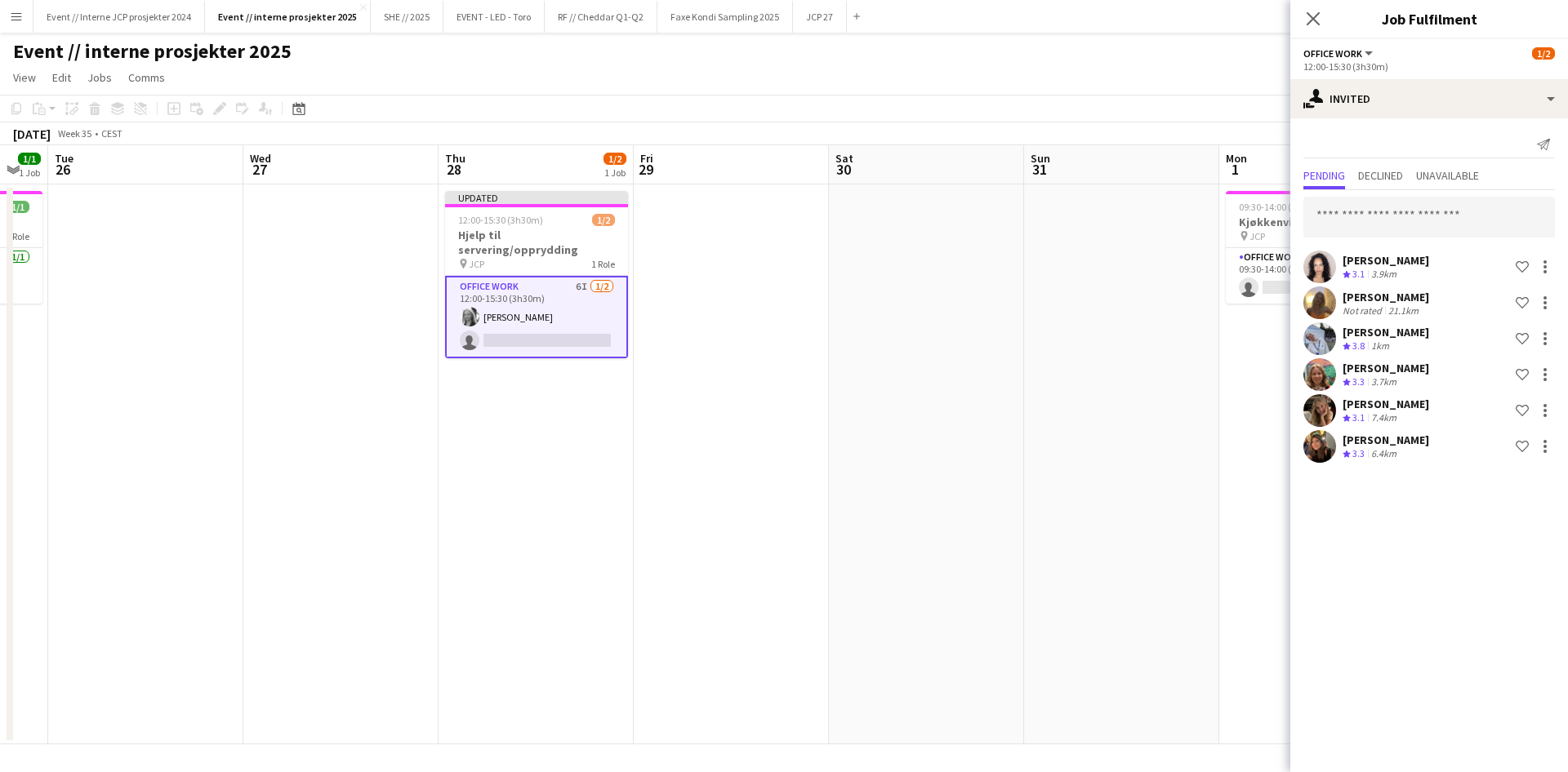
scroll to position [0, 0]
click at [1392, 436] on div "[PERSON_NAME]" at bounding box center [1386, 439] width 87 height 15
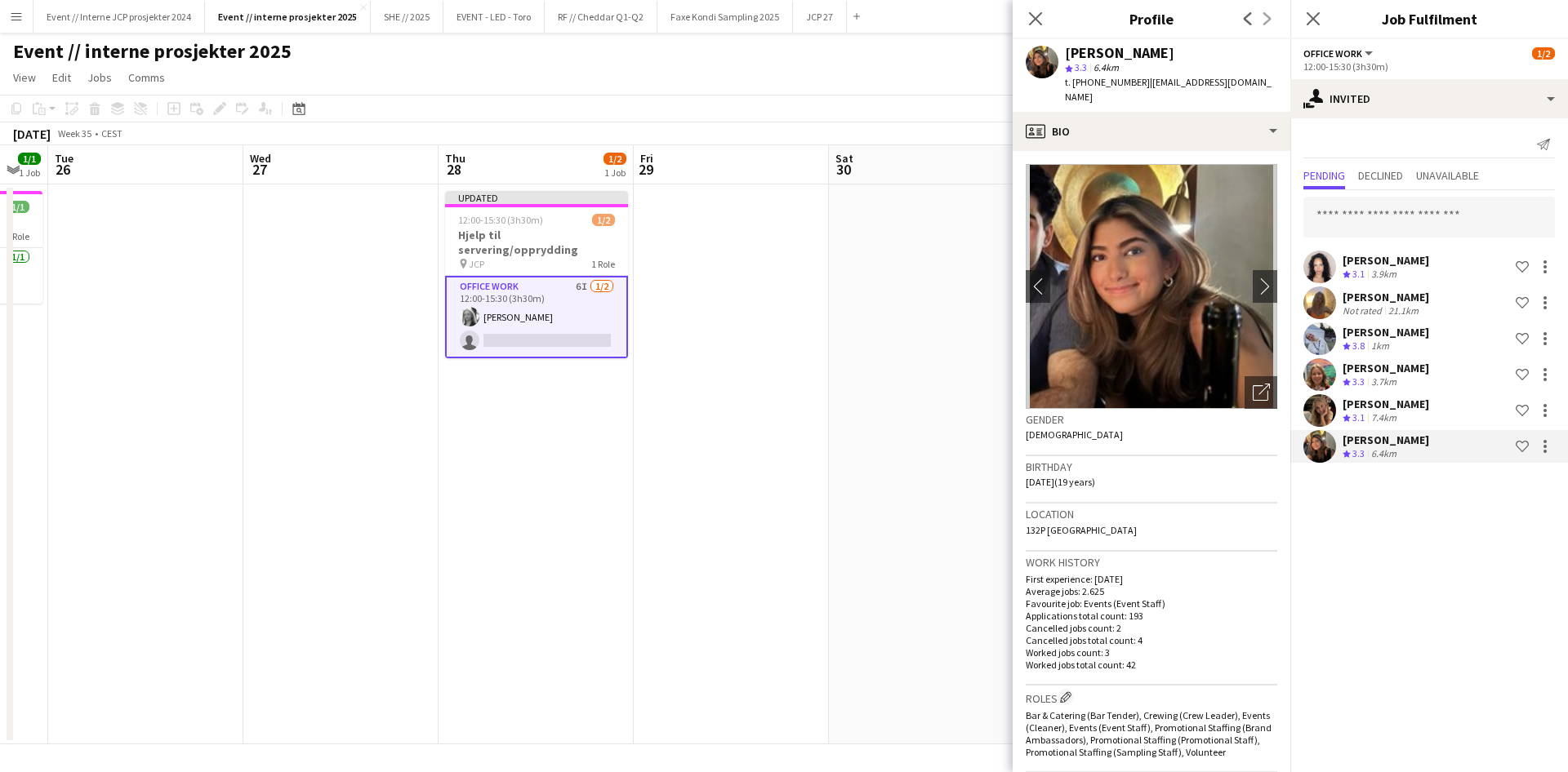
click at [1386, 401] on div "[PERSON_NAME]" at bounding box center [1386, 404] width 87 height 15
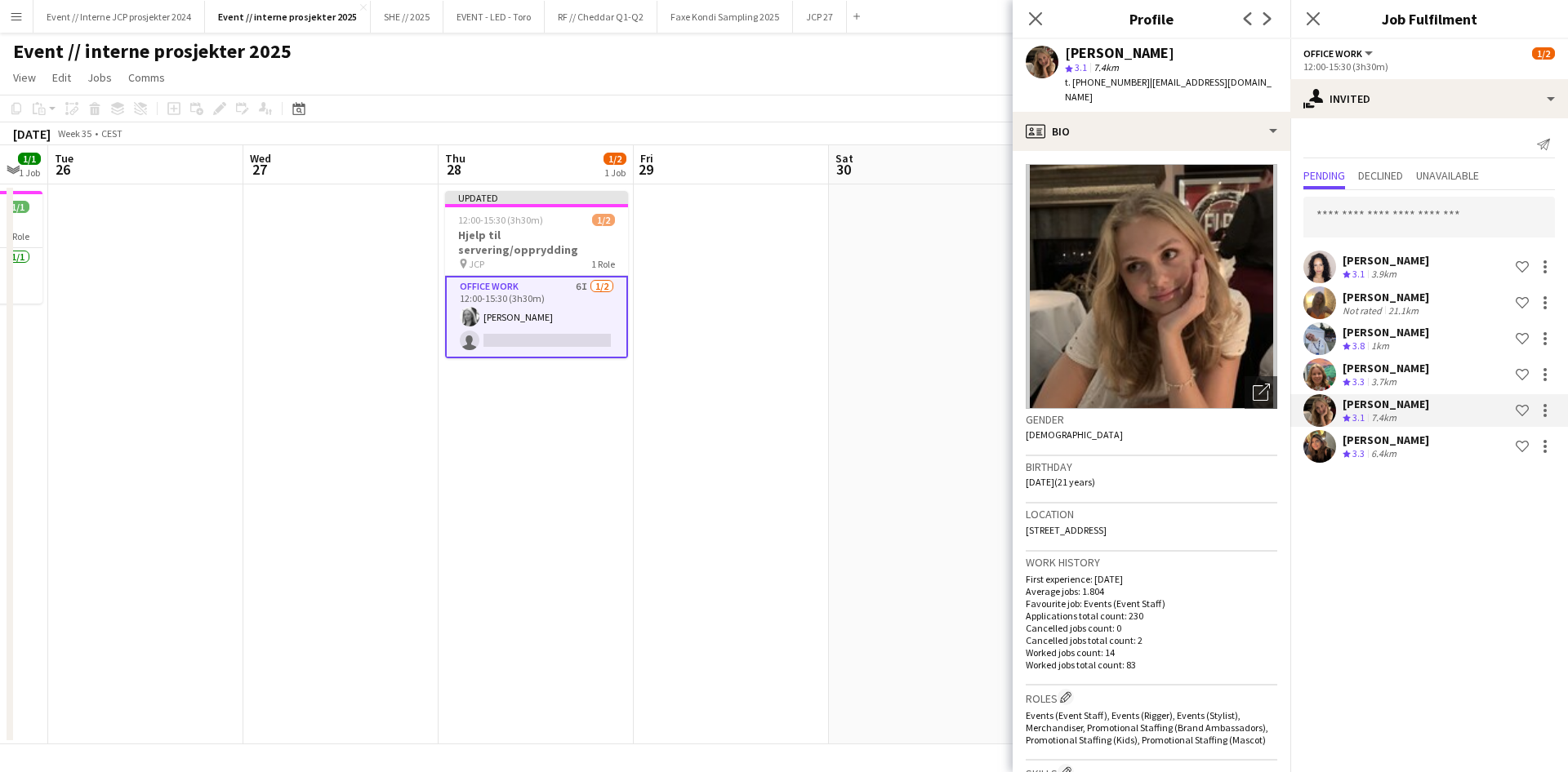
click at [1415, 369] on div "[PERSON_NAME]" at bounding box center [1386, 367] width 87 height 15
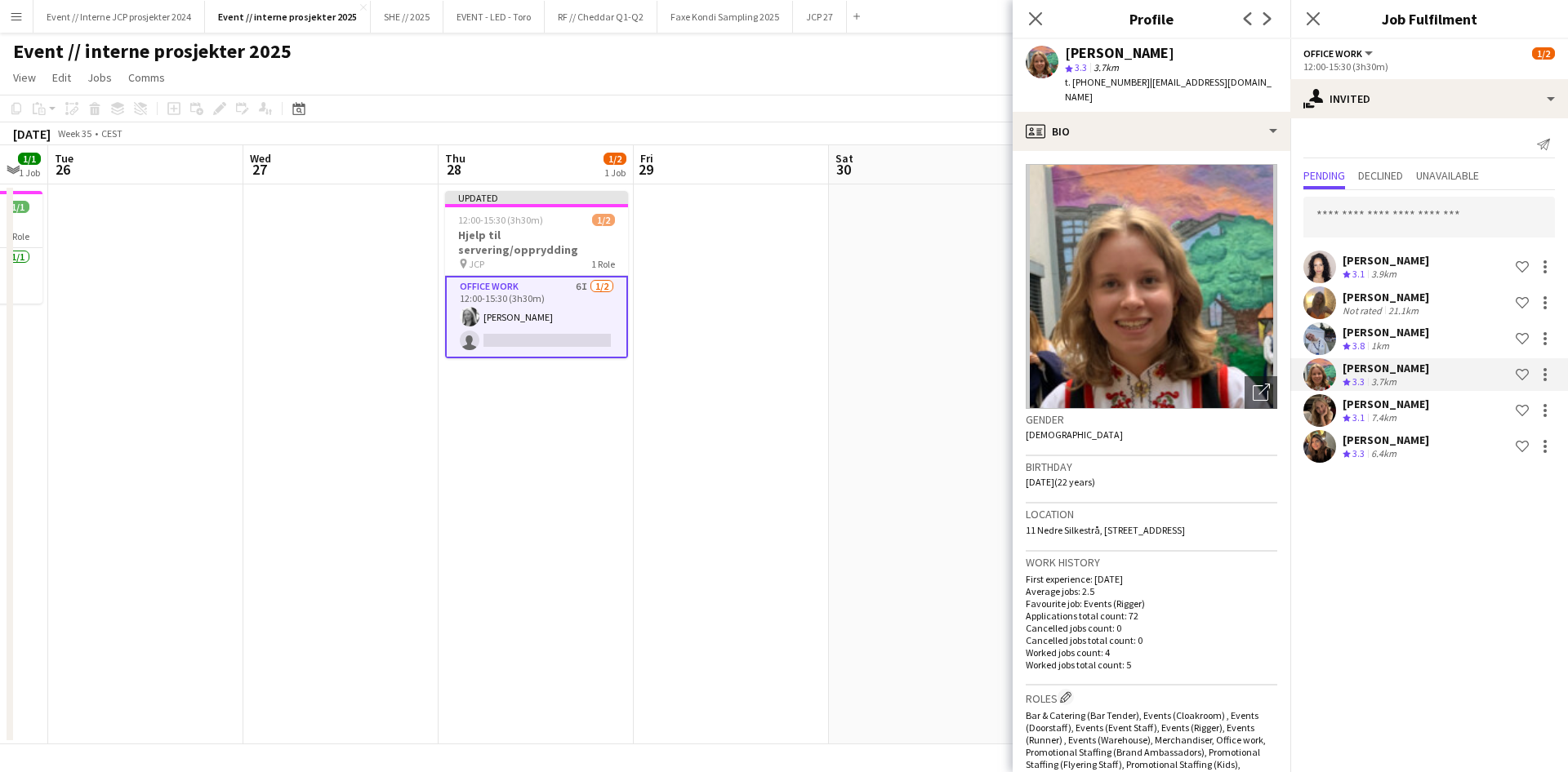
click at [1422, 331] on div "[PERSON_NAME]" at bounding box center [1386, 332] width 87 height 15
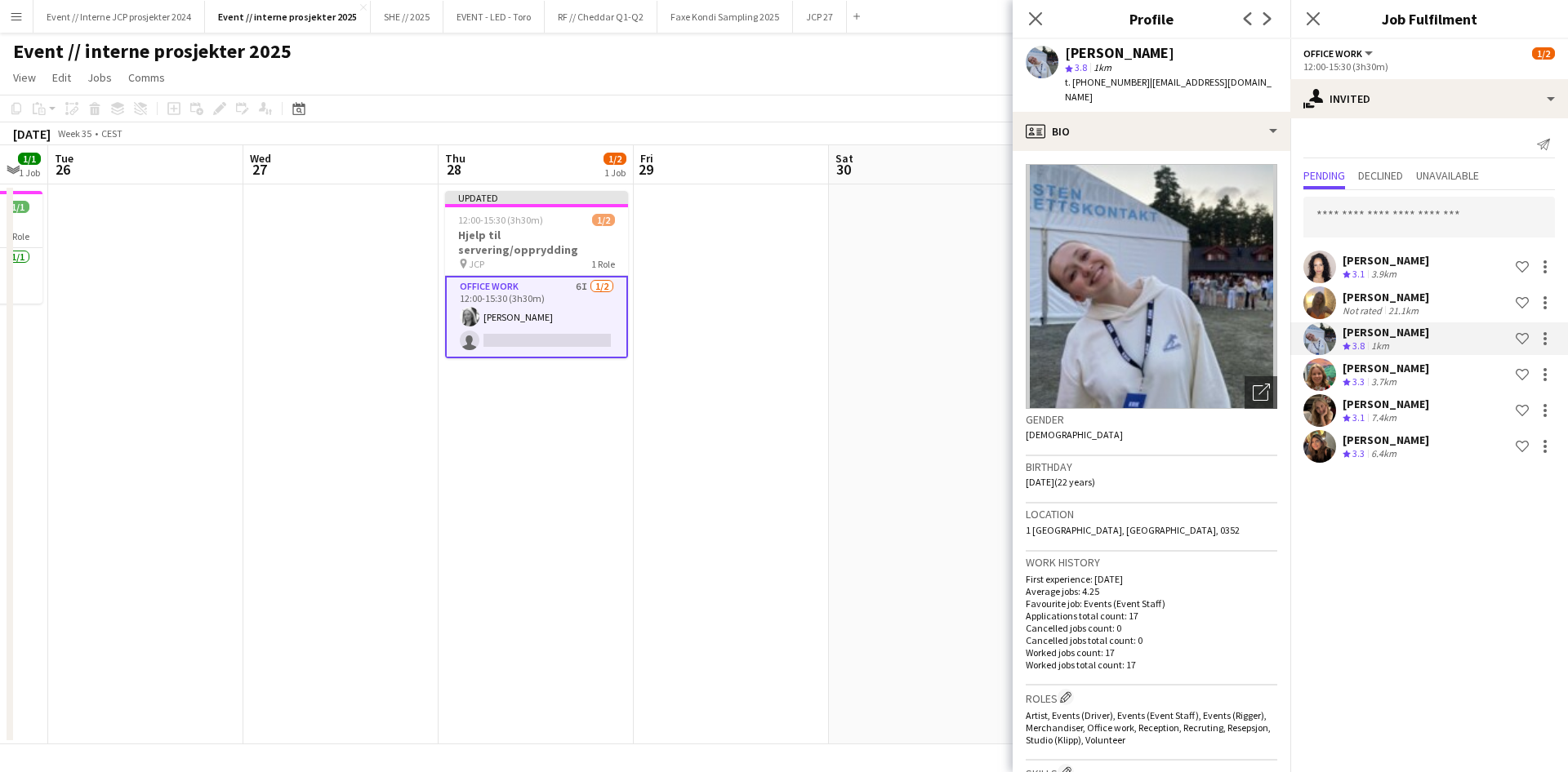
click at [1402, 297] on div "[PERSON_NAME]" at bounding box center [1386, 296] width 87 height 15
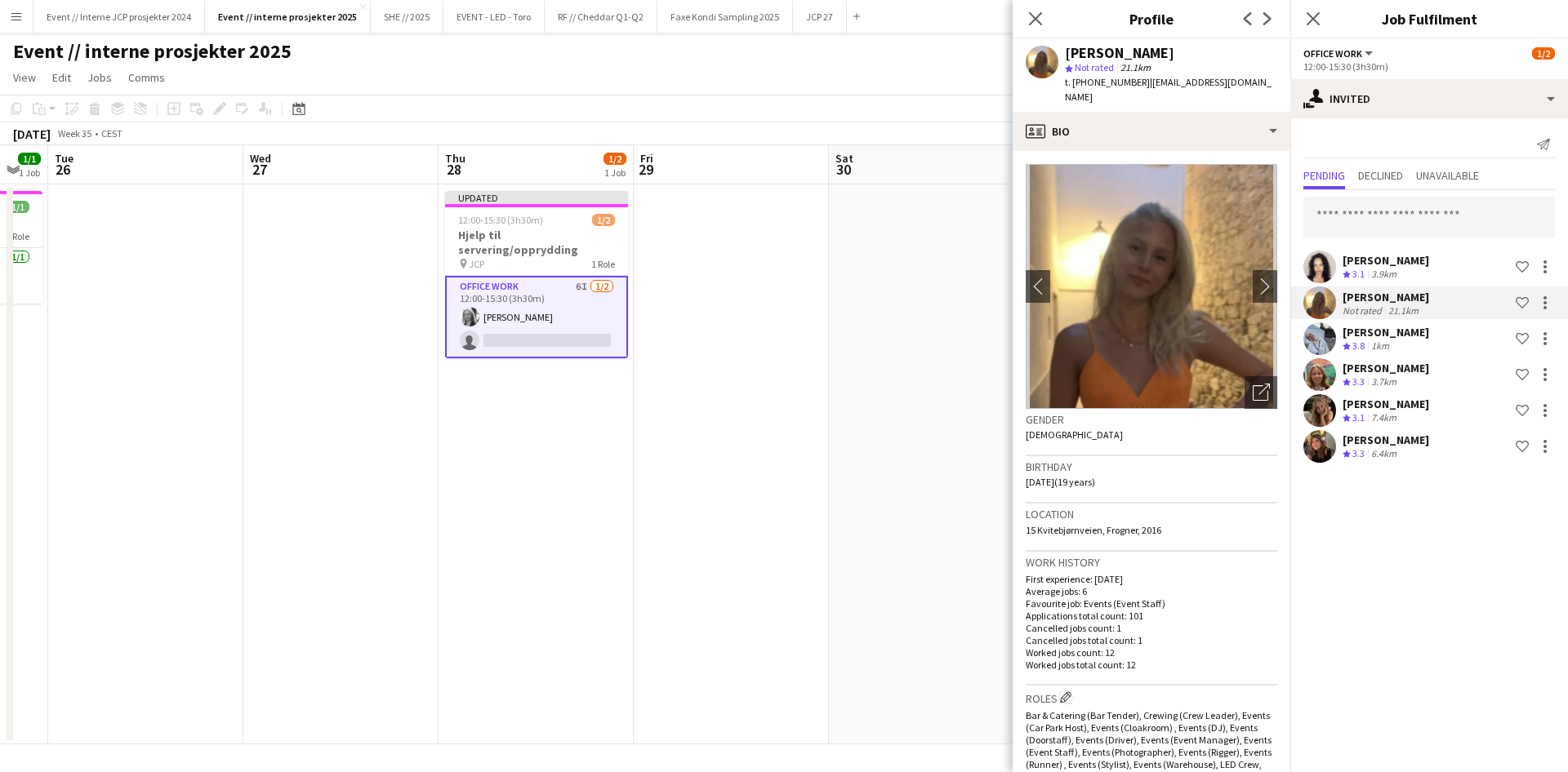
click at [1411, 258] on div "[PERSON_NAME]" at bounding box center [1386, 260] width 87 height 15
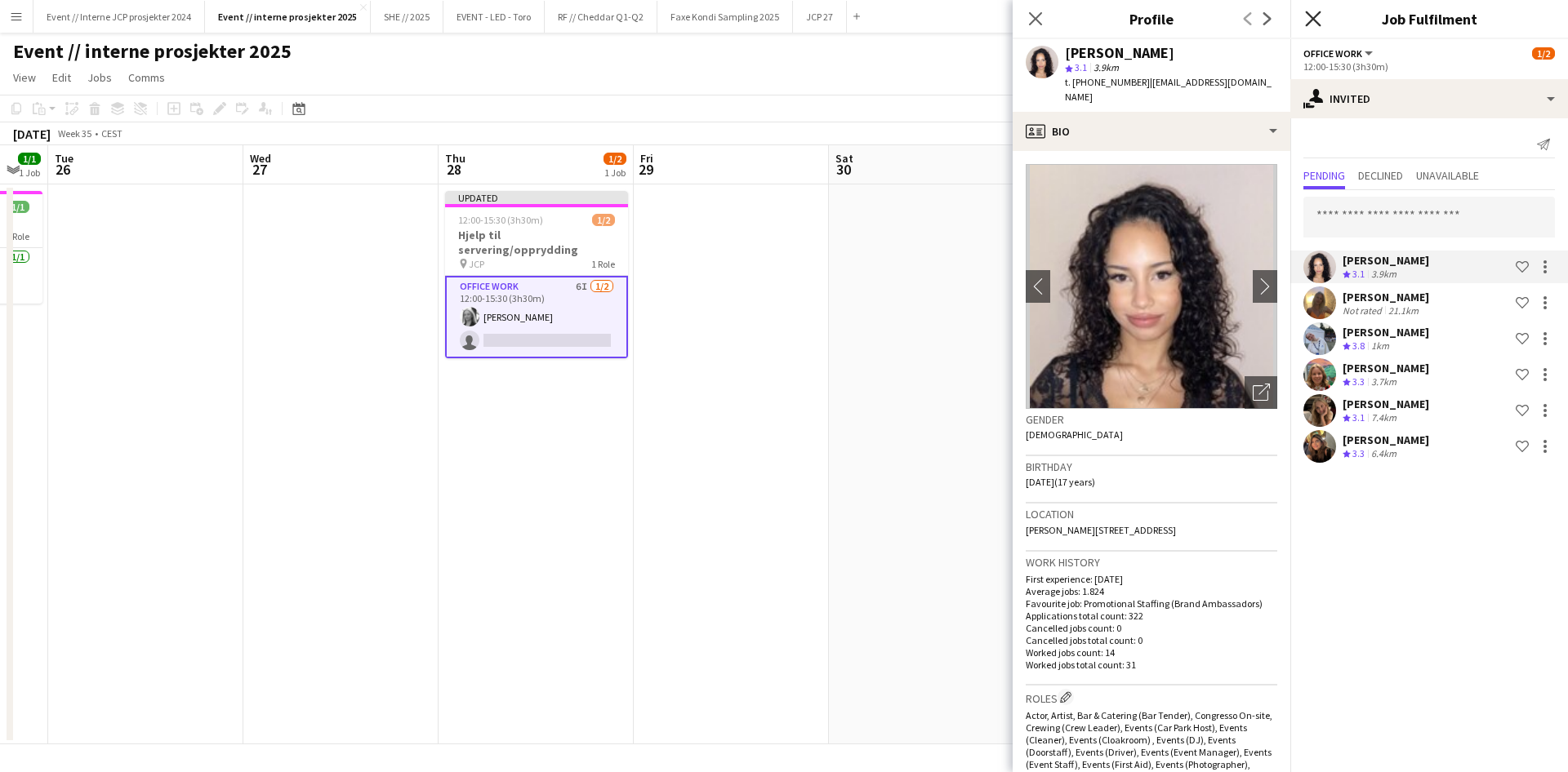
click at [1319, 23] on icon "Close pop-in" at bounding box center [1312, 18] width 16 height 16
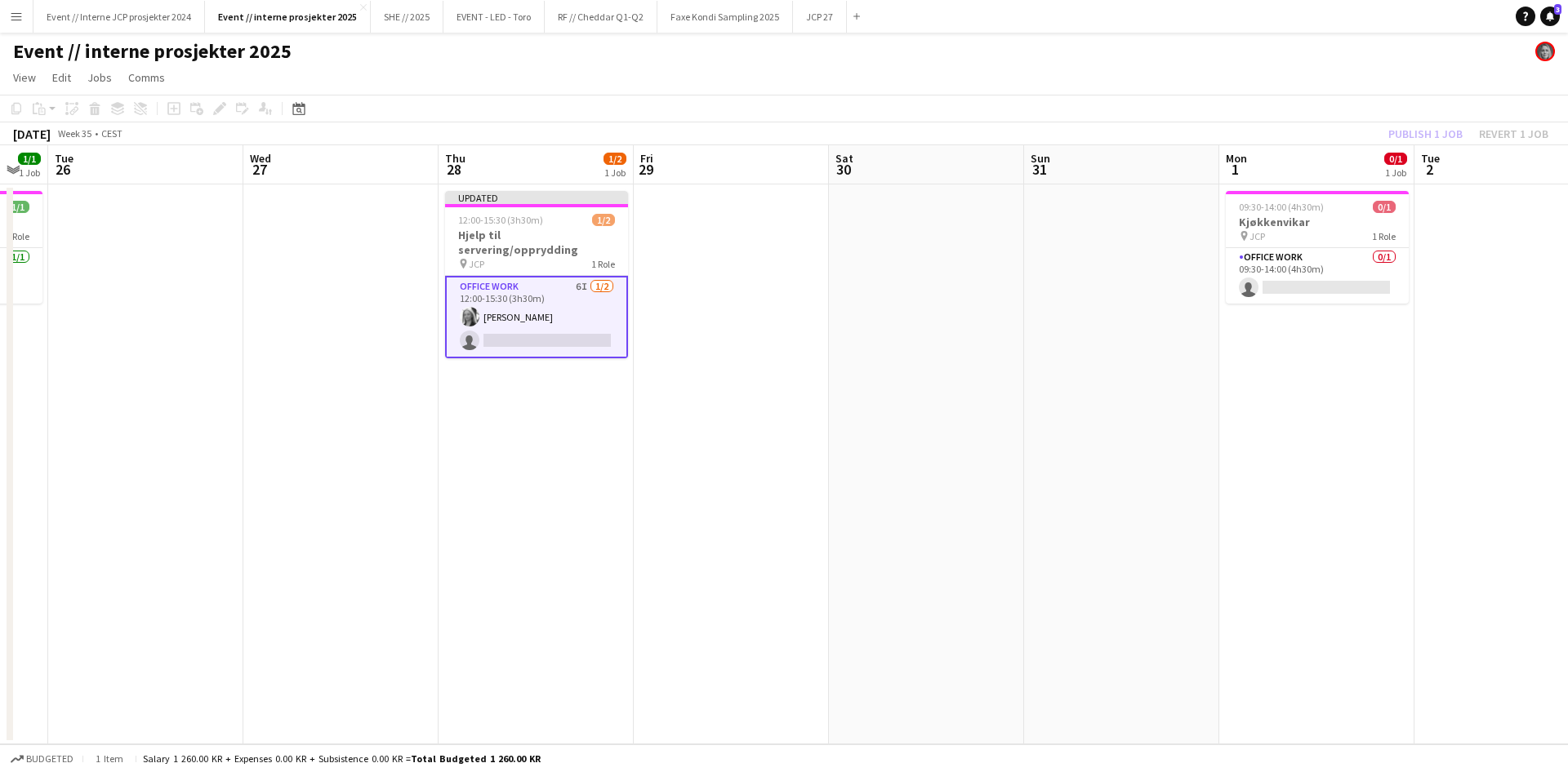
click at [1418, 127] on div "Publish 1 job Revert 1 job" at bounding box center [1468, 133] width 199 height 21
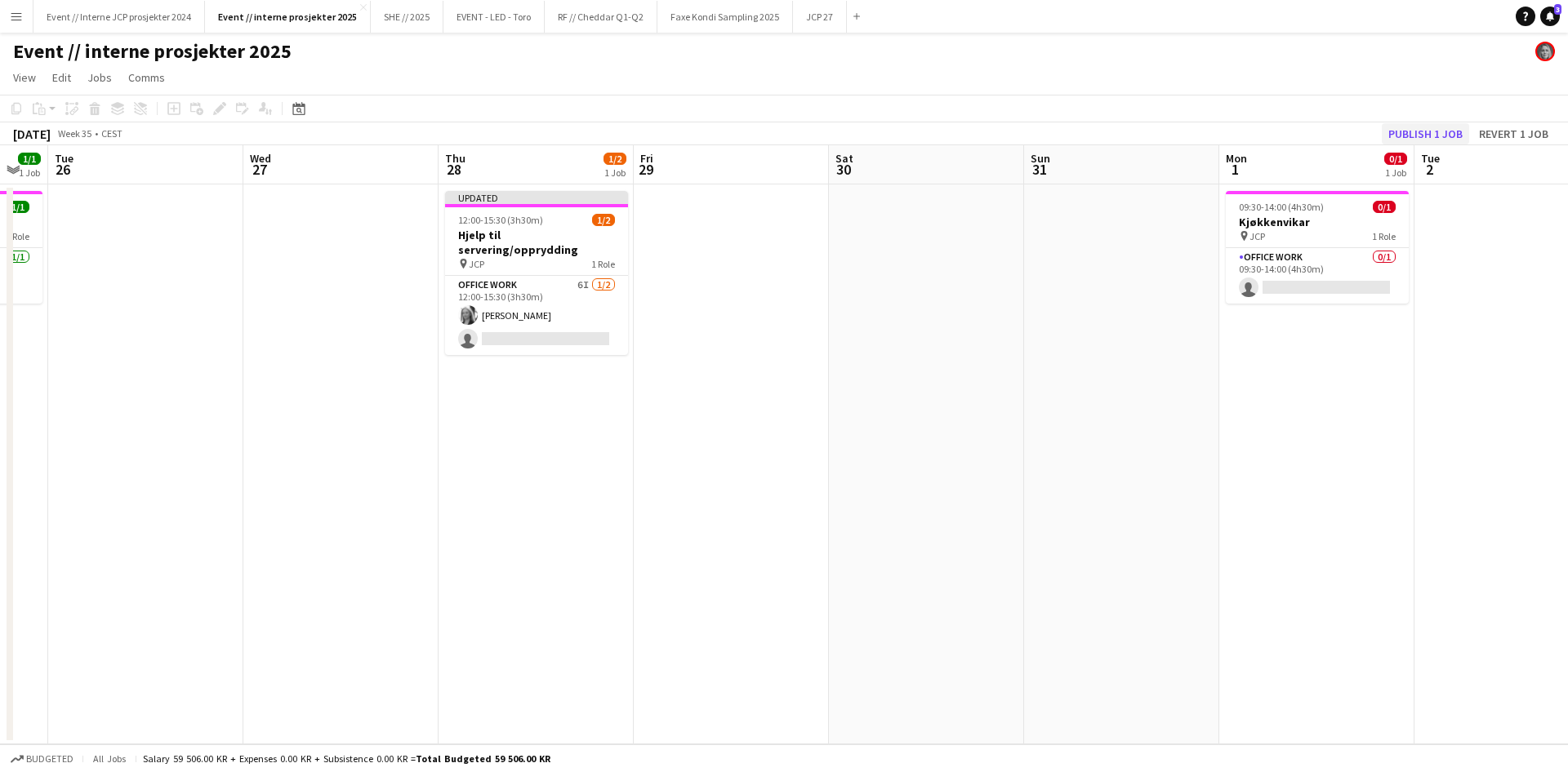
click at [1430, 131] on button "Publish 1 job" at bounding box center [1425, 133] width 88 height 21
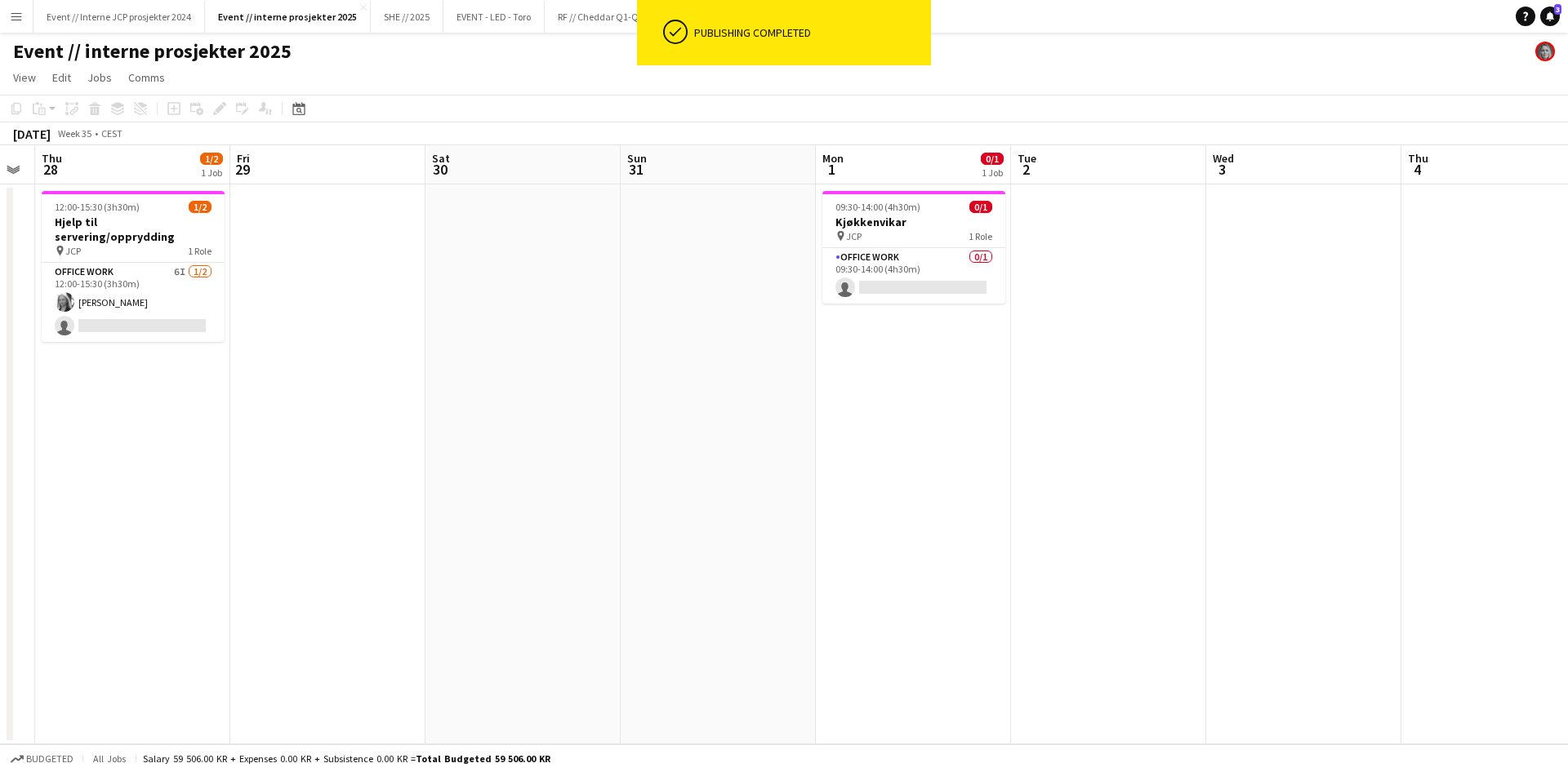
scroll to position [0, 820]
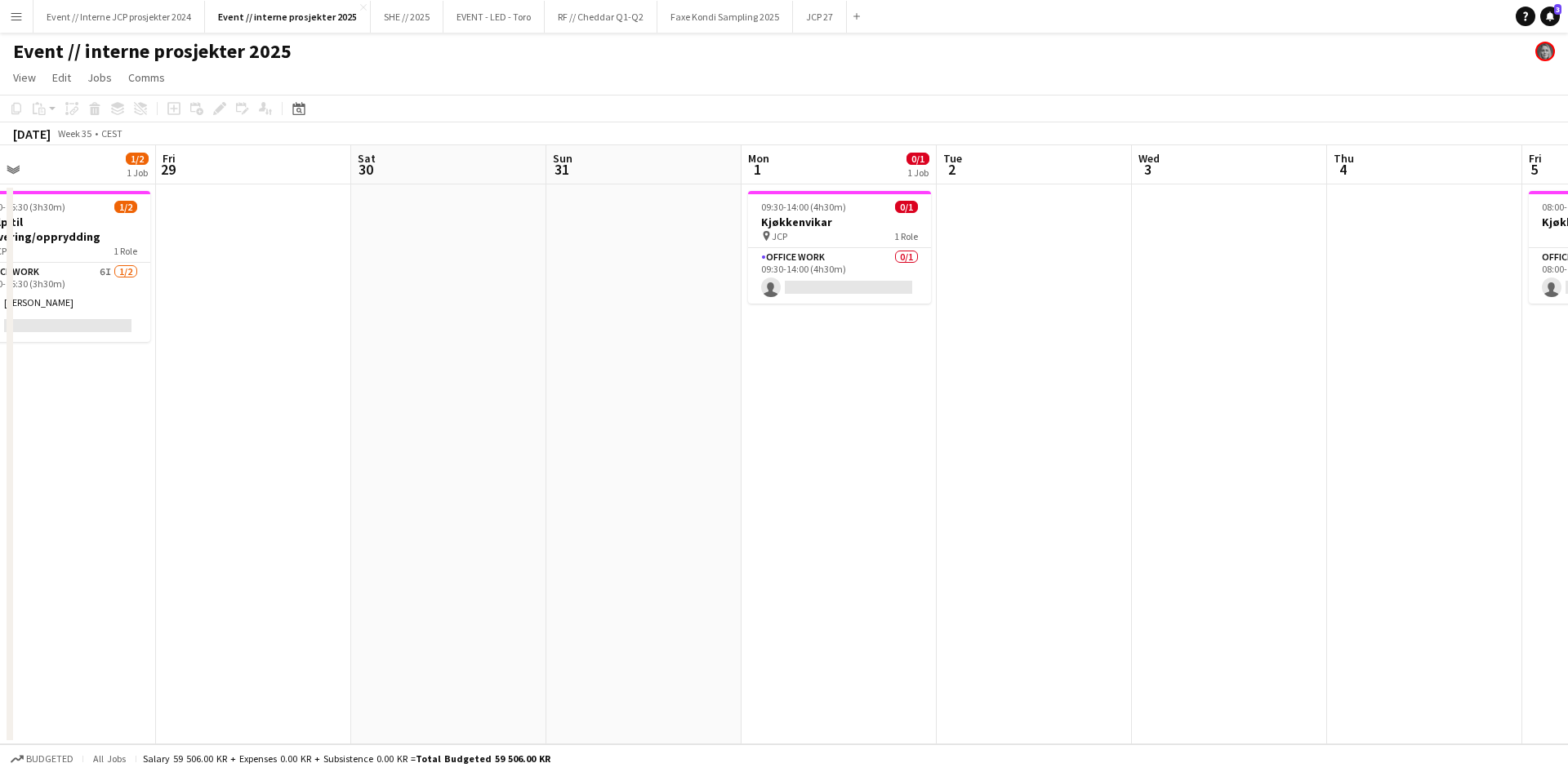
click at [869, 247] on div "Office work 0/1 09:30-14:00 (4h30m) single-neutral-actions" at bounding box center [839, 275] width 183 height 56
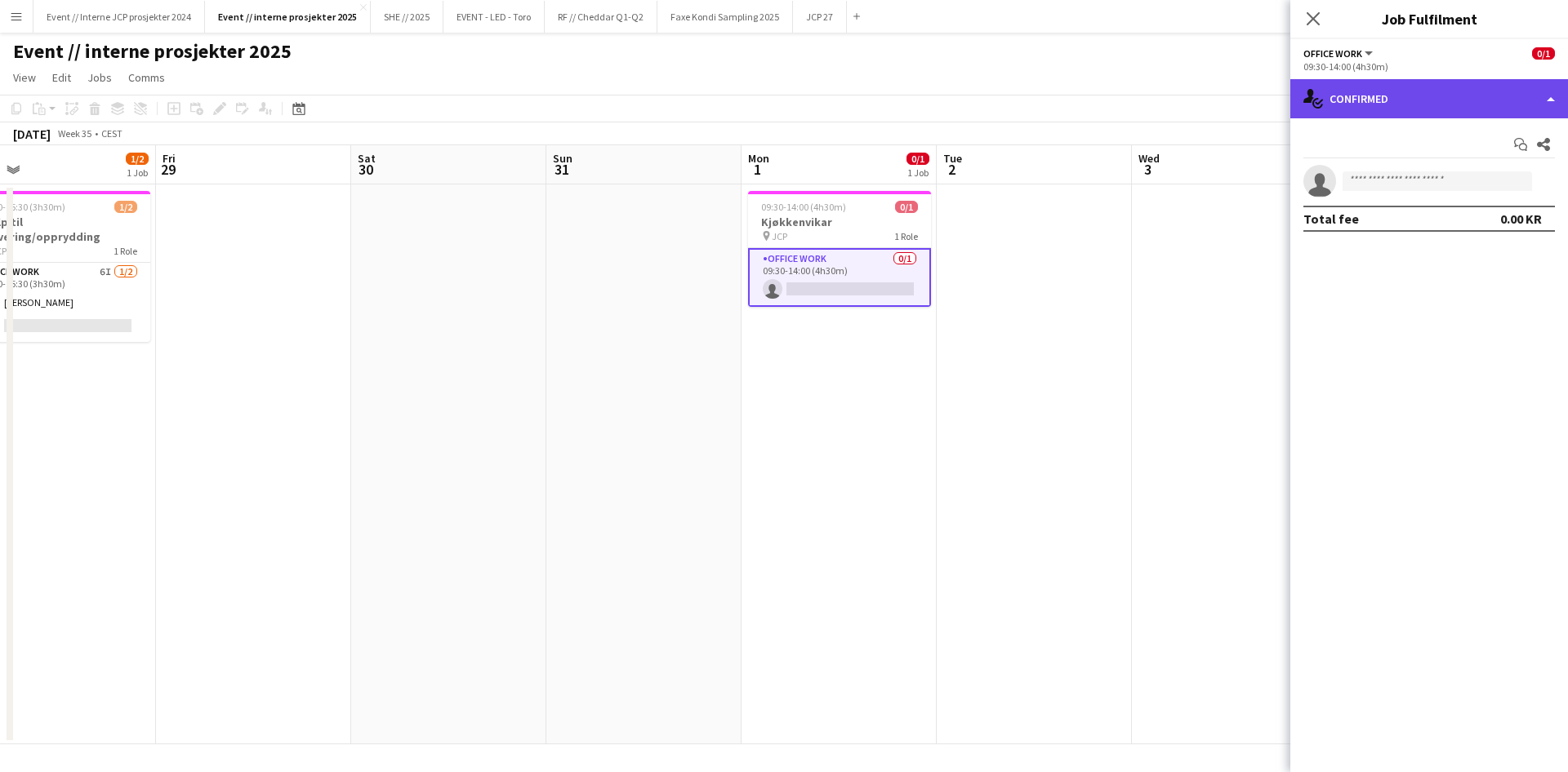
click at [1383, 83] on div "single-neutral-actions-check-2 Confirmed" at bounding box center [1428, 98] width 277 height 39
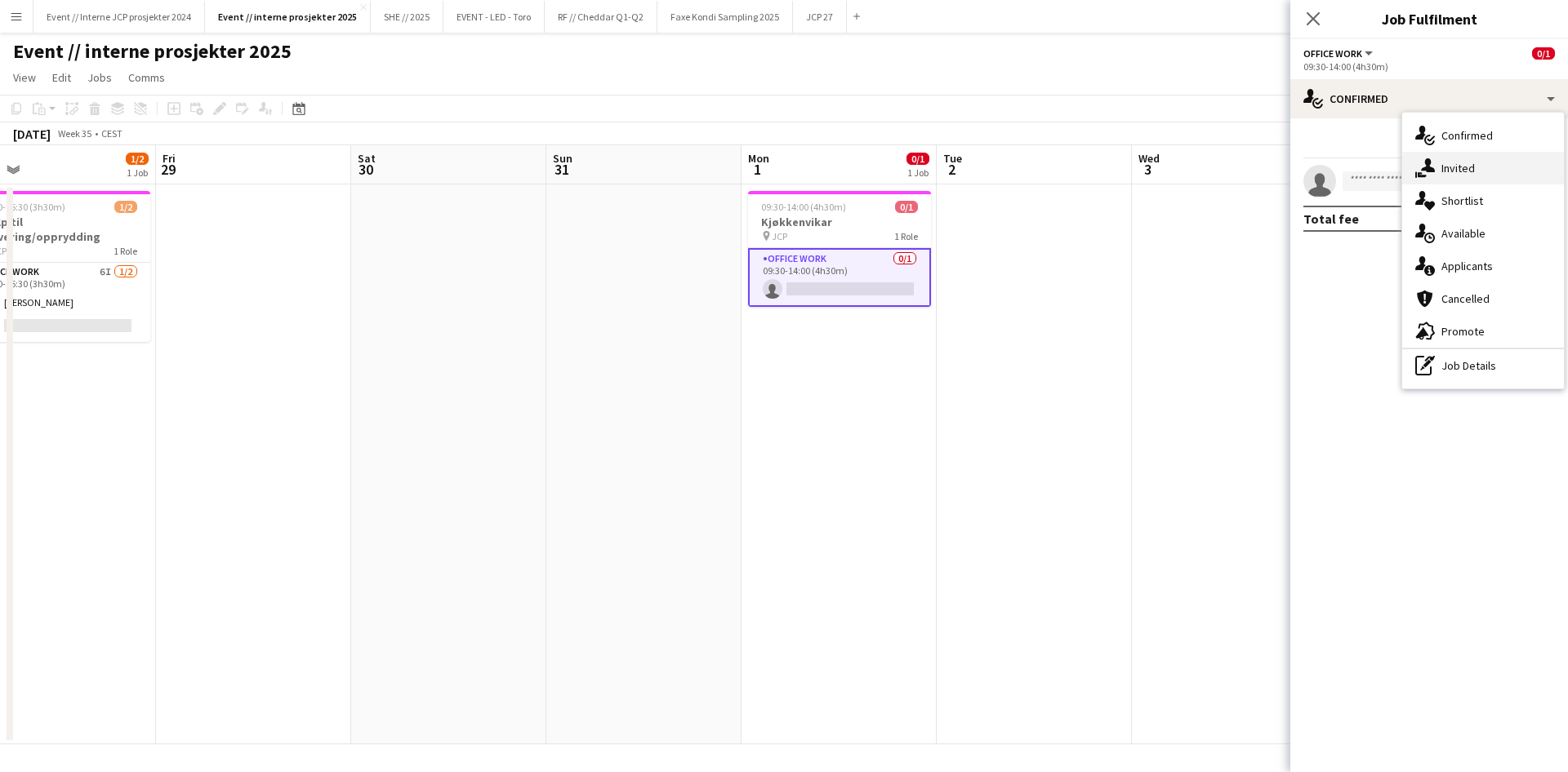
click at [1441, 153] on div "single-neutral-actions-share-1 Invited" at bounding box center [1482, 168] width 162 height 33
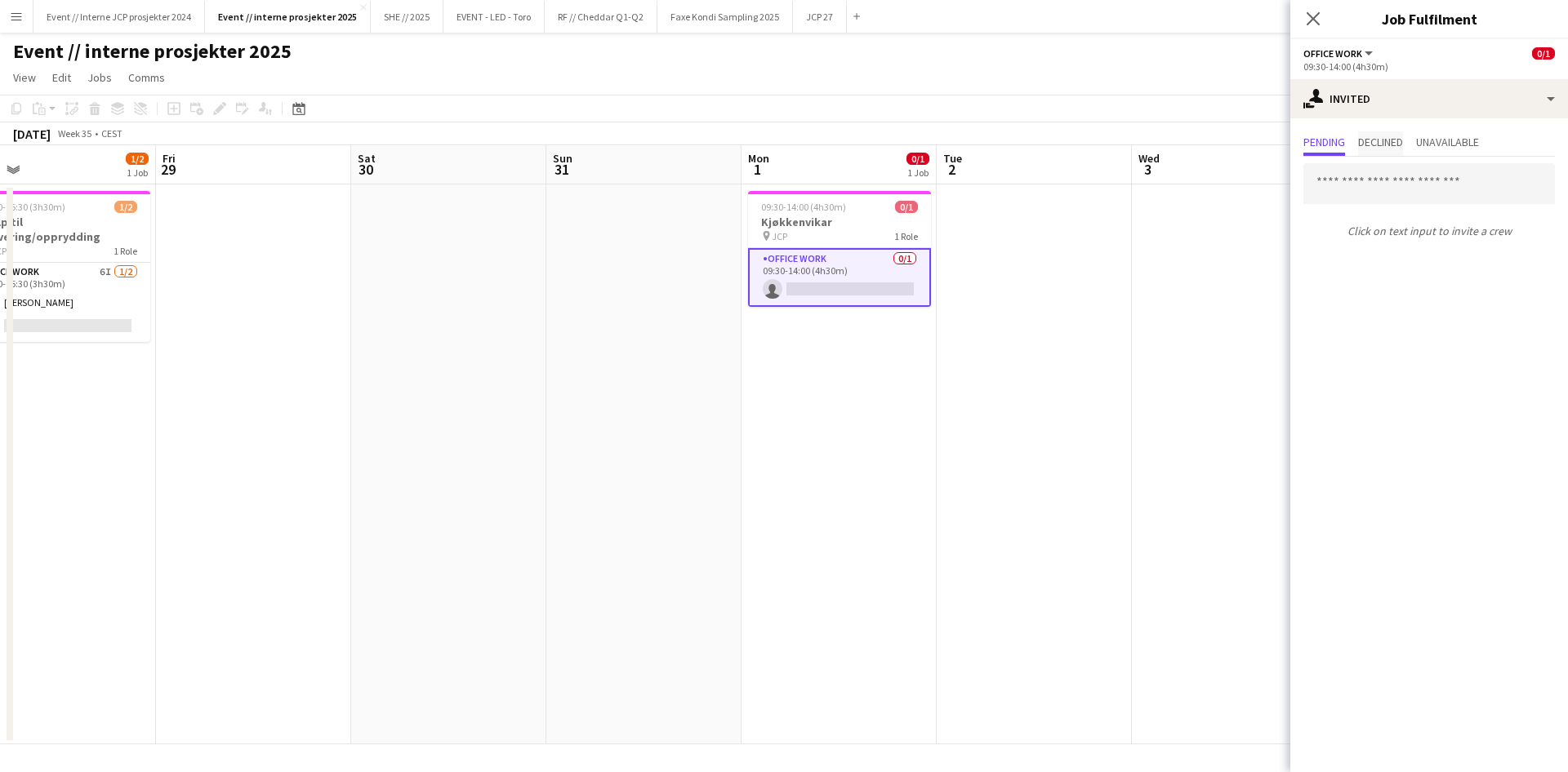
click at [1402, 138] on span "Declined" at bounding box center [1381, 141] width 45 height 11
click at [1344, 138] on span "Pending" at bounding box center [1324, 141] width 42 height 11
click at [1395, 137] on span "Declined" at bounding box center [1381, 141] width 45 height 11
click at [1331, 145] on span "Pending" at bounding box center [1324, 141] width 42 height 11
click at [1315, 17] on icon at bounding box center [1312, 18] width 16 height 16
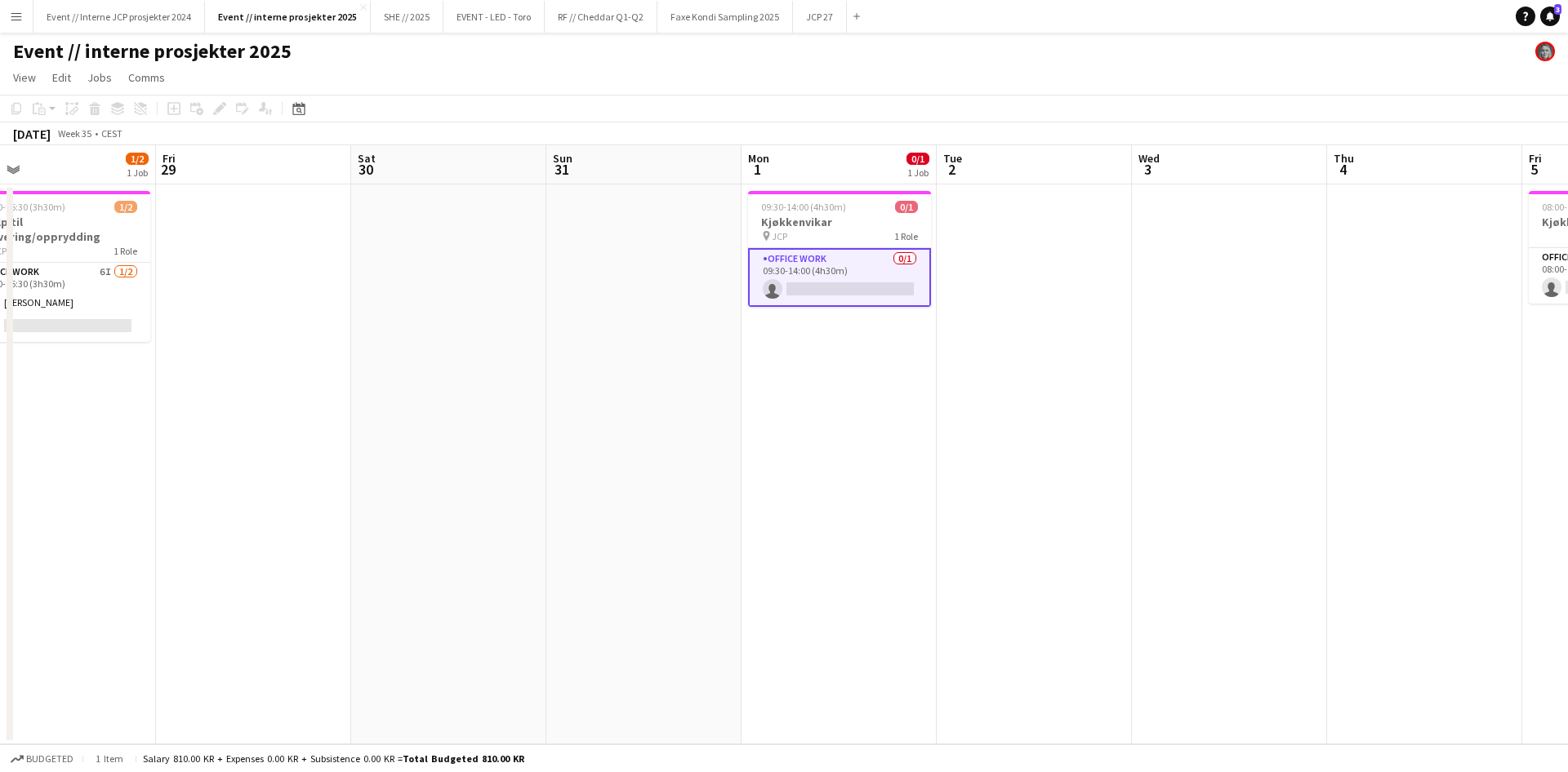
click at [869, 449] on app-date-cell "09:30-14:00 (4h30m) 0/1 Kjøkkenvikar pin JCP 1 Role Office work 0/1 09:30-14:00…" at bounding box center [838, 464] width 195 height 560
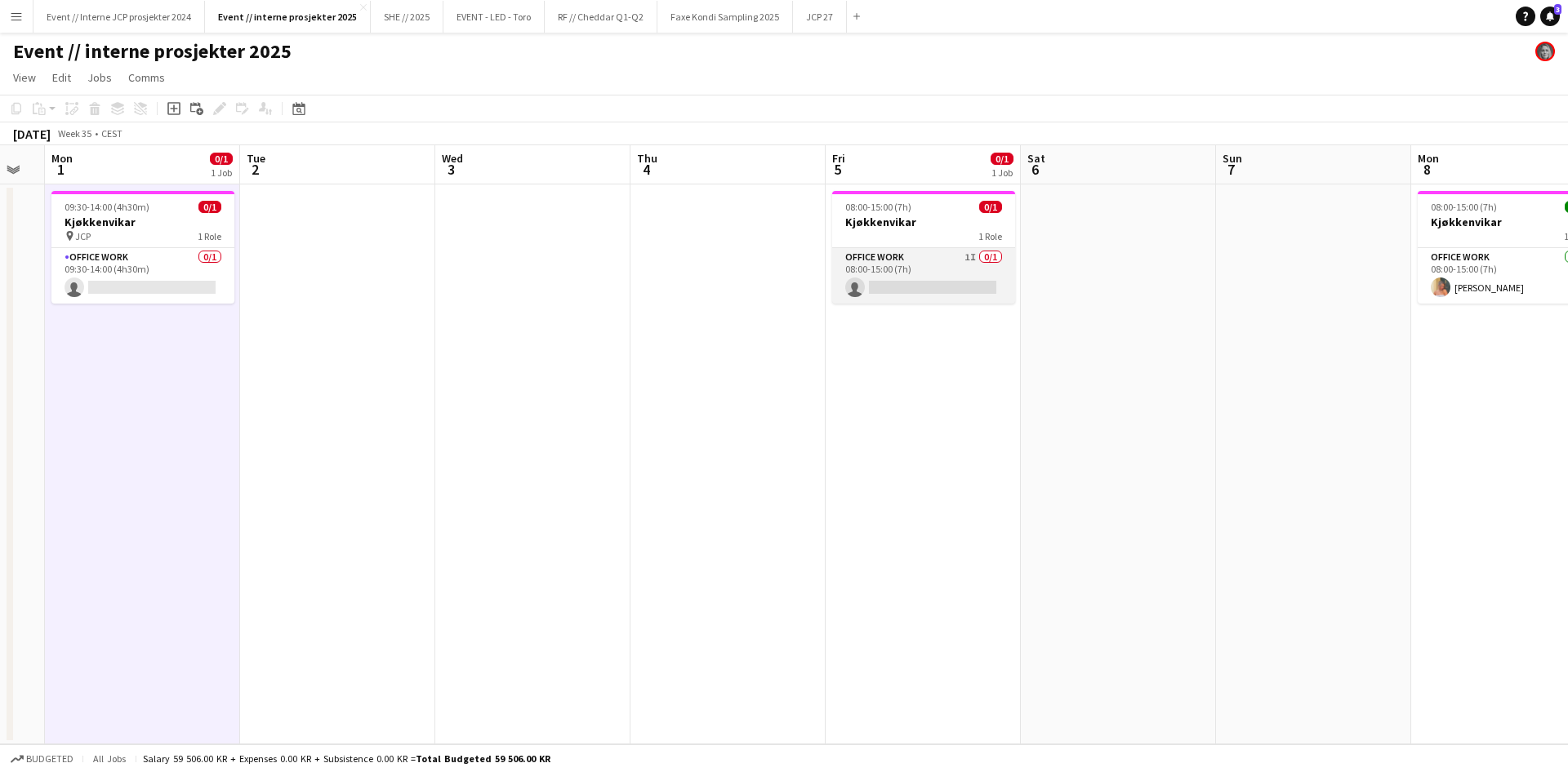
scroll to position [0, 735]
click at [901, 276] on app-card-role "Office work 1I 0/1 08:00-15:00 (7h) single-neutral-actions" at bounding box center [924, 276] width 183 height 55
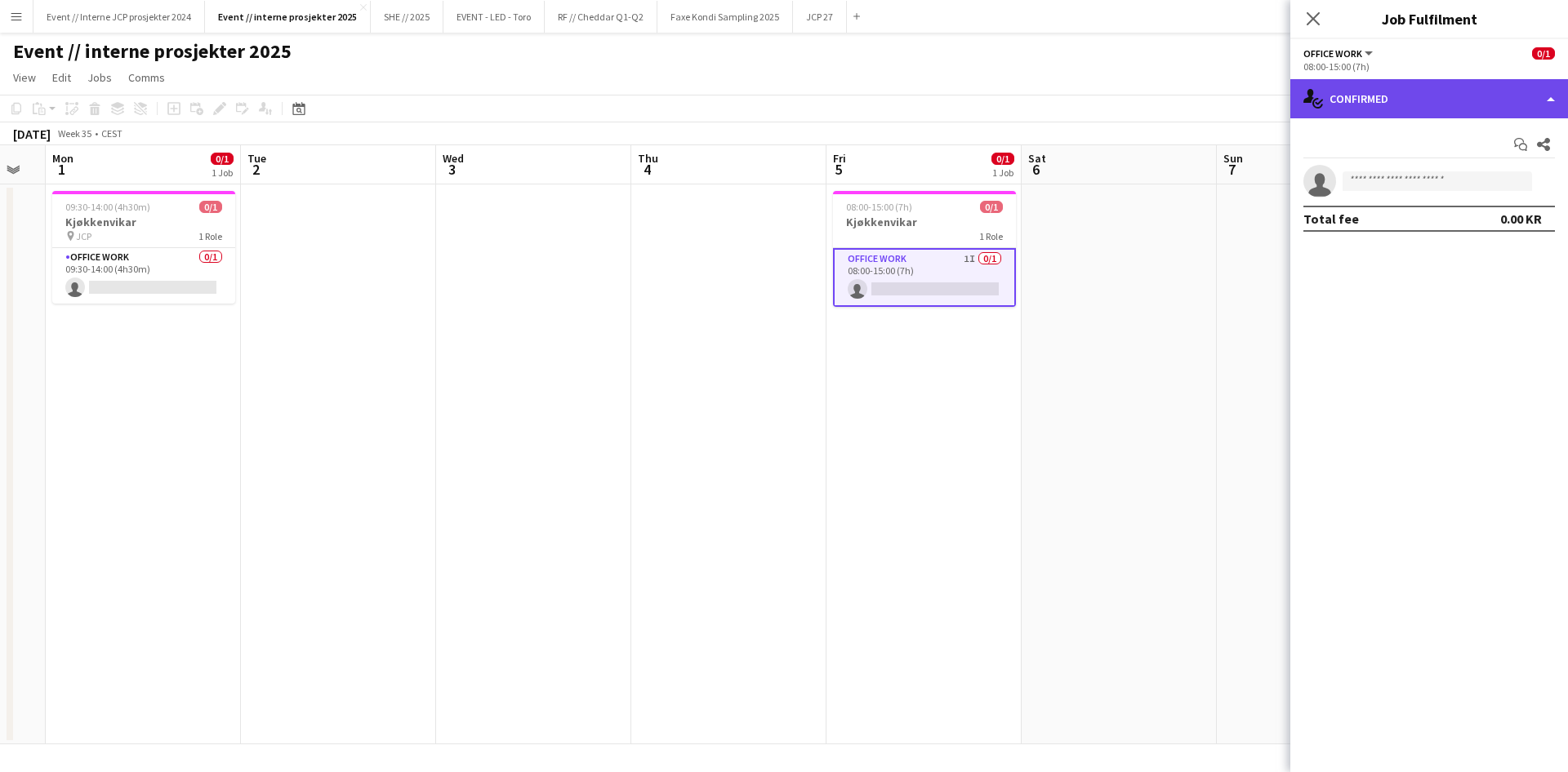
click at [1380, 106] on div "single-neutral-actions-check-2 Confirmed" at bounding box center [1428, 98] width 277 height 39
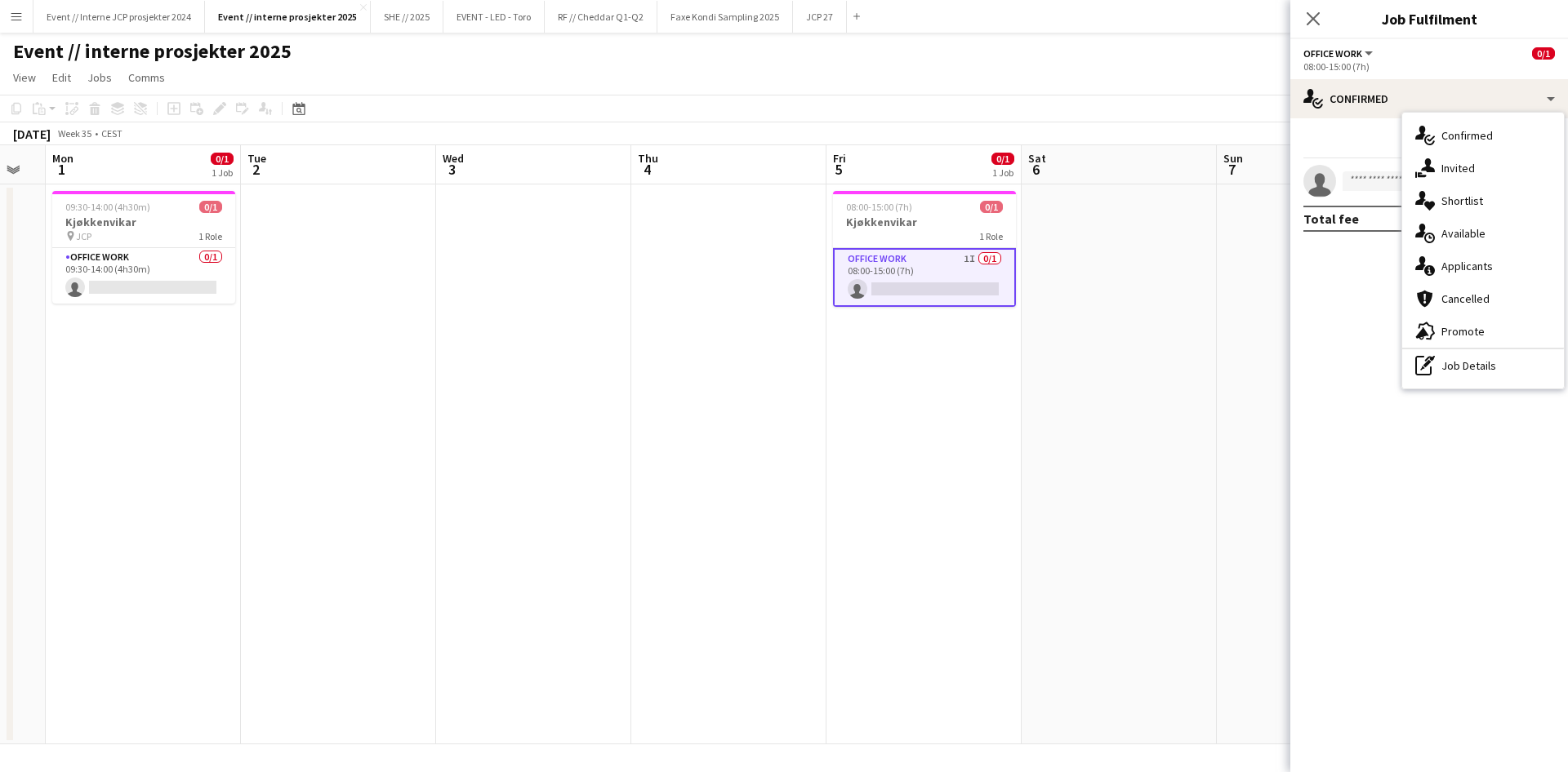
click at [1431, 161] on icon "single-neutral-actions-share-1" at bounding box center [1425, 168] width 20 height 20
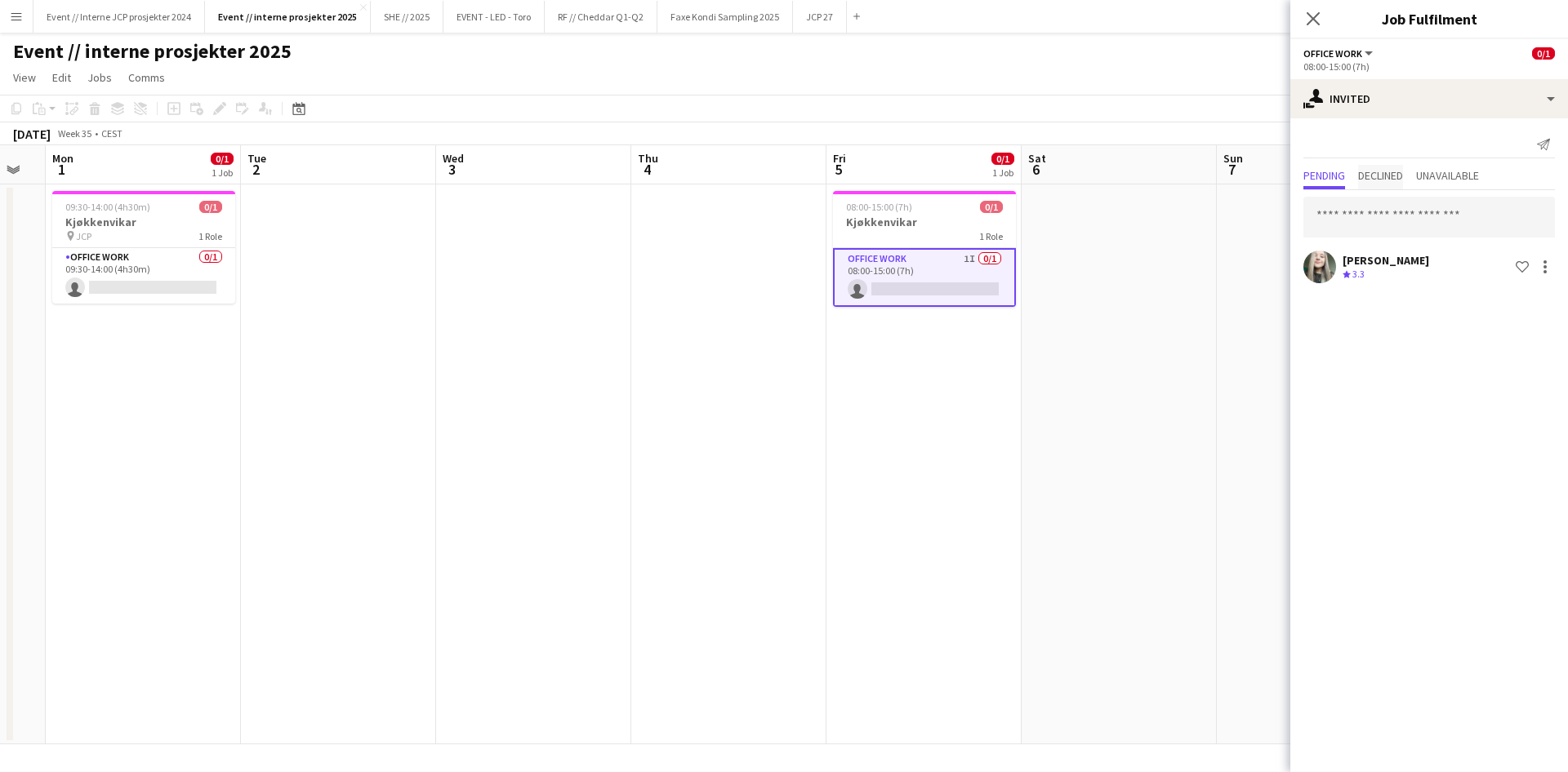
click at [1393, 181] on span "Declined" at bounding box center [1381, 177] width 45 height 24
click at [1337, 180] on span "Pending" at bounding box center [1324, 175] width 42 height 11
click at [1315, 21] on icon at bounding box center [1312, 18] width 16 height 16
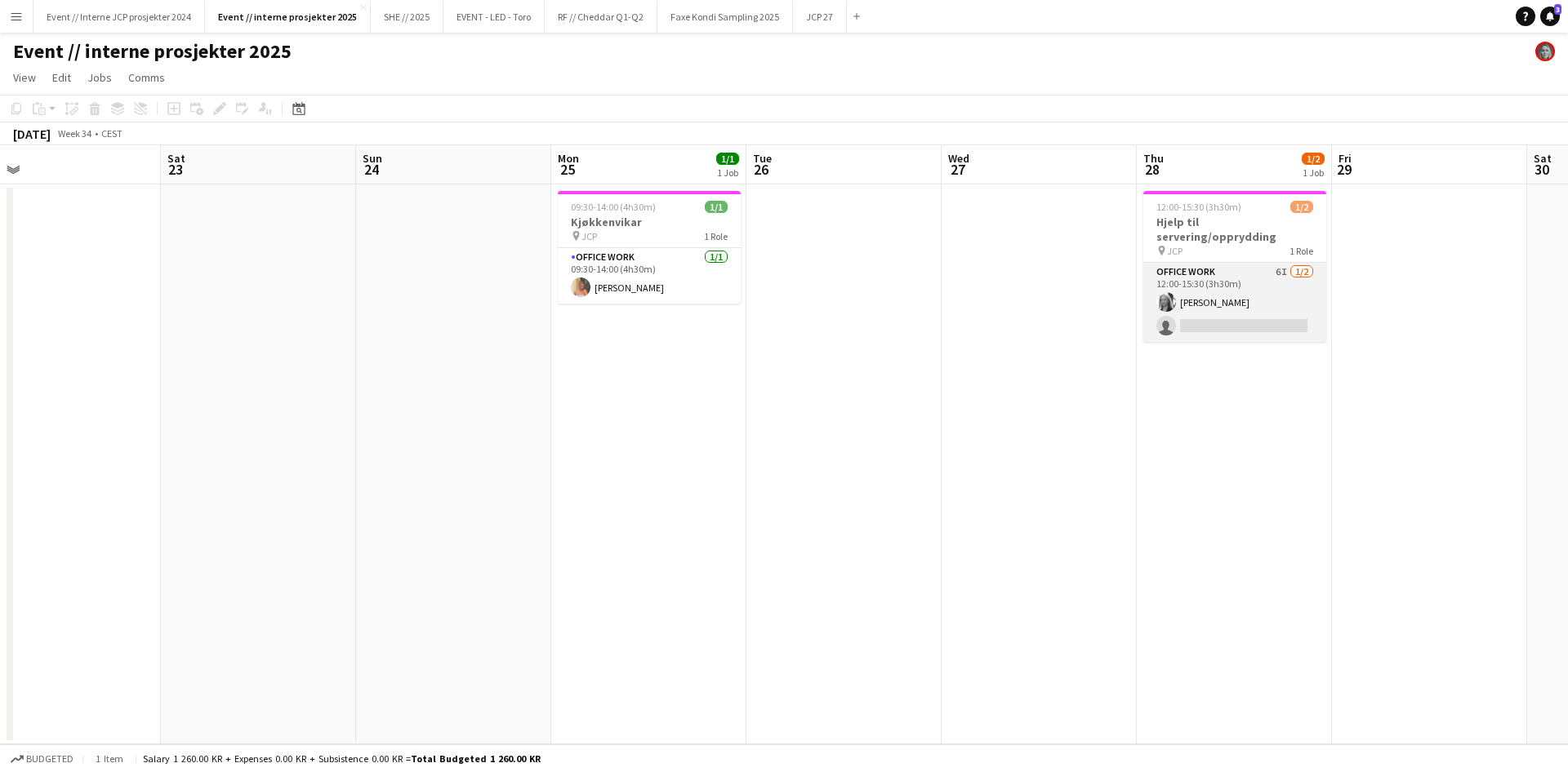
scroll to position [0, 359]
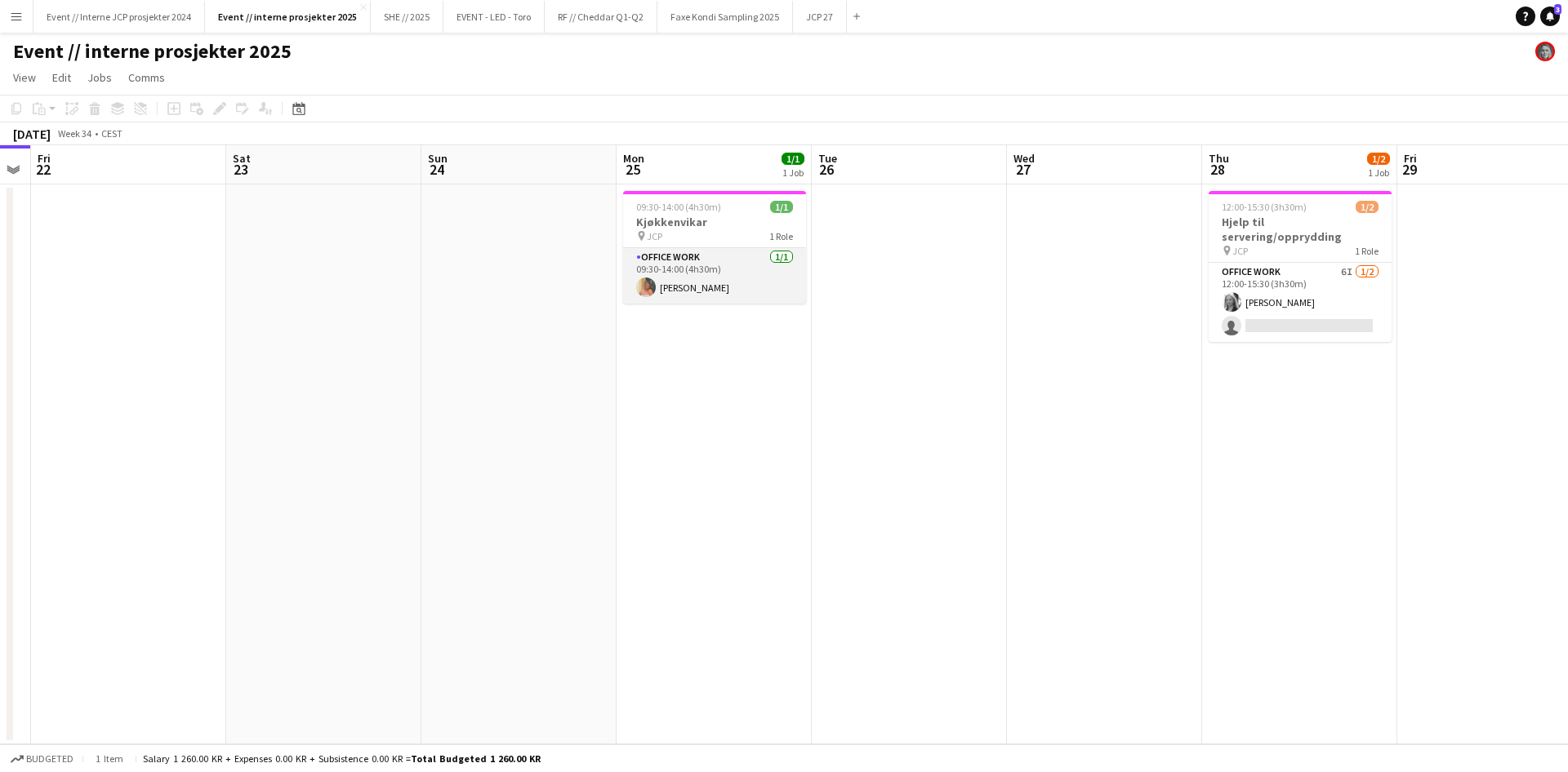
click at [683, 282] on app-card-role "Office work [DATE] 09:30-14:00 (4h30m) [PERSON_NAME]" at bounding box center [714, 276] width 183 height 55
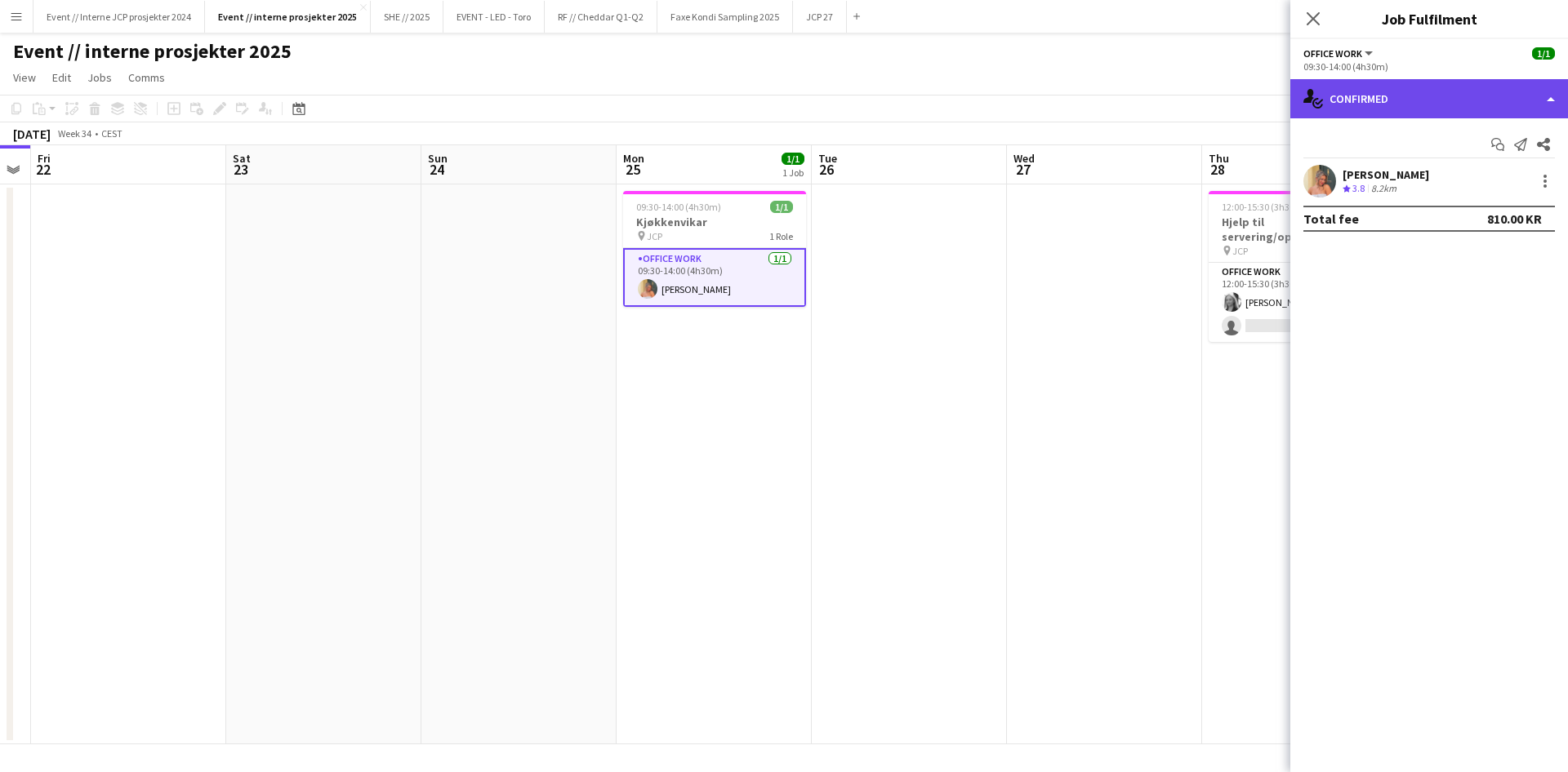
click at [1380, 96] on div "single-neutral-actions-check-2 Confirmed" at bounding box center [1428, 98] width 277 height 39
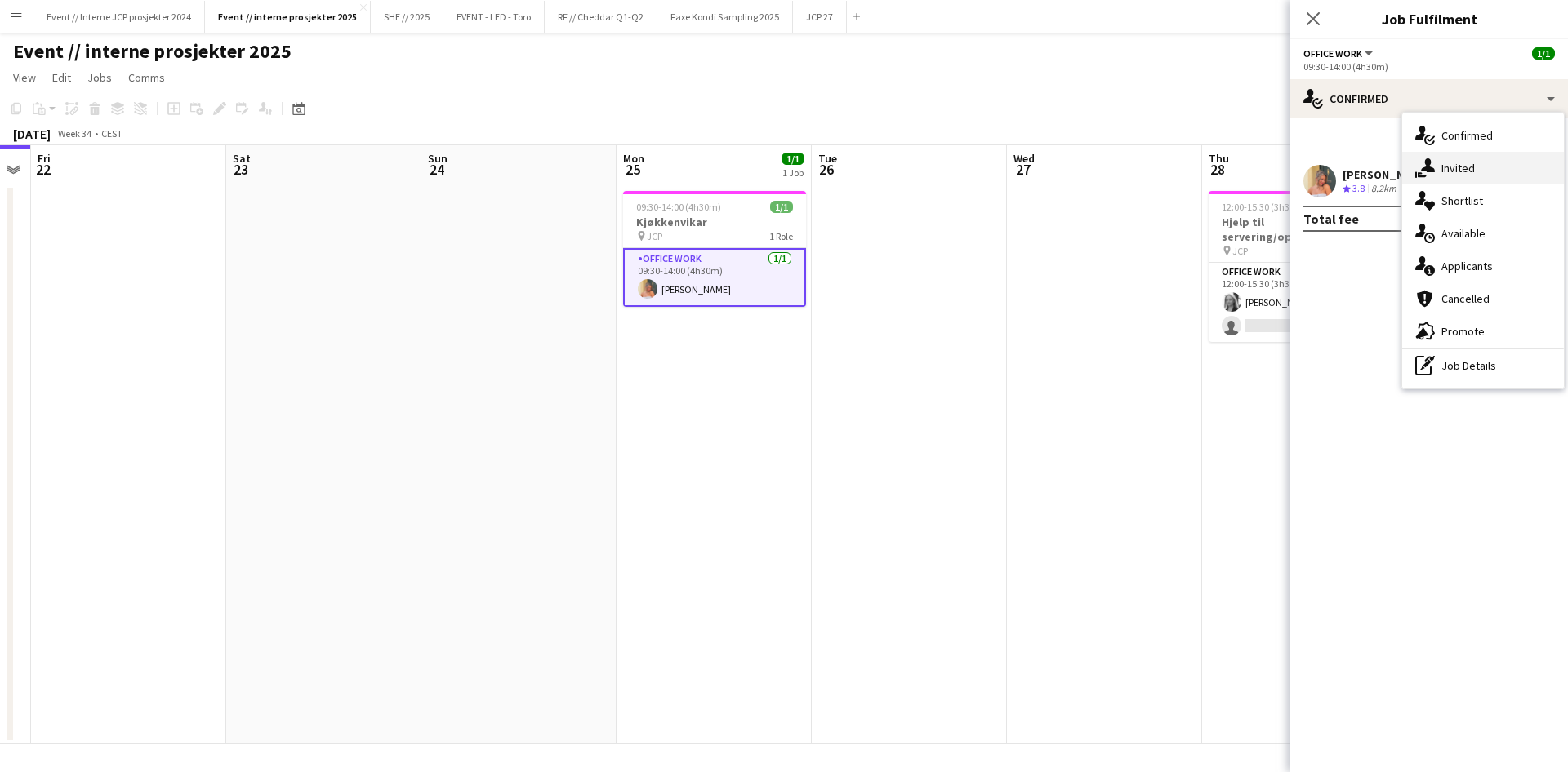
click at [1434, 162] on icon "single-neutral-actions-share-1" at bounding box center [1425, 168] width 20 height 20
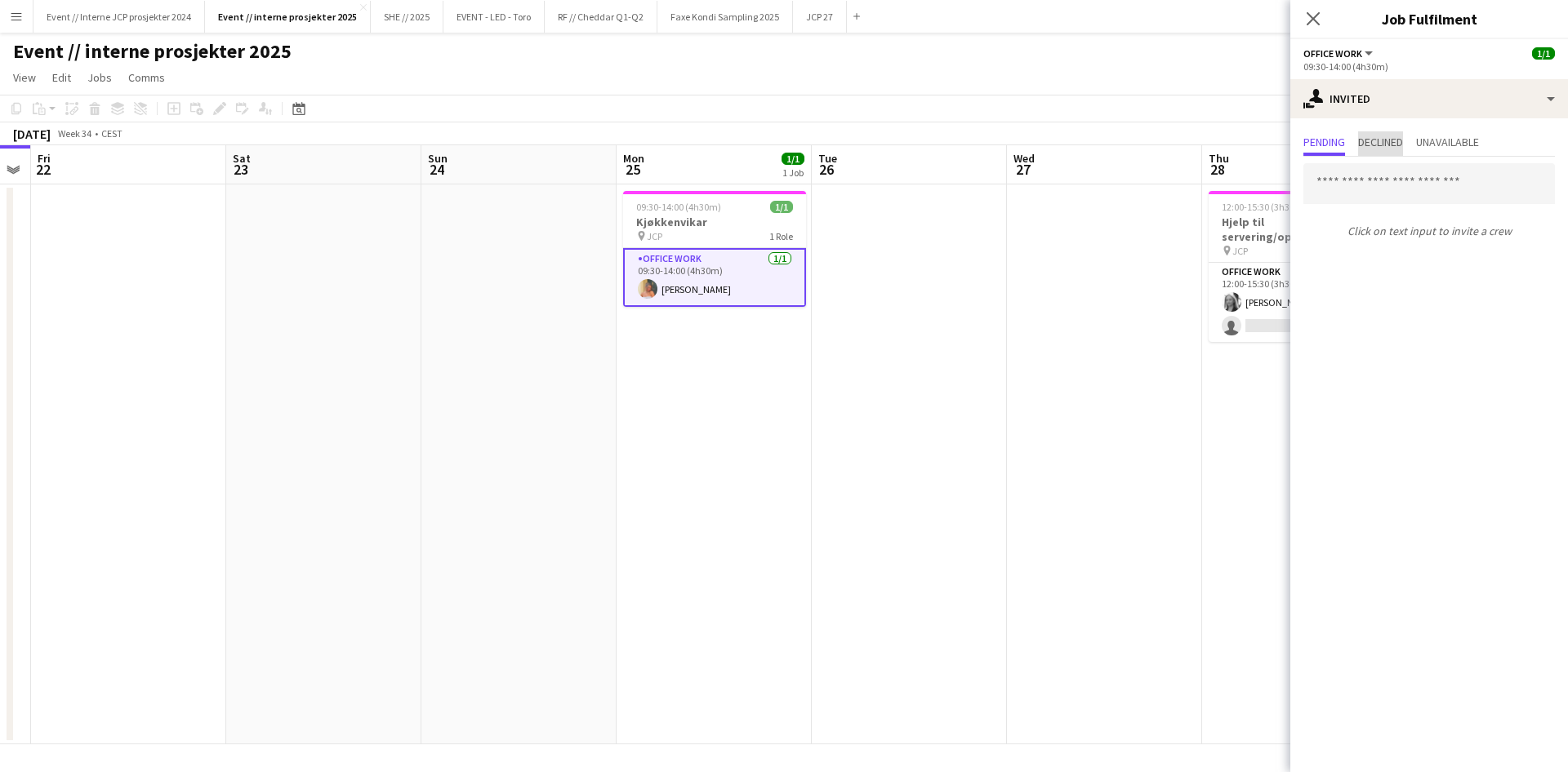
click at [1396, 148] on span "Declined" at bounding box center [1381, 144] width 45 height 24
click at [1310, 23] on icon "Close pop-in" at bounding box center [1312, 18] width 16 height 16
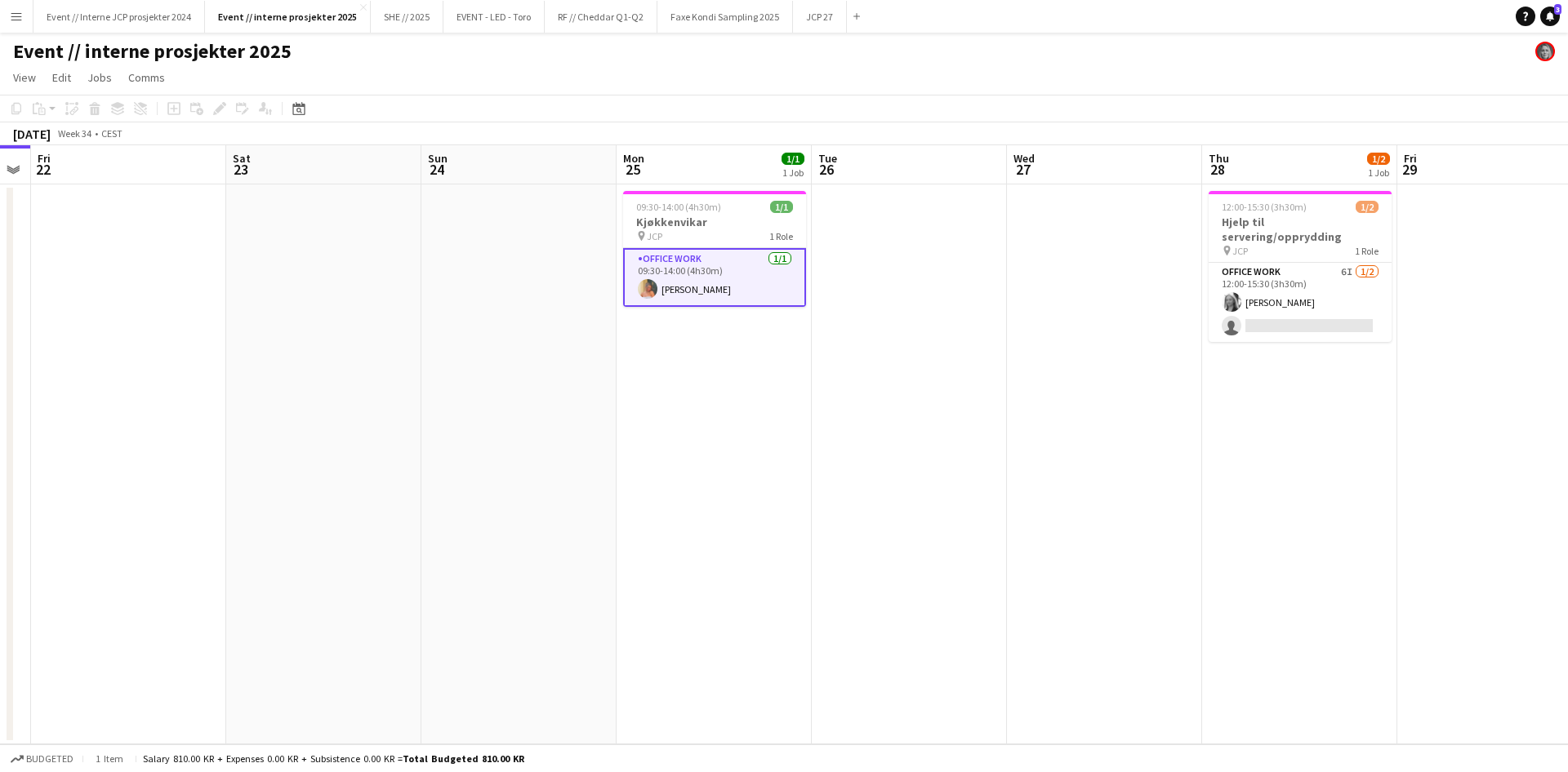
click at [890, 349] on app-date-cell at bounding box center [908, 464] width 195 height 560
